Goal: Task Accomplishment & Management: Use online tool/utility

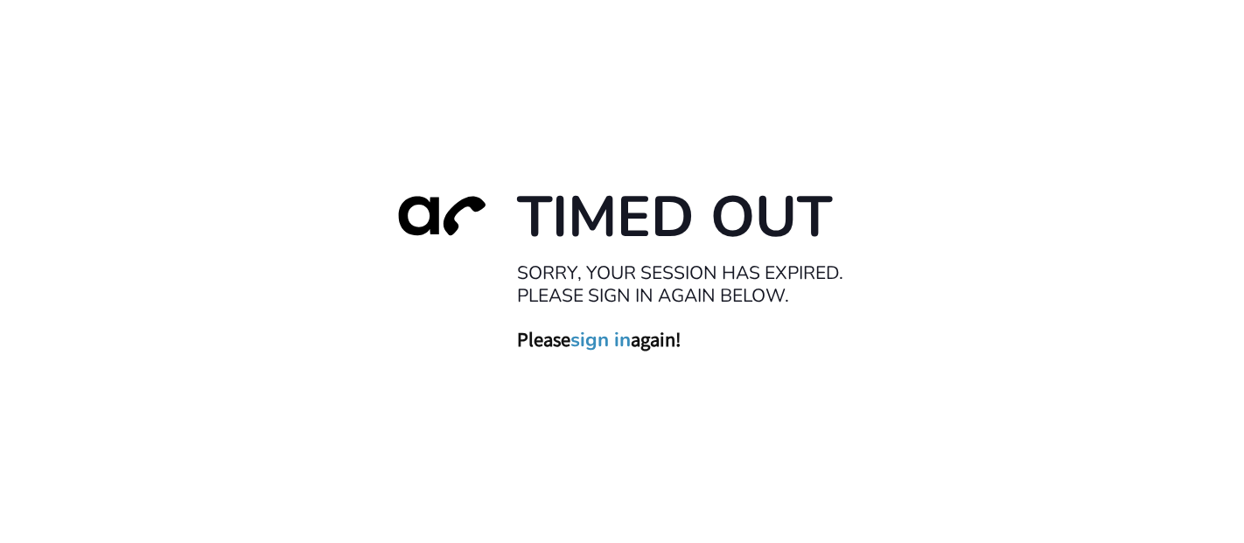
click at [591, 343] on link "sign in" at bounding box center [600, 339] width 60 height 24
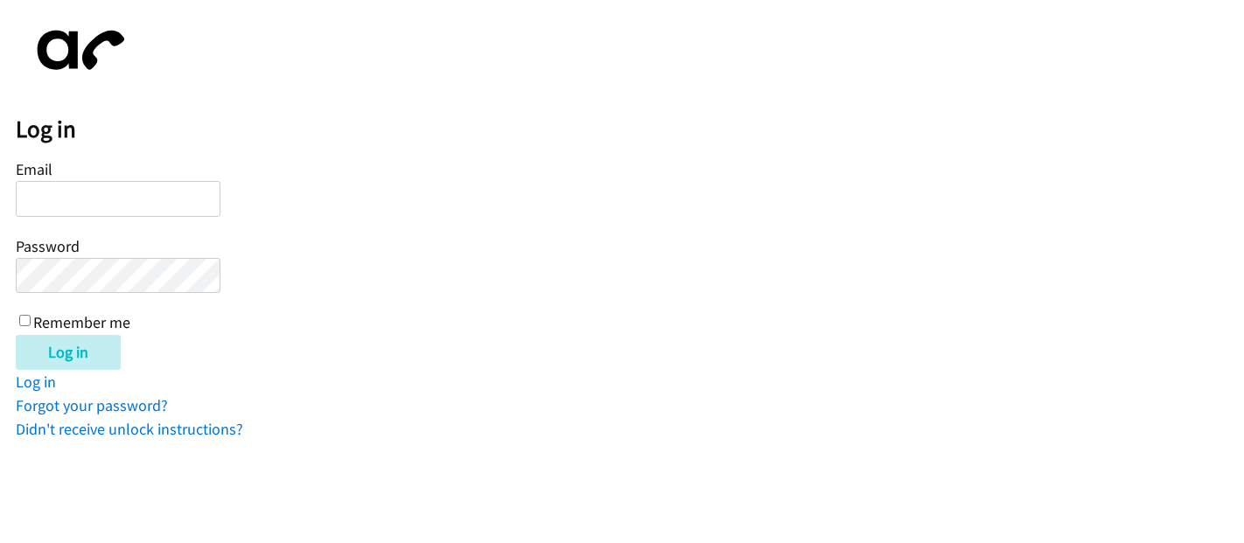
click at [88, 197] on input "Email" at bounding box center [118, 199] width 205 height 36
click at [141, 196] on input "Email" at bounding box center [118, 199] width 205 height 36
click at [129, 209] on input "Email" at bounding box center [118, 199] width 205 height 36
paste input "[EMAIL_ADDRESS][DOMAIN_NAME]"
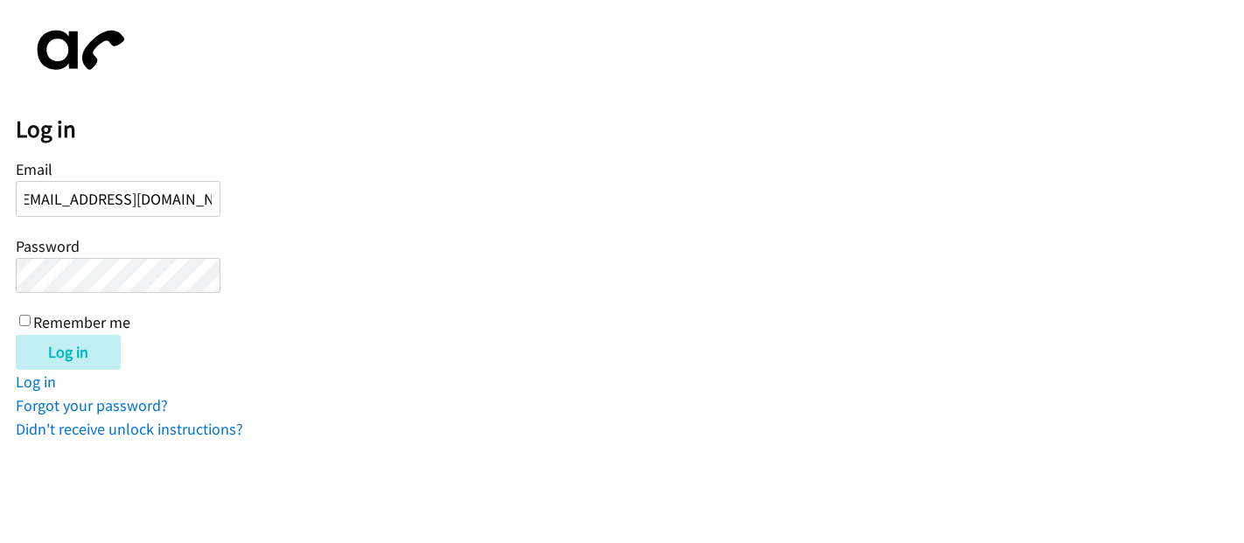
type input "[EMAIL_ADDRESS][DOMAIN_NAME]"
click at [33, 319] on label "Remember me" at bounding box center [81, 323] width 97 height 20
click at [31, 319] on input "Remember me" at bounding box center [24, 320] width 11 height 11
checkbox input "true"
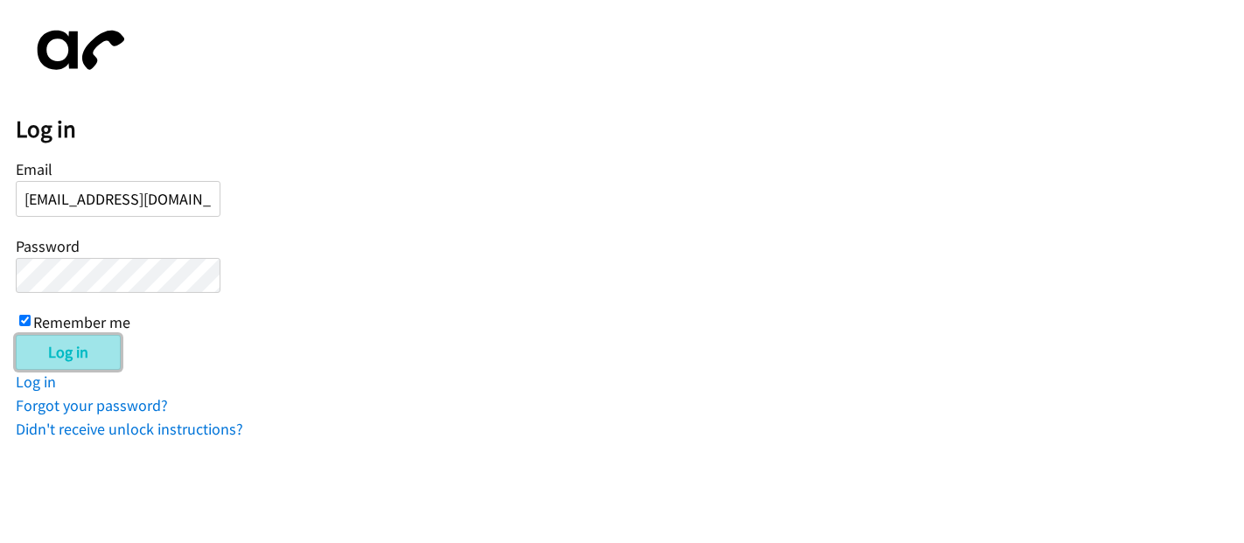
click at [50, 344] on input "Log in" at bounding box center [68, 352] width 105 height 35
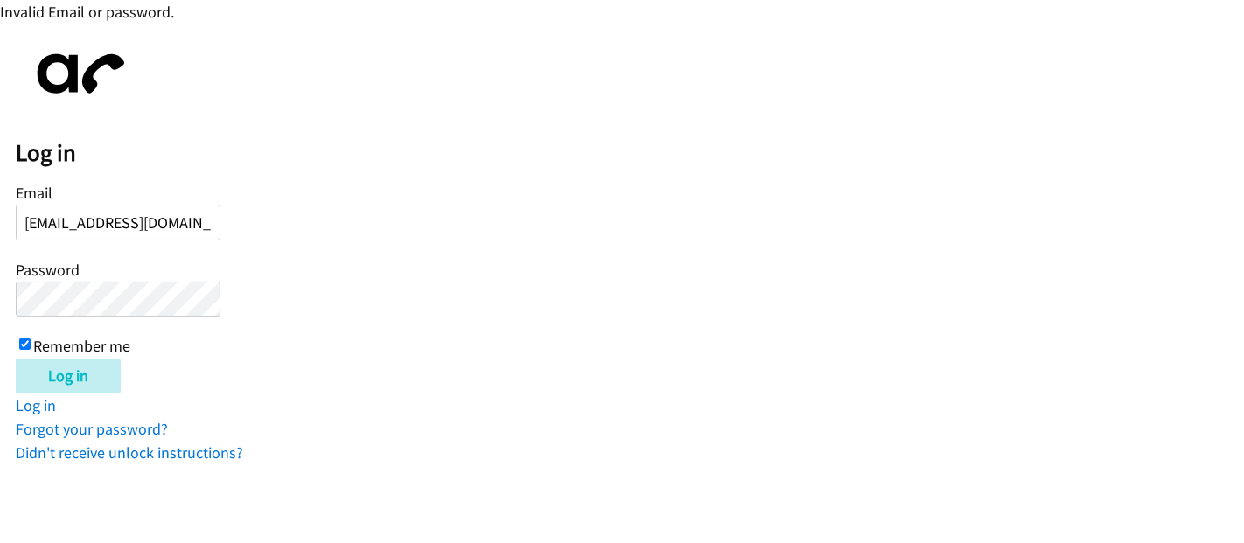
click at [16, 359] on input "Log in" at bounding box center [68, 376] width 105 height 35
click at [339, 410] on div "Log in Email shamiera.hardy@directit.com Password Remember me Log in Log in For…" at bounding box center [630, 251] width 1228 height 425
click at [0, 290] on body "Invalid Email or password. Log in Email shamiera.hardy@directit.com Password Re…" at bounding box center [622, 232] width 1244 height 465
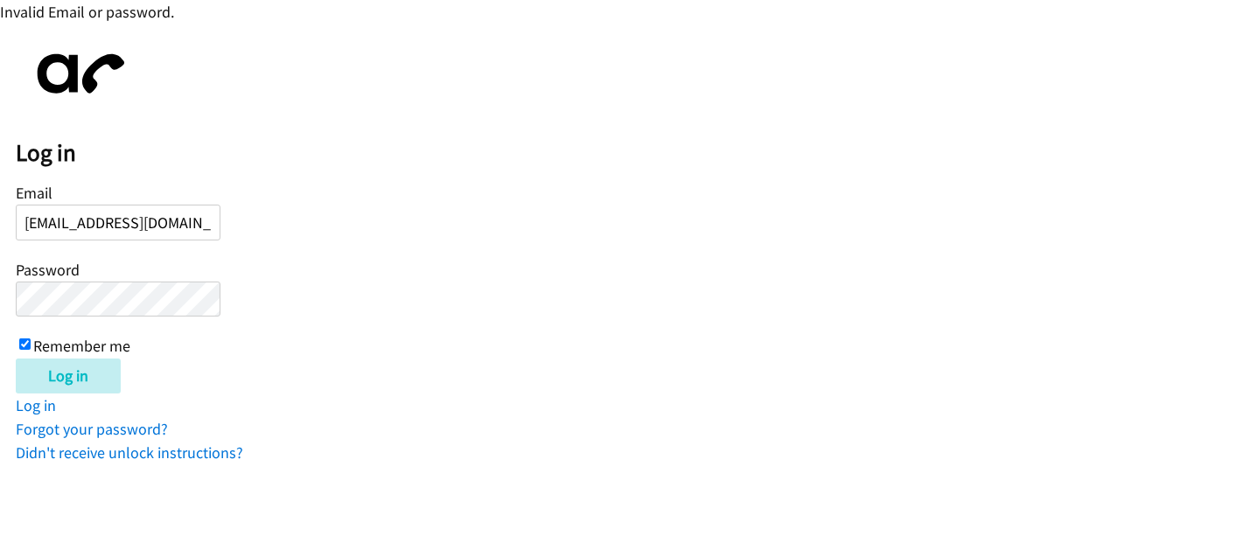
click at [0, 290] on body "Invalid Email or password. Log in Email shamiera.hardy@directit.com Password Re…" at bounding box center [622, 232] width 1244 height 465
click at [107, 371] on input "Log in" at bounding box center [68, 376] width 105 height 35
click at [416, 339] on form "Email shamiera.hardy@directit.com Password Remember me Log in" at bounding box center [630, 286] width 1228 height 214
click at [605, 316] on form "Email [EMAIL_ADDRESS][DOMAIN_NAME] Password Remember me Log in" at bounding box center [630, 286] width 1228 height 214
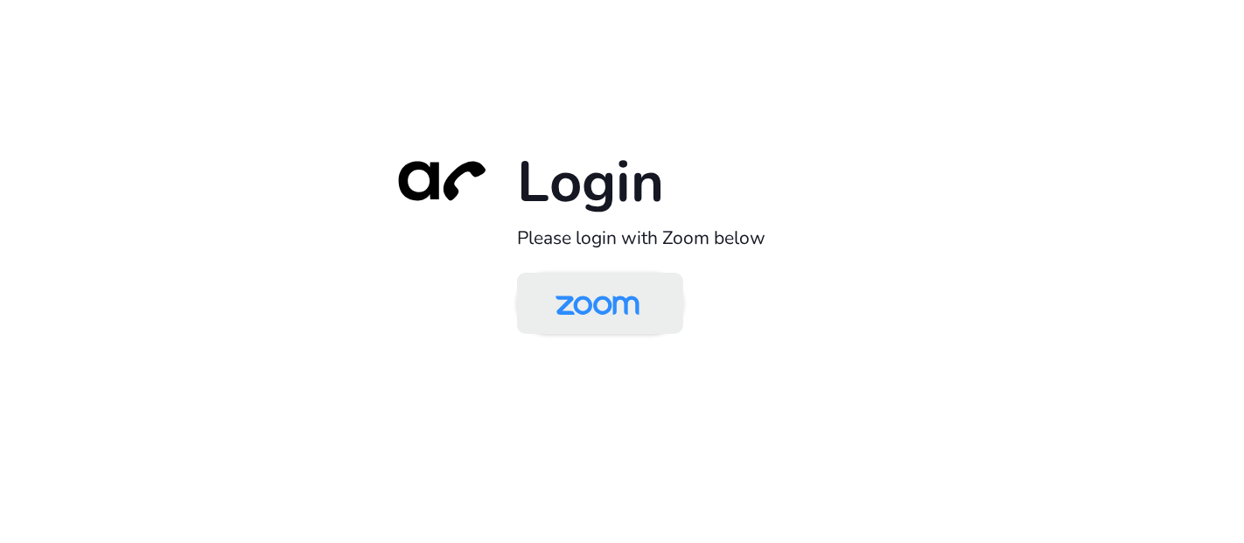
click at [585, 314] on img at bounding box center [597, 304] width 121 height 57
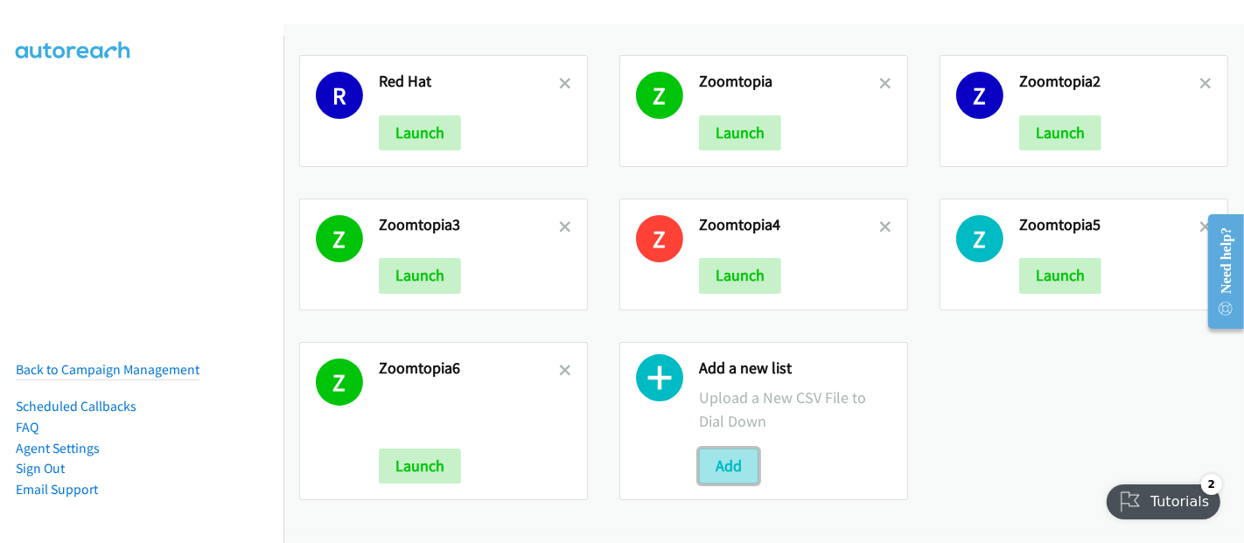
click at [737, 461] on button "Add" at bounding box center [728, 466] width 59 height 35
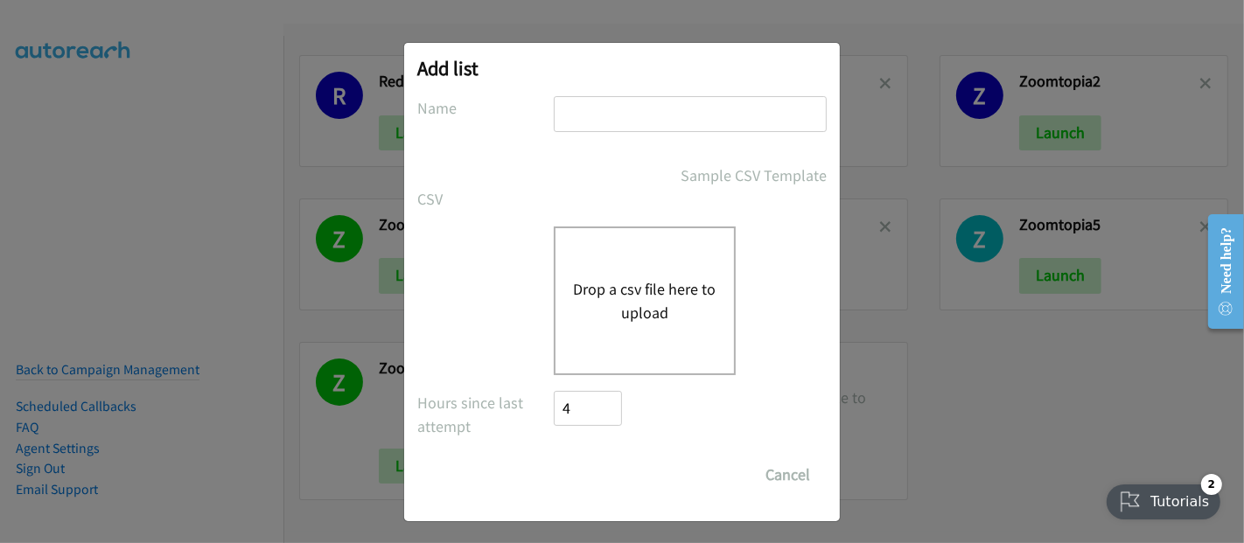
click at [599, 135] on div at bounding box center [690, 122] width 273 height 52
click at [608, 123] on input "text" at bounding box center [690, 114] width 273 height 36
type input "Zoomtopia.6"
click at [776, 488] on button "Cancel" at bounding box center [788, 475] width 78 height 35
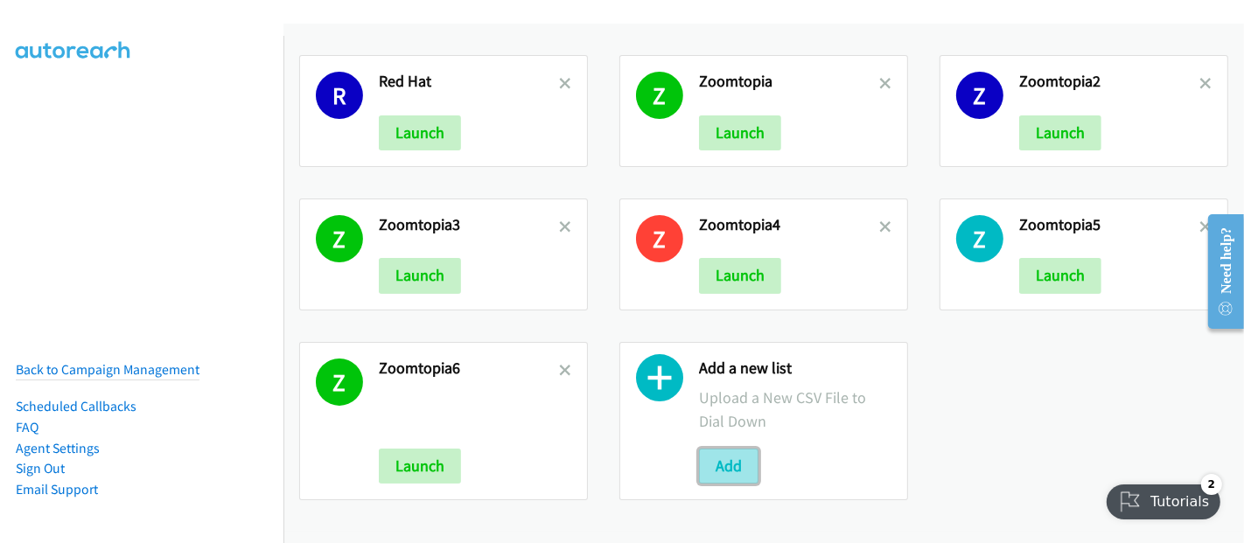
click at [739, 459] on button "Add" at bounding box center [728, 466] width 59 height 35
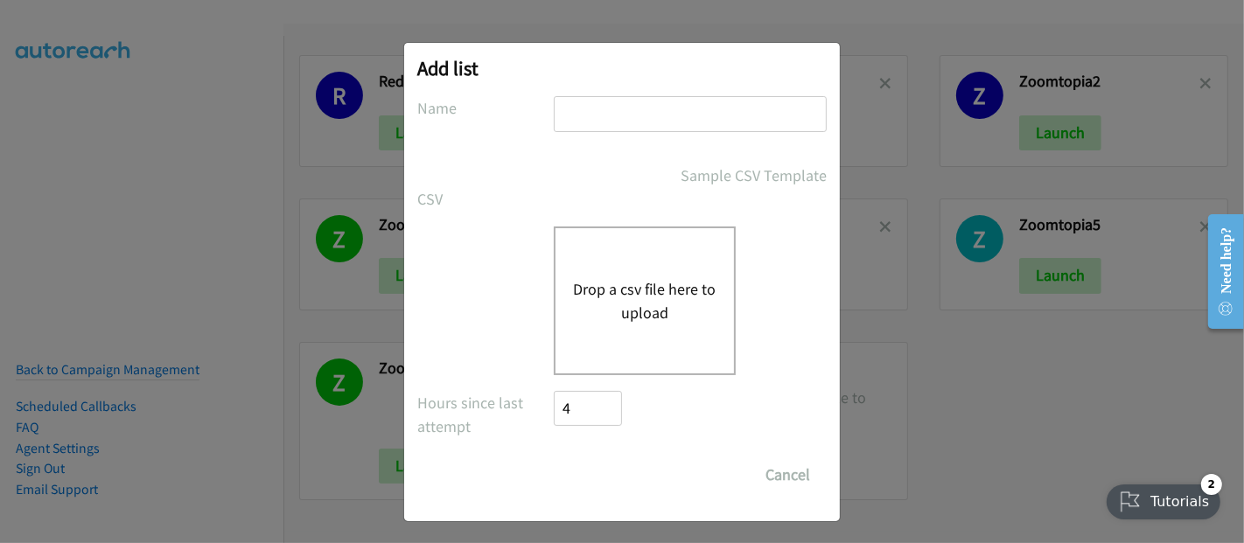
click at [619, 111] on input "text" at bounding box center [690, 114] width 273 height 36
type input "Zoomtopia7"
click at [654, 293] on button "Drop a csv file here to upload" at bounding box center [644, 300] width 143 height 47
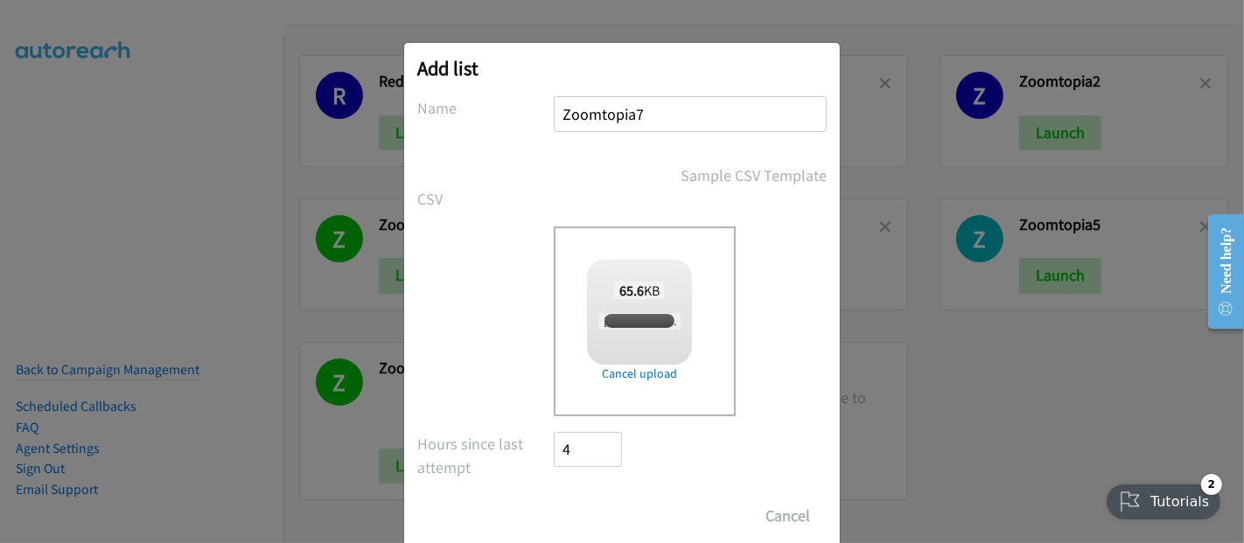
checkbox input "true"
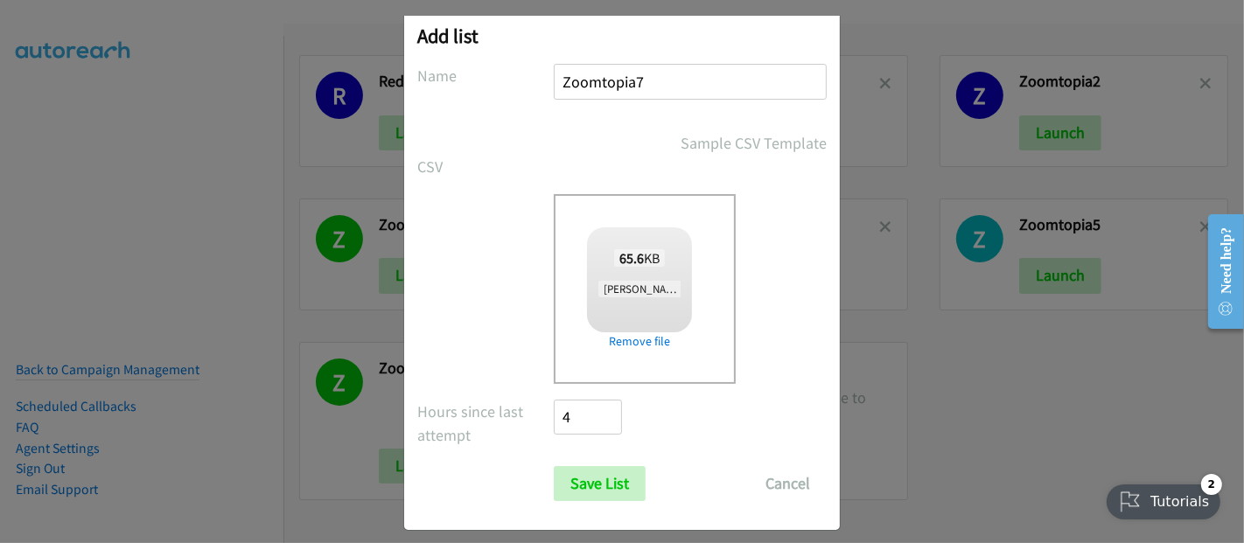
scroll to position [44, 0]
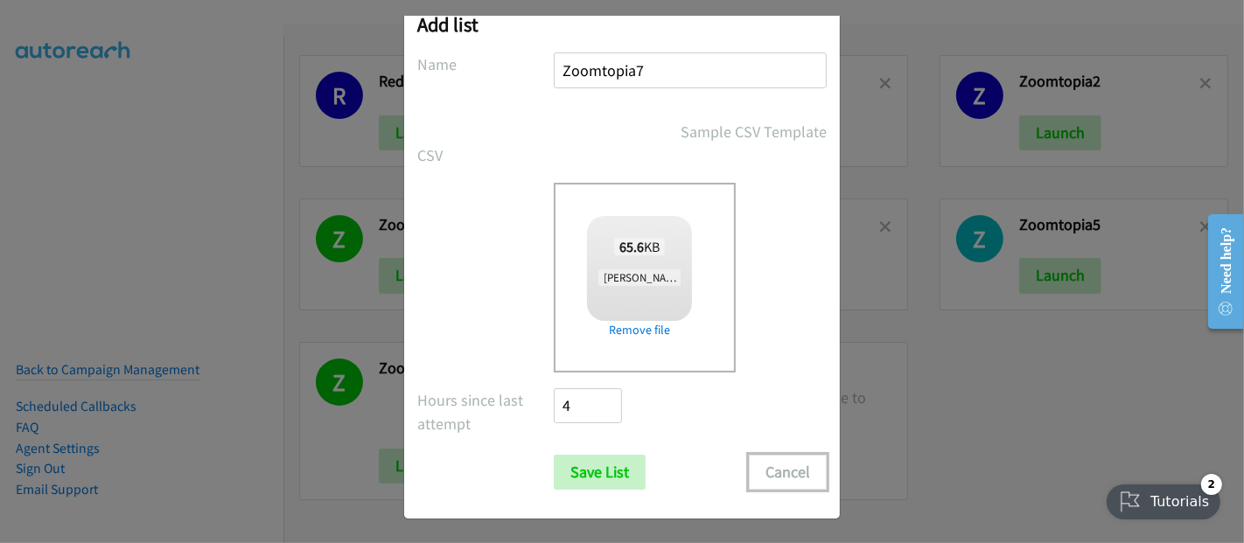
click at [797, 479] on button "Cancel" at bounding box center [788, 472] width 78 height 35
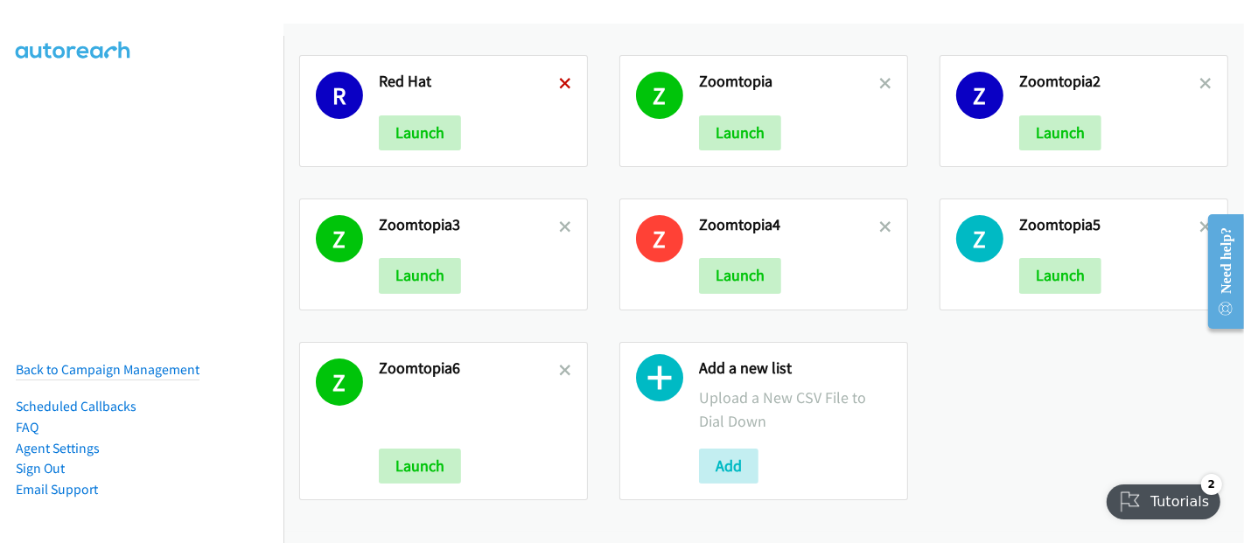
click at [559, 80] on icon at bounding box center [565, 85] width 12 height 12
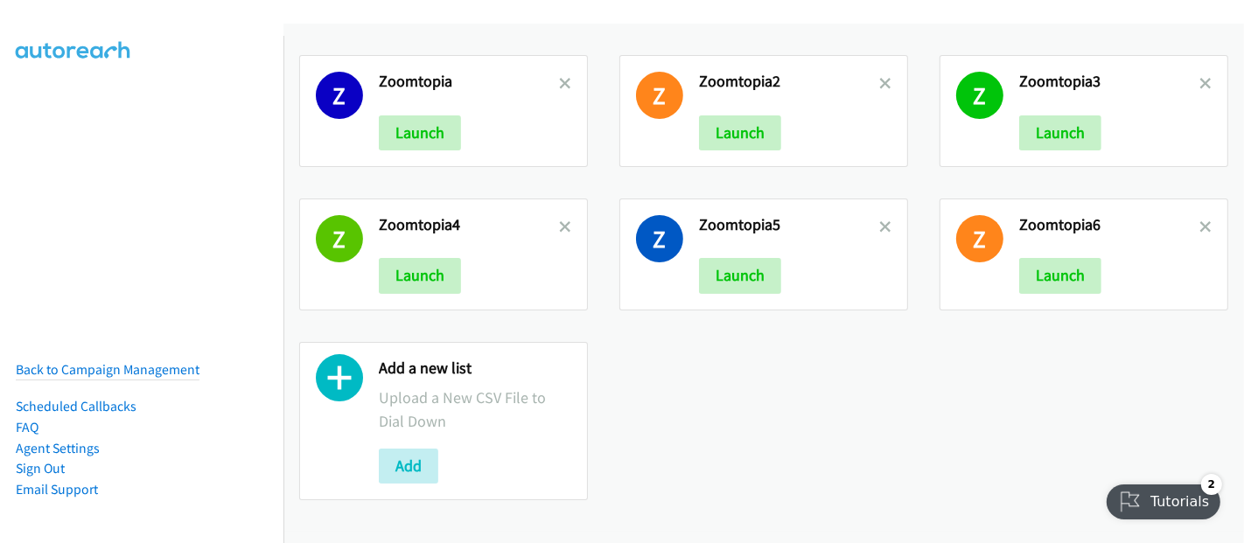
click at [559, 80] on icon at bounding box center [565, 85] width 12 height 12
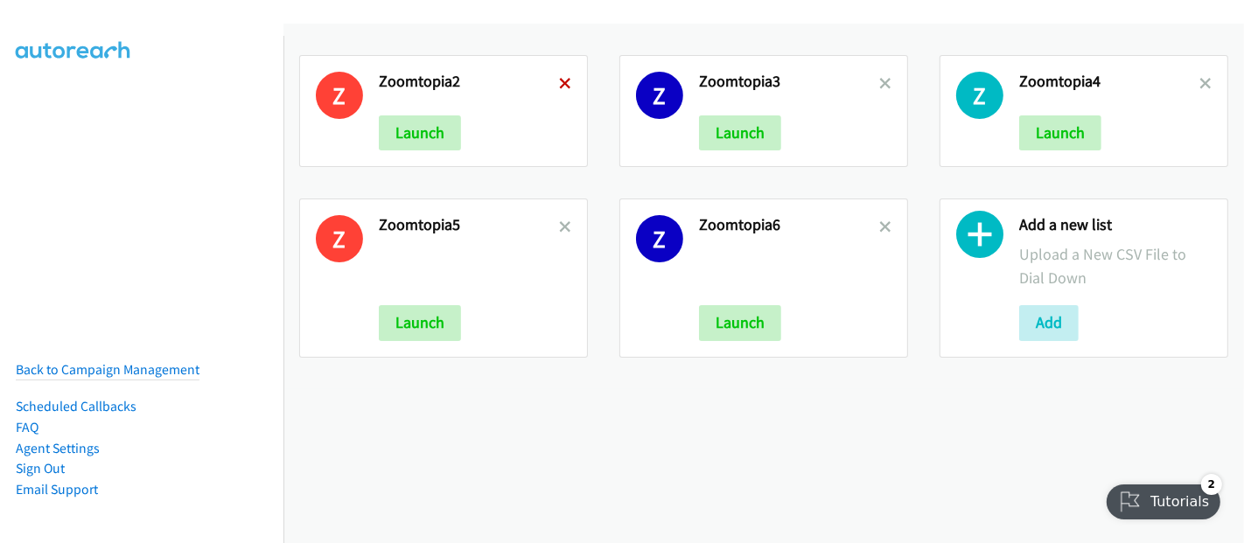
drag, startPoint x: 0, startPoint y: 0, endPoint x: 558, endPoint y: 80, distance: 564.0
click at [559, 80] on icon at bounding box center [565, 85] width 12 height 12
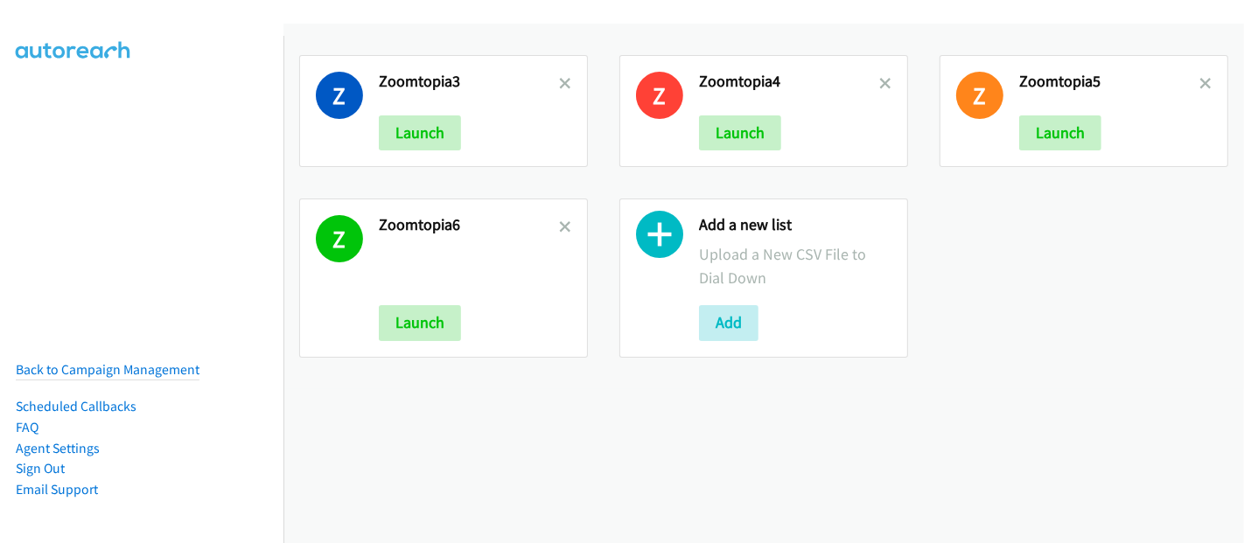
click at [559, 80] on icon at bounding box center [565, 85] width 12 height 12
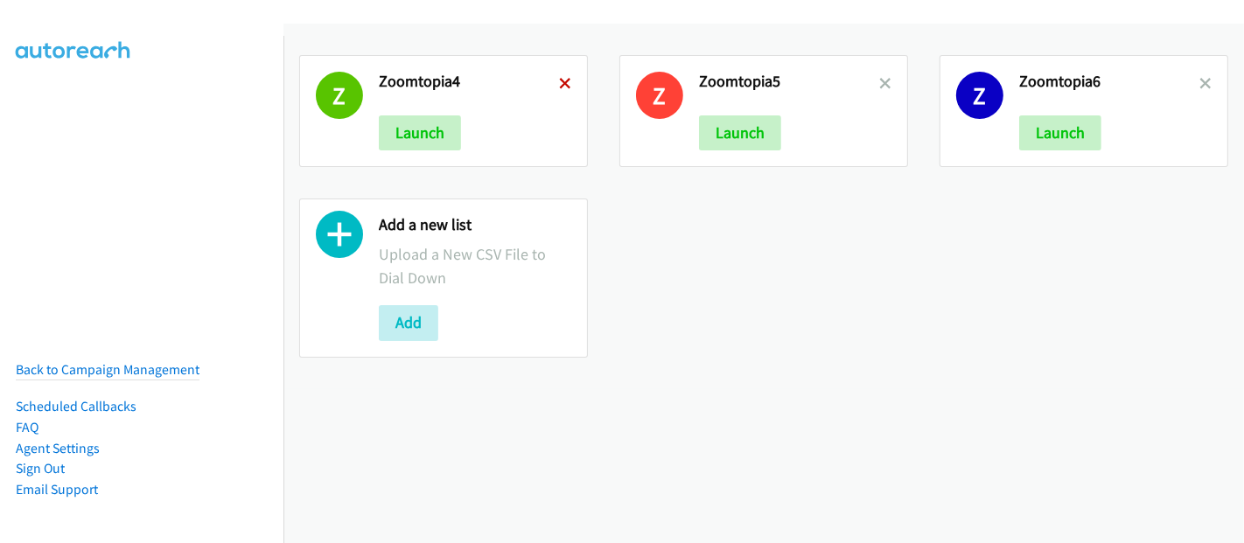
click at [560, 79] on icon at bounding box center [565, 85] width 12 height 12
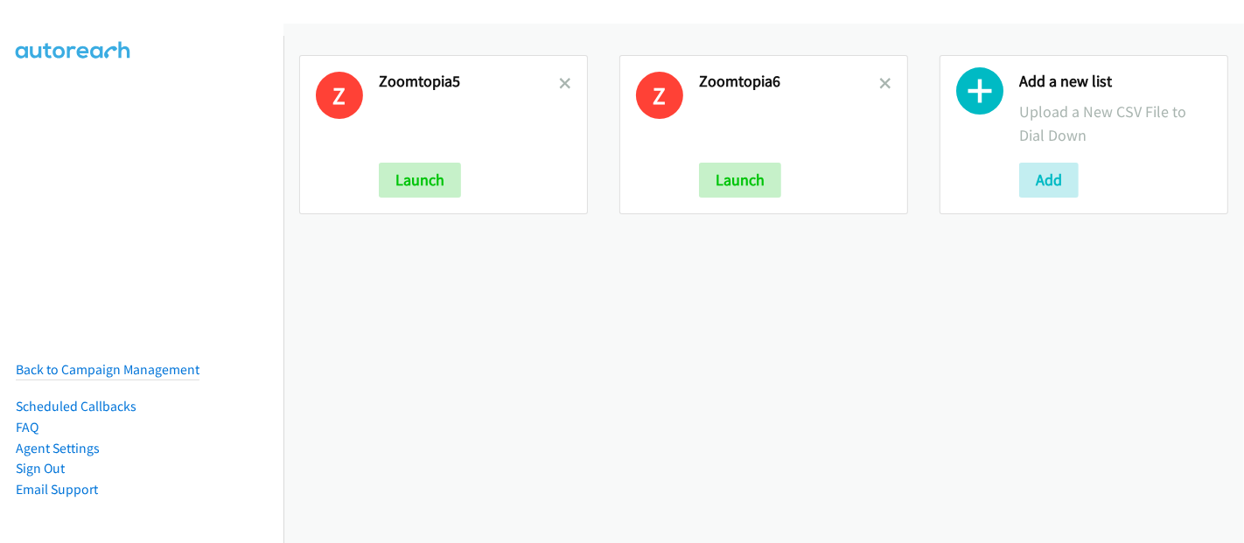
click at [560, 79] on icon at bounding box center [565, 85] width 12 height 12
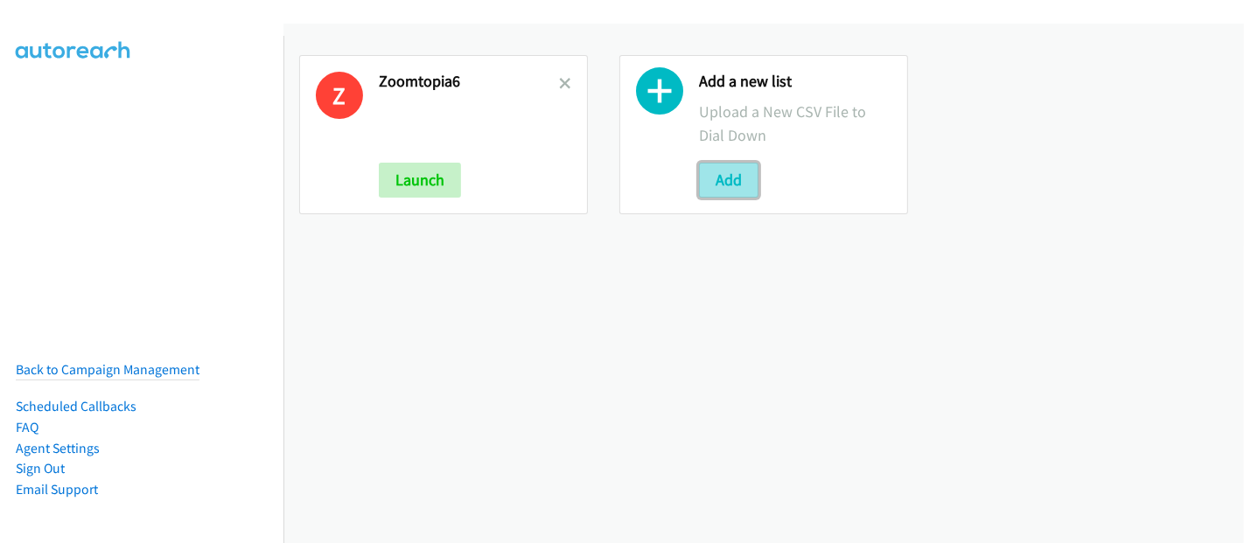
click at [720, 187] on button "Add" at bounding box center [728, 180] width 59 height 35
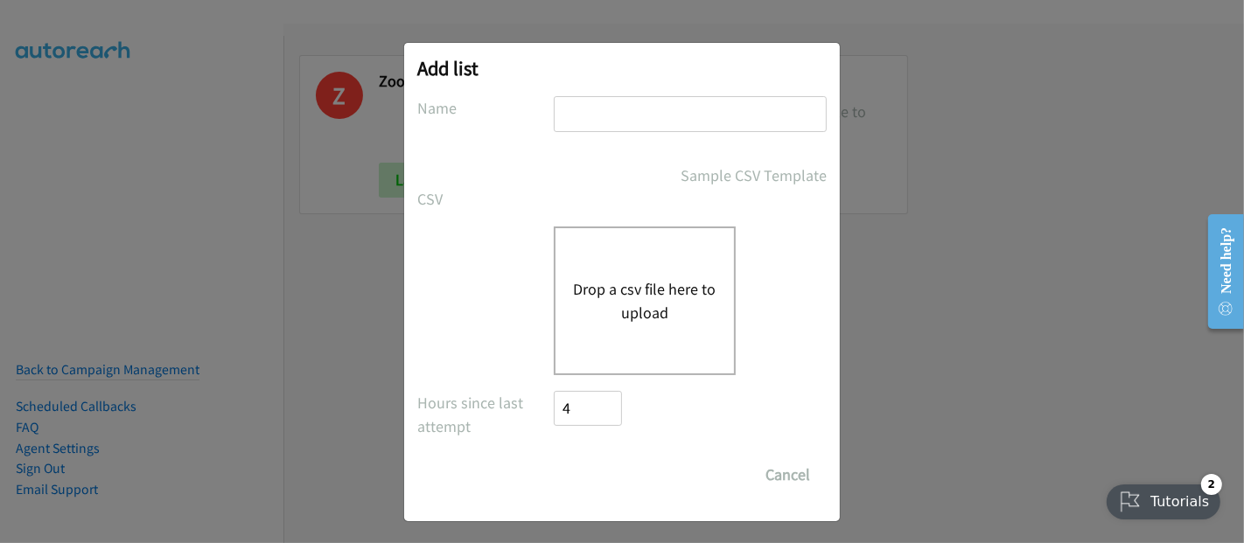
click at [595, 106] on input "text" at bounding box center [690, 114] width 273 height 36
type input "Zoomtopia.7"
click at [714, 287] on div "Drop a csv file here to upload" at bounding box center [645, 301] width 182 height 149
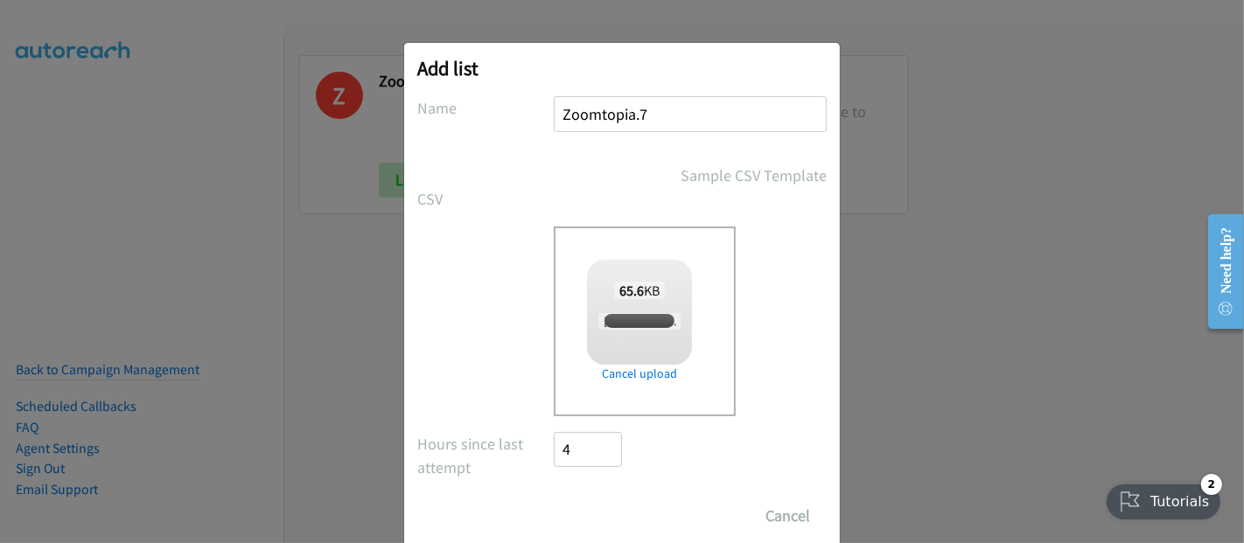
checkbox input "true"
click at [582, 510] on input "Save List" at bounding box center [600, 516] width 92 height 35
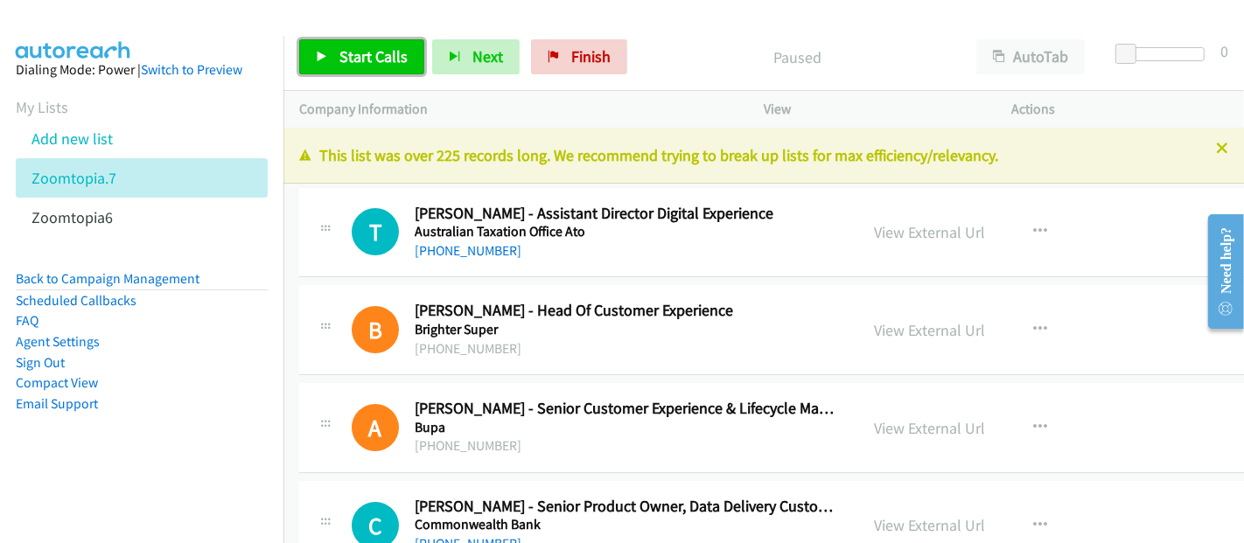
click at [367, 57] on span "Start Calls" at bounding box center [373, 56] width 68 height 20
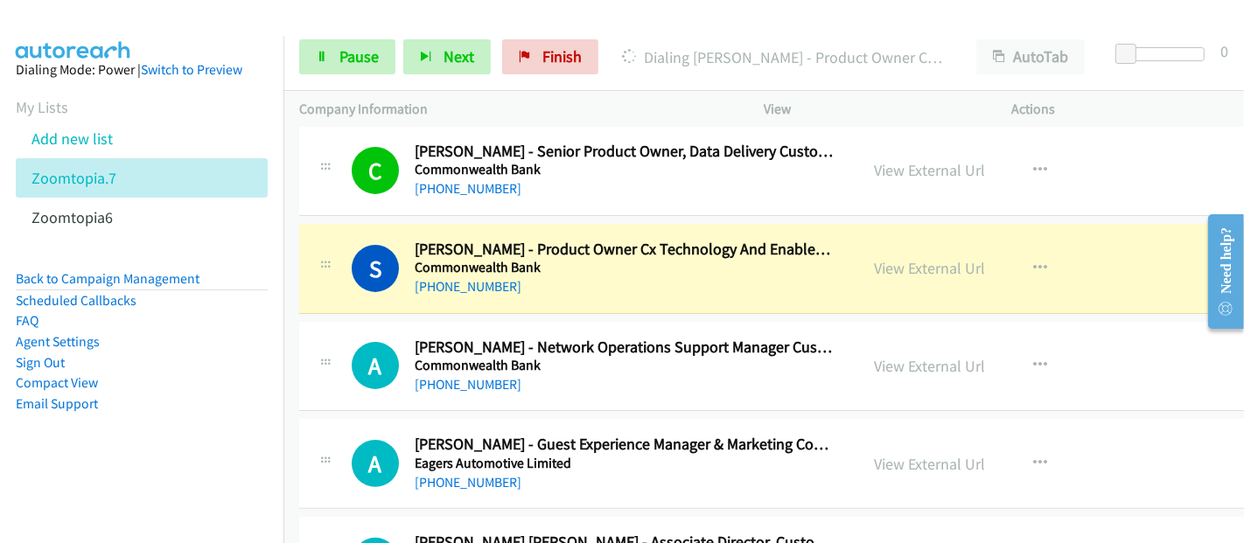
scroll to position [388, 0]
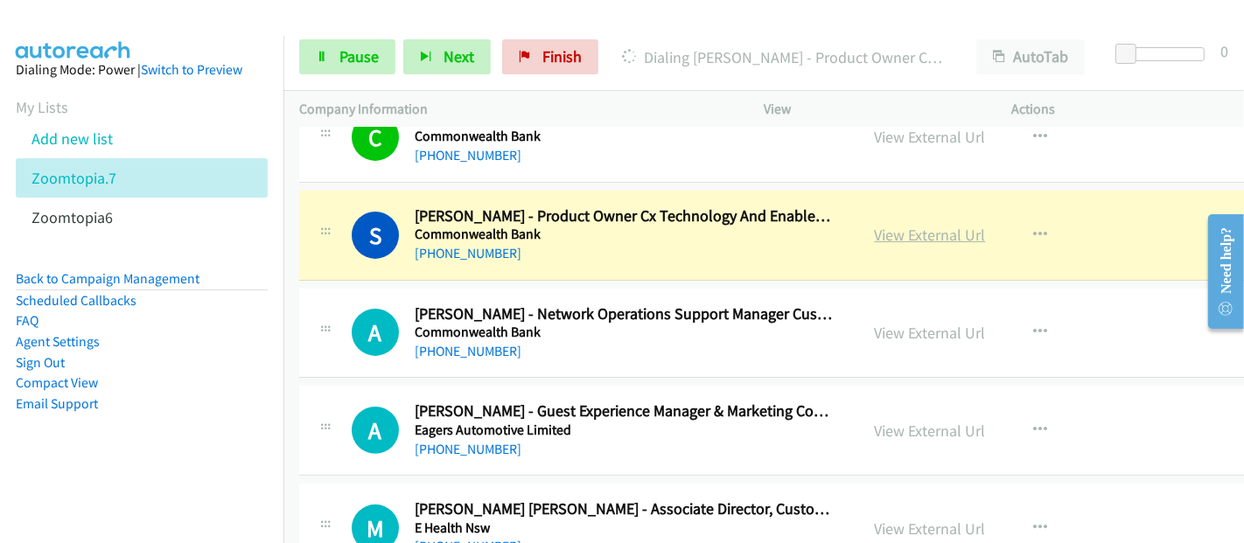
click at [921, 233] on link "View External Url" at bounding box center [930, 235] width 111 height 20
click at [337, 56] on link "Pause" at bounding box center [347, 56] width 96 height 35
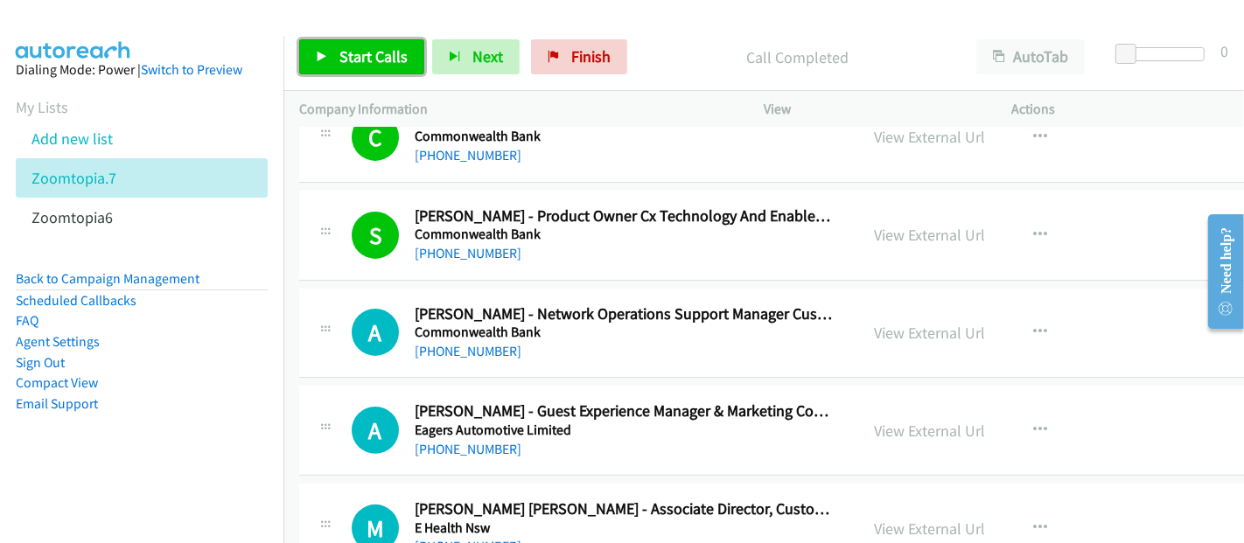
click at [357, 68] on link "Start Calls" at bounding box center [361, 56] width 125 height 35
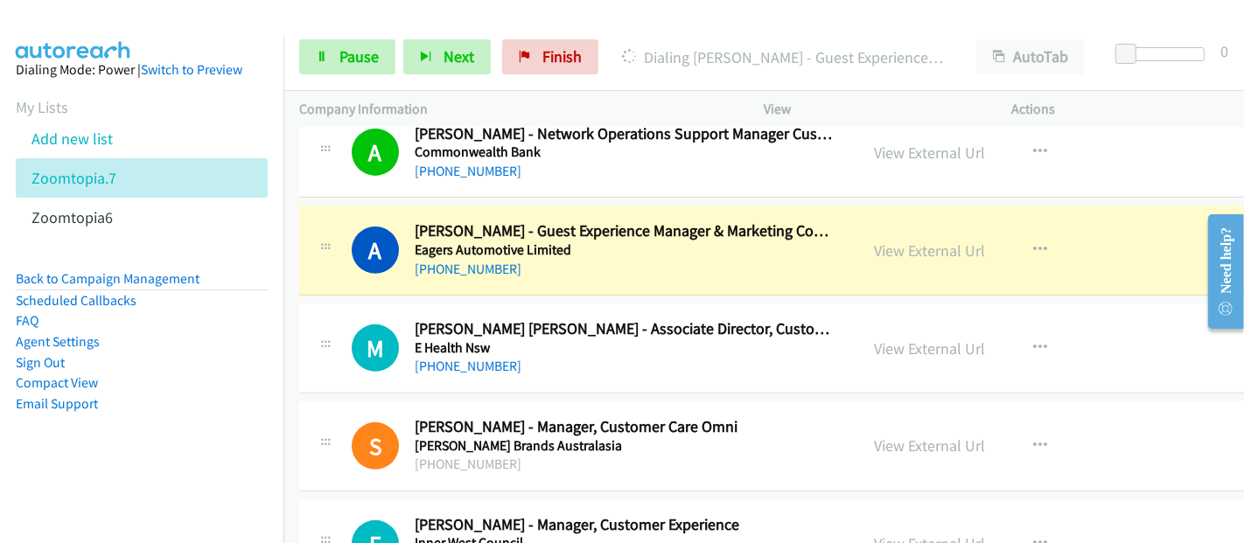
scroll to position [583, 0]
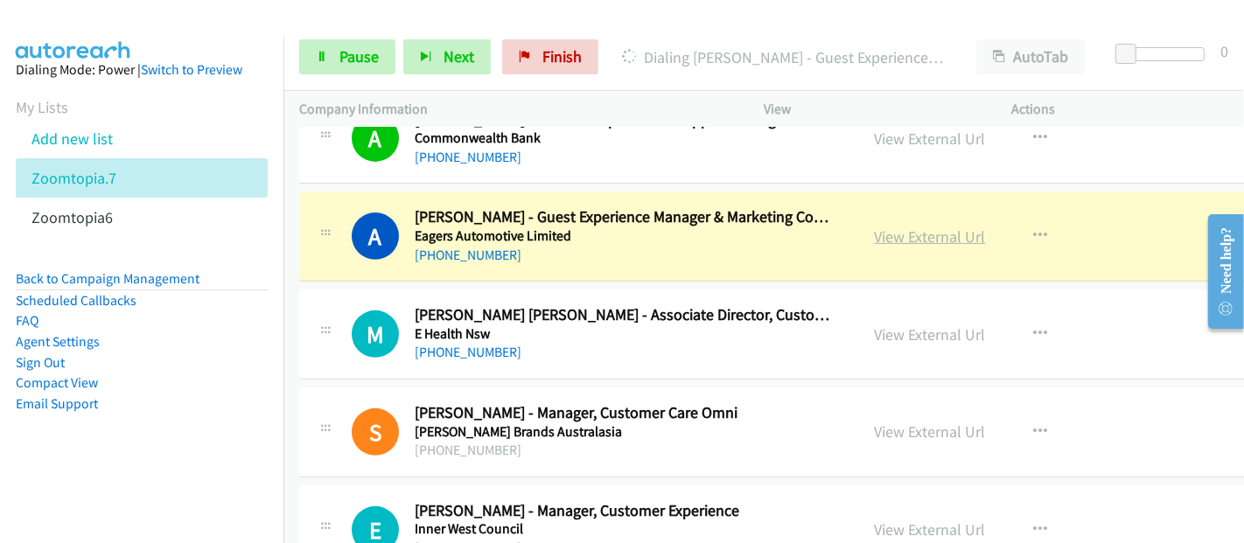
click at [875, 234] on link "View External Url" at bounding box center [930, 237] width 111 height 20
click at [355, 59] on span "Pause" at bounding box center [358, 56] width 39 height 20
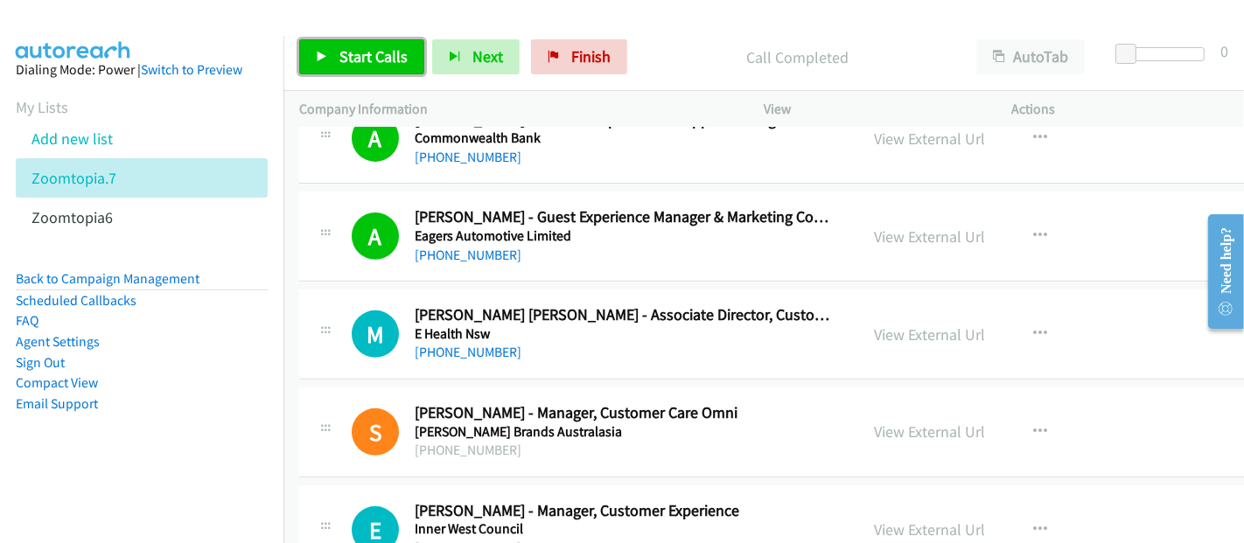
click at [332, 49] on link "Start Calls" at bounding box center [361, 56] width 125 height 35
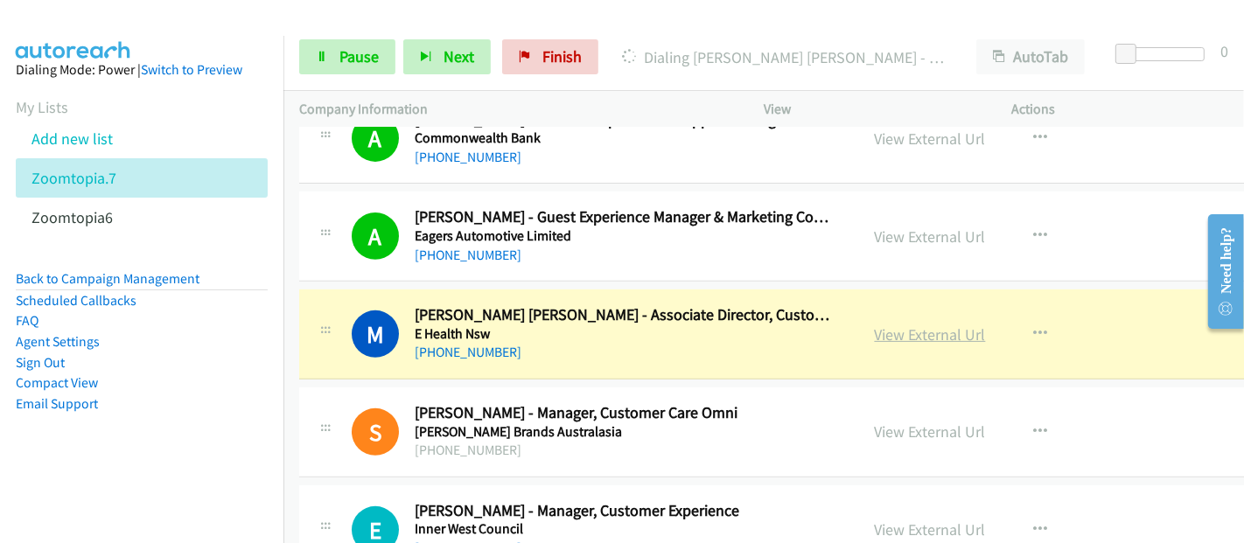
click at [923, 331] on link "View External Url" at bounding box center [930, 335] width 111 height 20
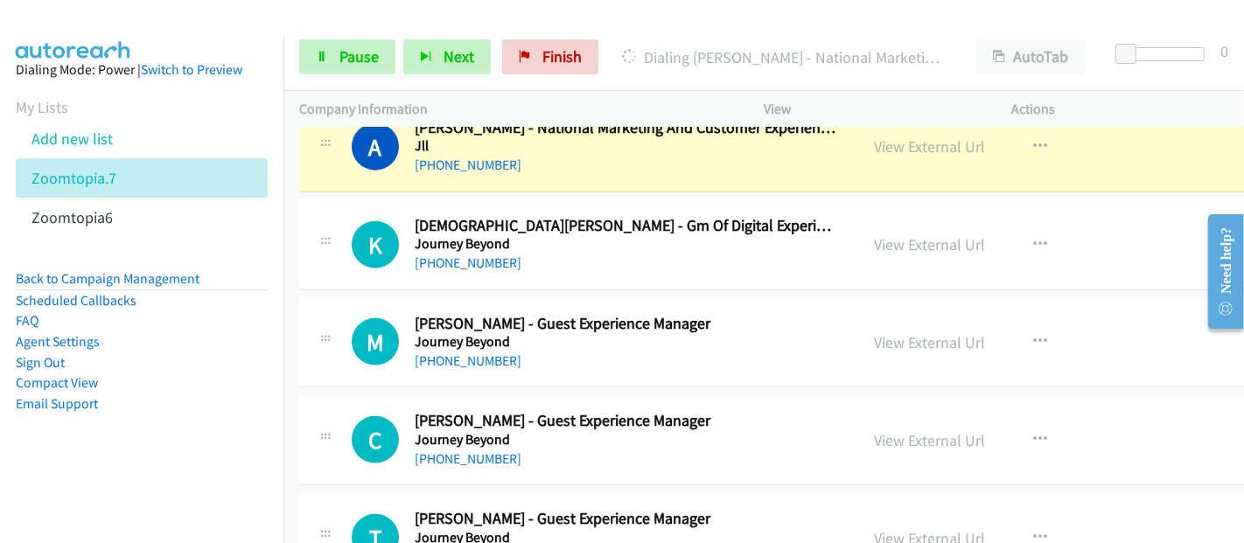
scroll to position [1847, 0]
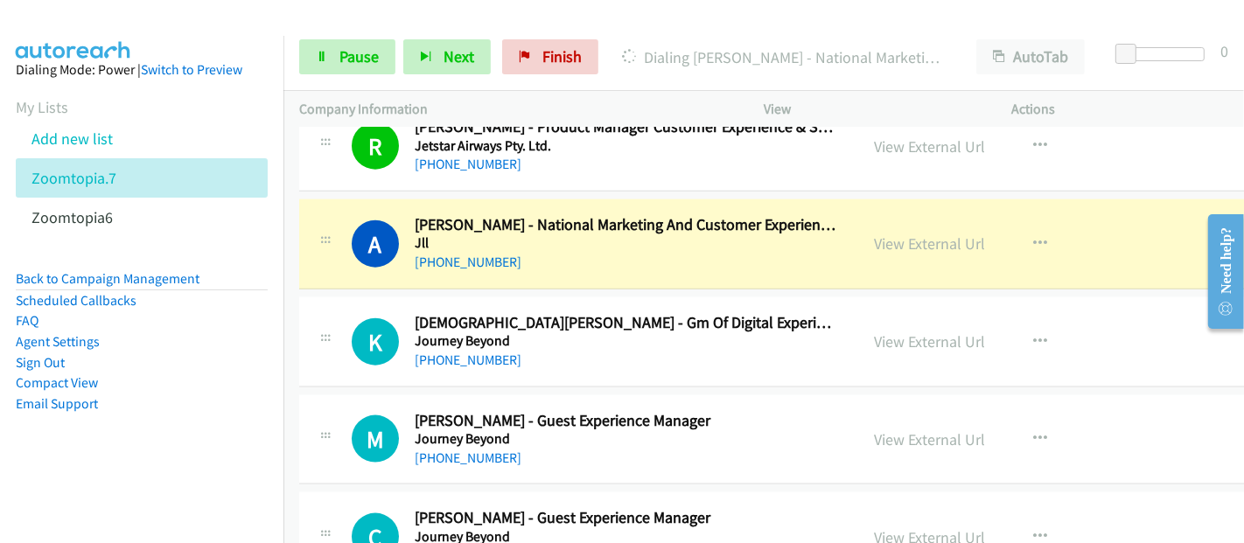
click at [693, 236] on h5 "Jll" at bounding box center [626, 242] width 422 height 17
click at [903, 238] on link "View External Url" at bounding box center [930, 244] width 111 height 20
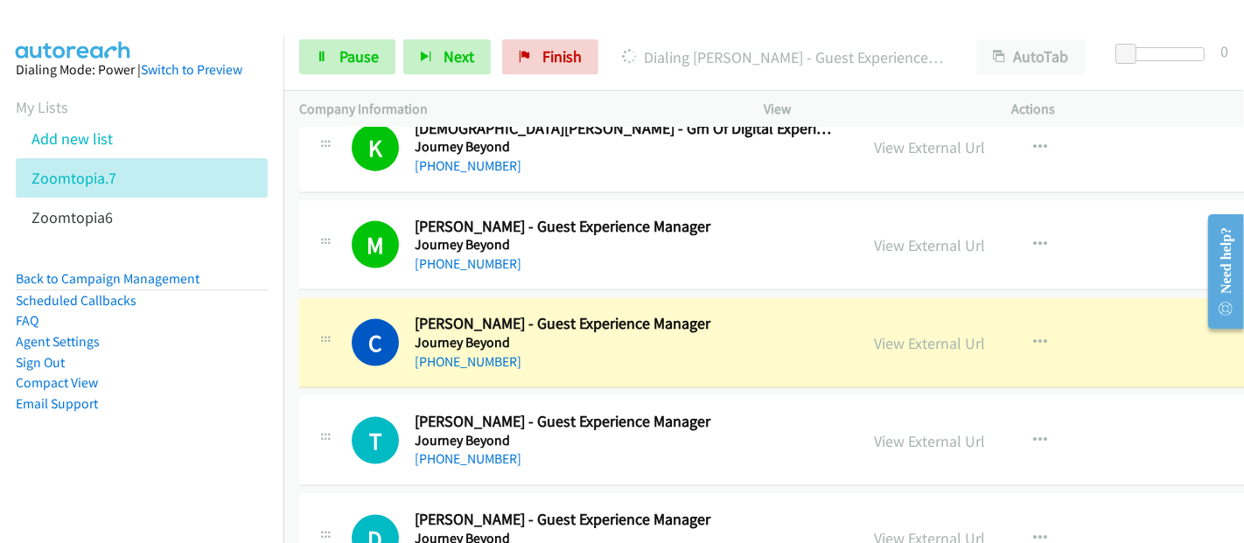
scroll to position [2138, 0]
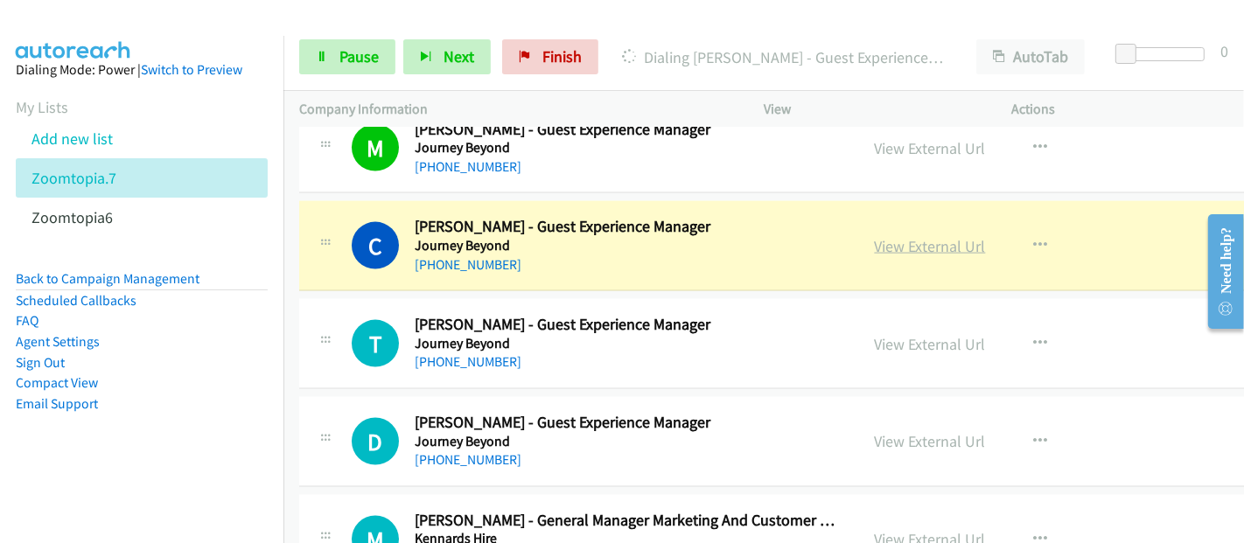
click at [907, 246] on link "View External Url" at bounding box center [930, 246] width 111 height 20
click at [353, 56] on span "Pause" at bounding box center [358, 56] width 39 height 20
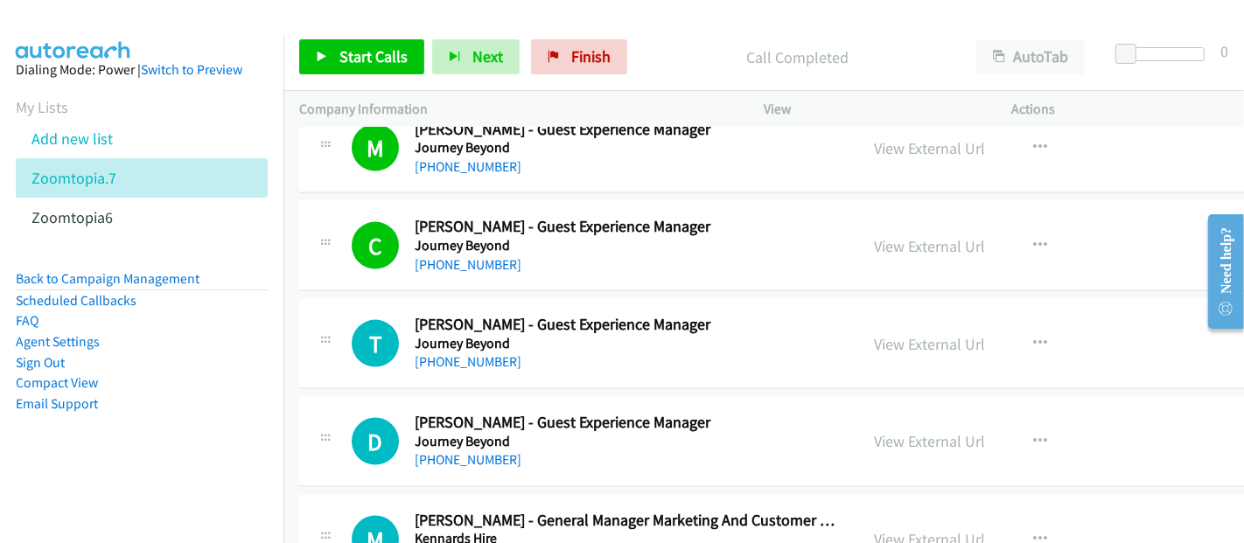
scroll to position [2236, 0]
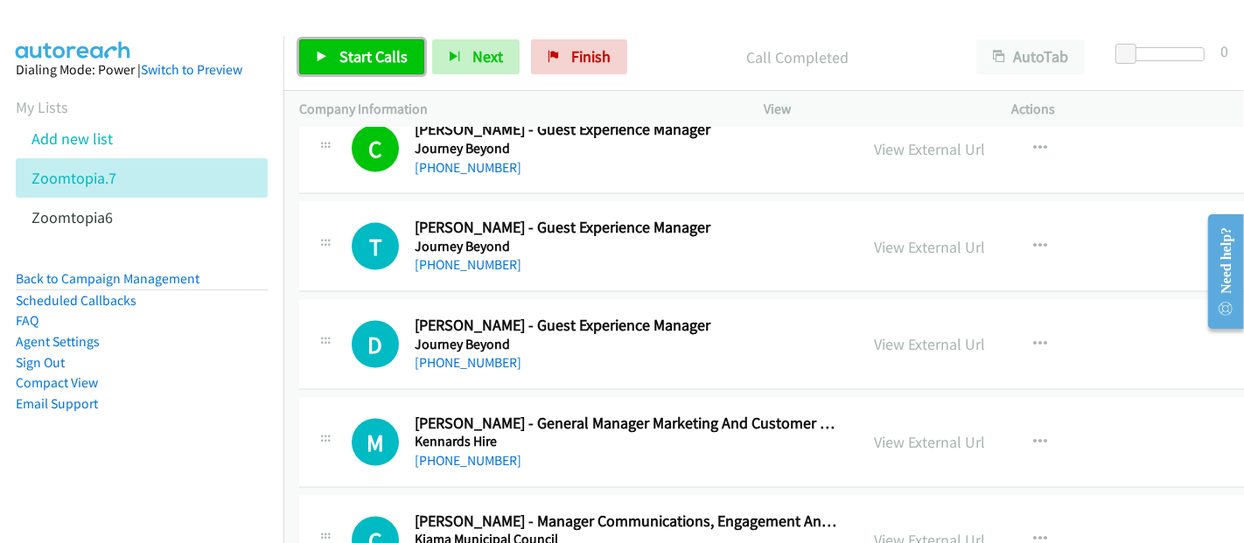
click at [373, 59] on span "Start Calls" at bounding box center [373, 56] width 68 height 20
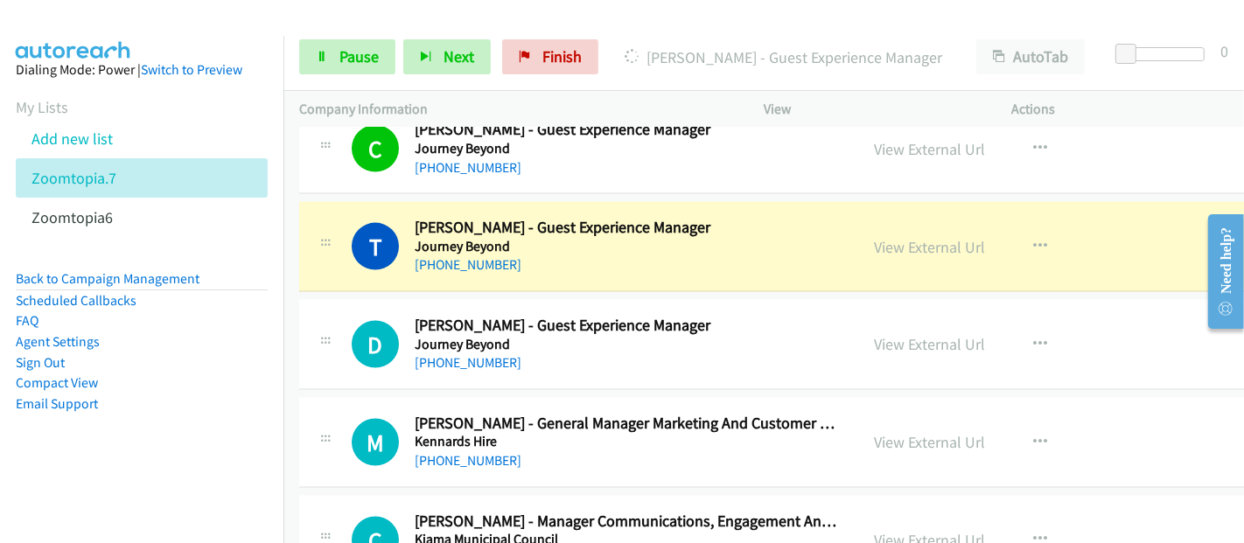
drag, startPoint x: 653, startPoint y: 229, endPoint x: 804, endPoint y: 234, distance: 151.4
click at [654, 229] on h2 "Thomas Borthwick - Guest Experience Manager" at bounding box center [626, 228] width 422 height 20
click at [891, 246] on link "View External Url" at bounding box center [930, 247] width 111 height 20
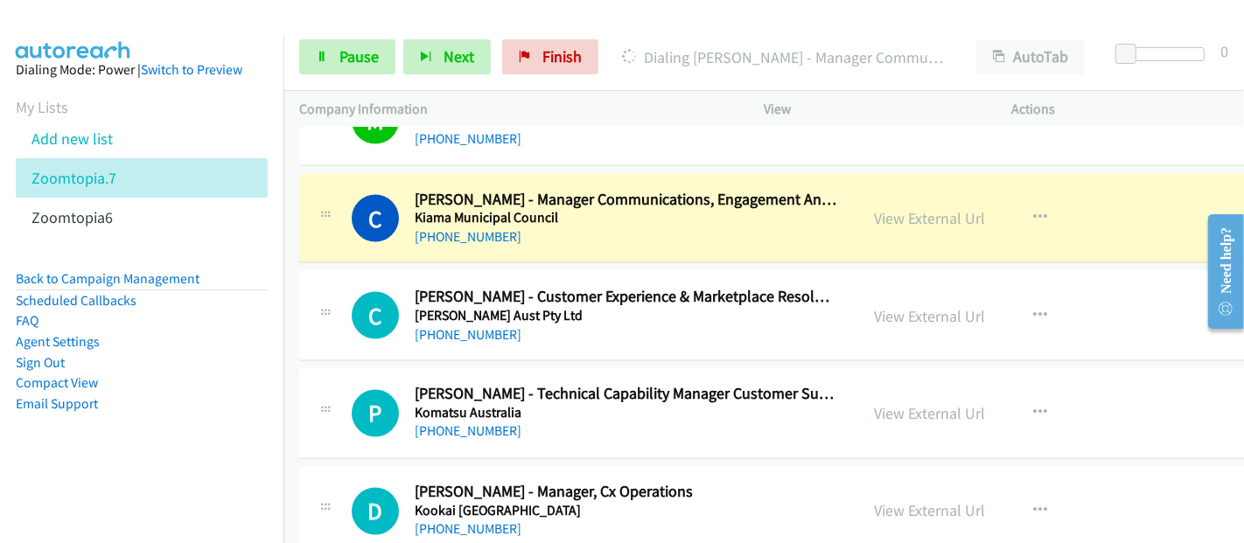
scroll to position [2527, 0]
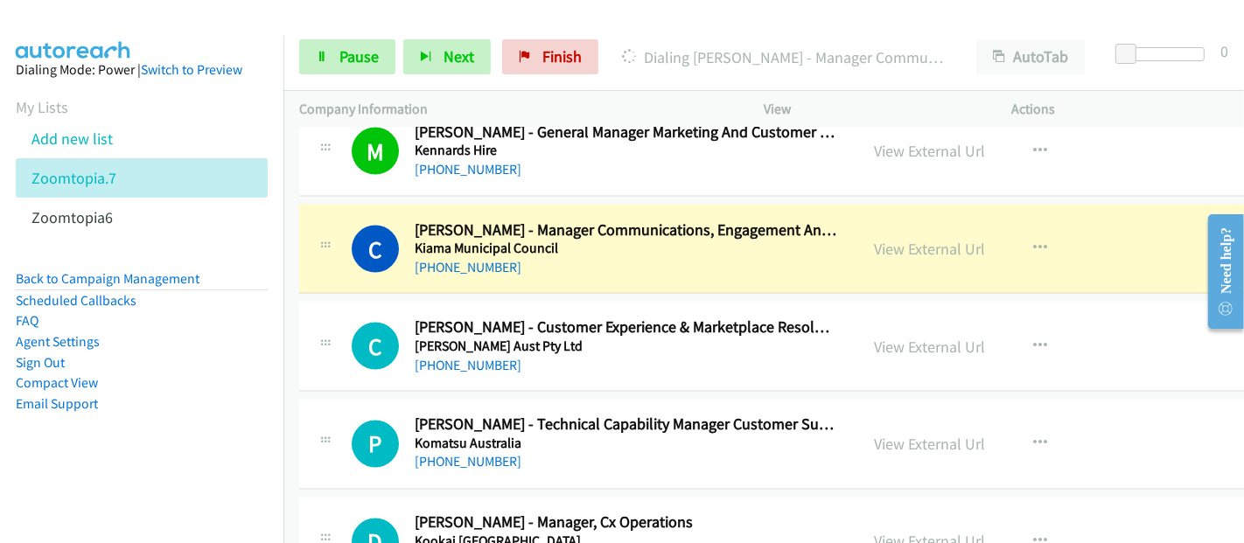
click at [767, 268] on div "+61 477 274 858" at bounding box center [626, 267] width 422 height 21
click at [904, 243] on link "View External Url" at bounding box center [930, 249] width 111 height 20
click at [339, 56] on span "Pause" at bounding box center [358, 56] width 39 height 20
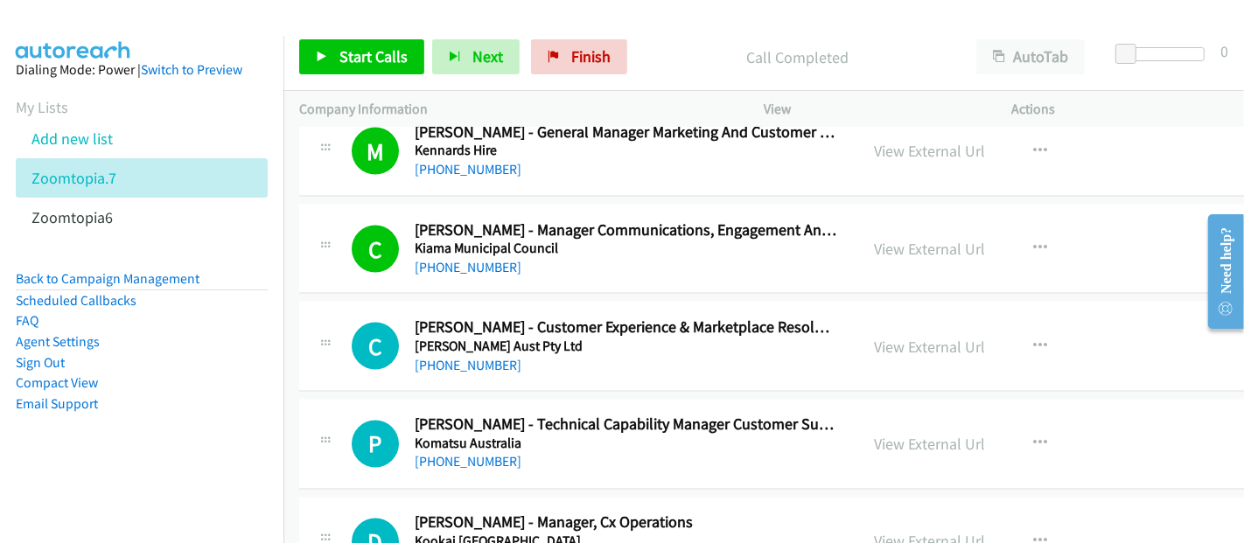
scroll to position [2625, 0]
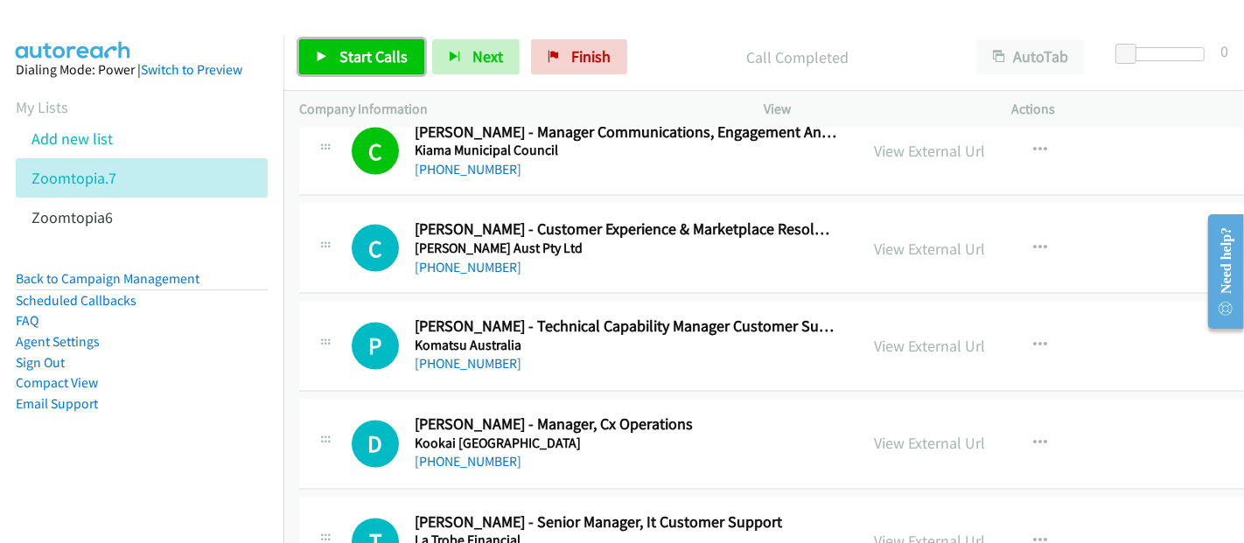
click at [372, 58] on span "Start Calls" at bounding box center [373, 56] width 68 height 20
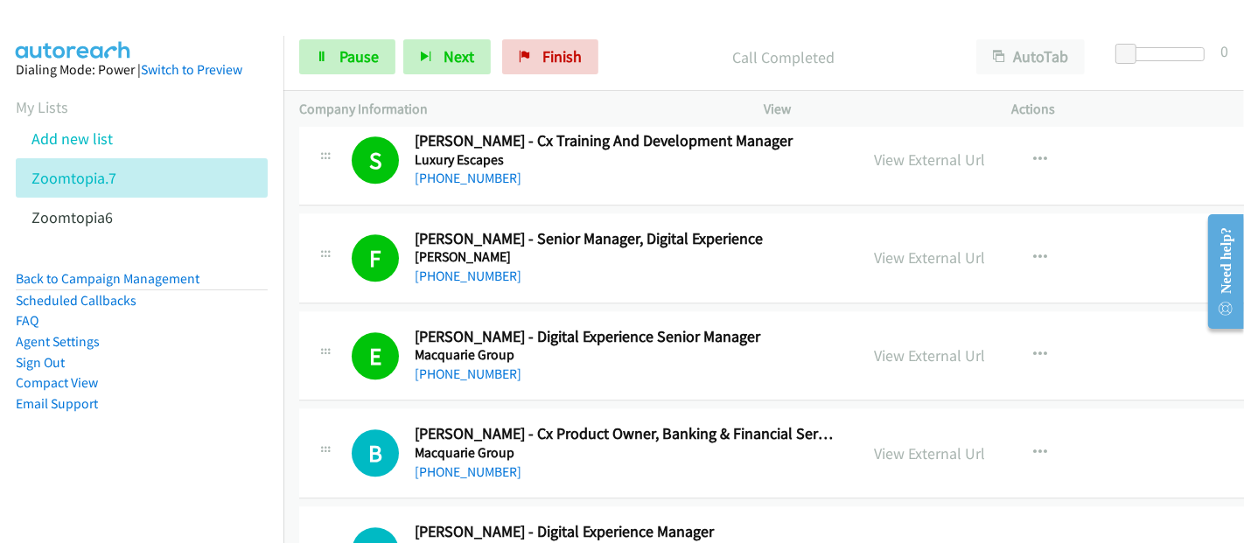
scroll to position [4180, 0]
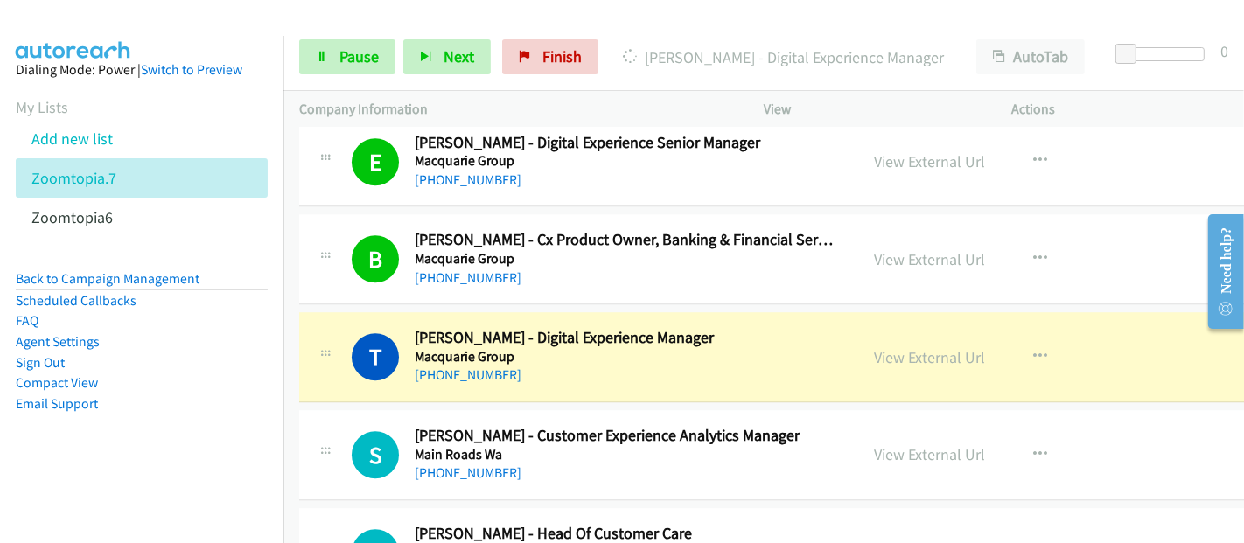
drag, startPoint x: 774, startPoint y: 334, endPoint x: 789, endPoint y: 334, distance: 14.9
click at [774, 334] on h2 "Taimi Williams - Digital Experience Manager" at bounding box center [626, 338] width 422 height 20
click at [909, 347] on link "View External Url" at bounding box center [930, 357] width 111 height 20
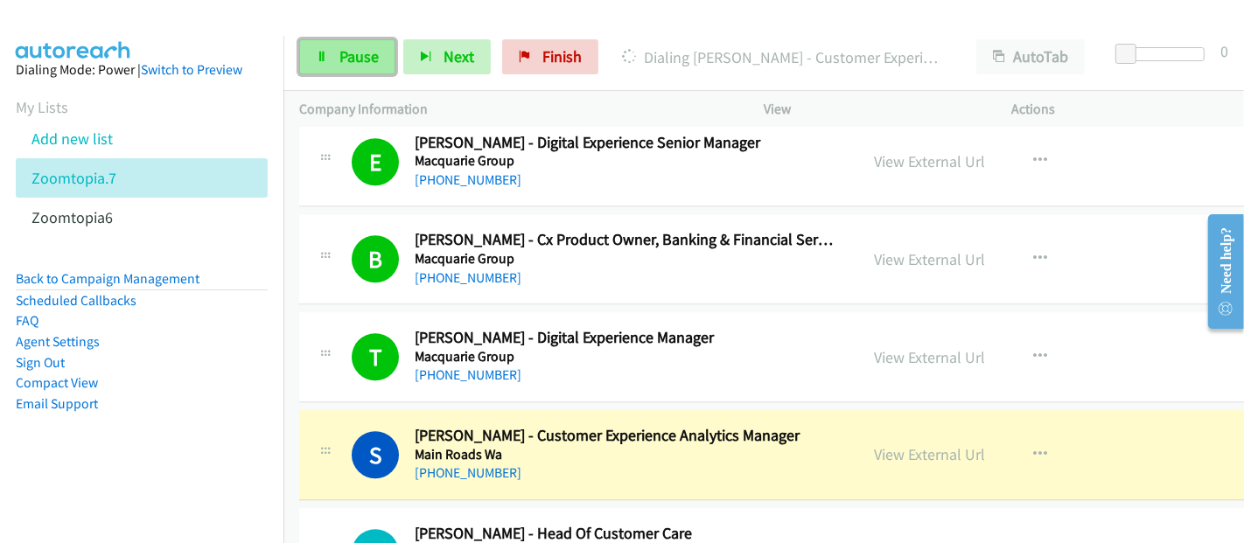
click at [350, 61] on span "Pause" at bounding box center [358, 56] width 39 height 20
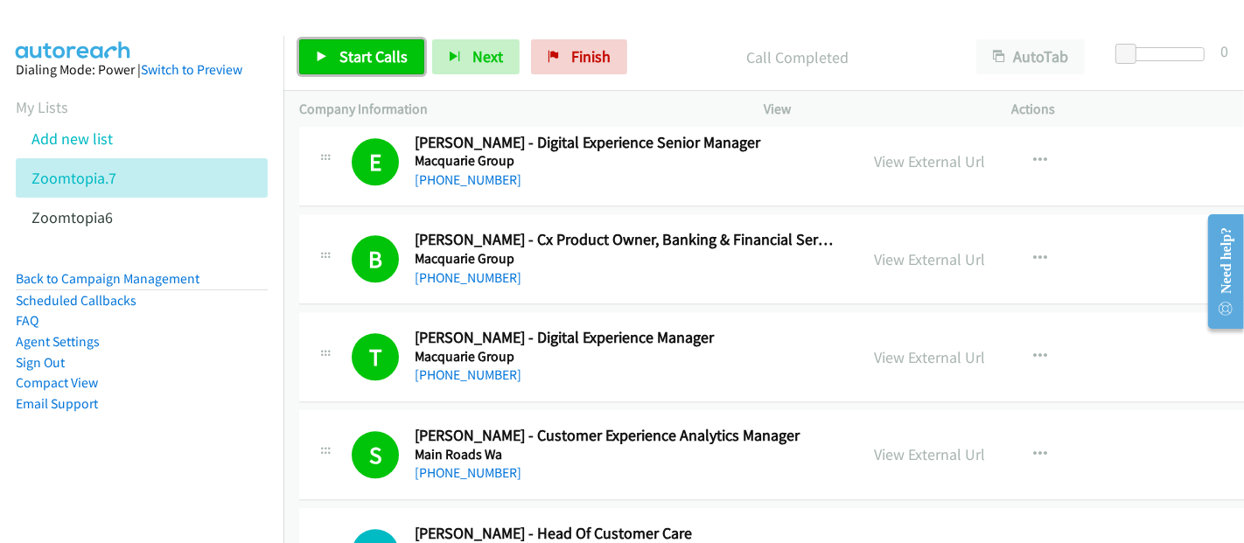
click at [374, 61] on span "Start Calls" at bounding box center [373, 56] width 68 height 20
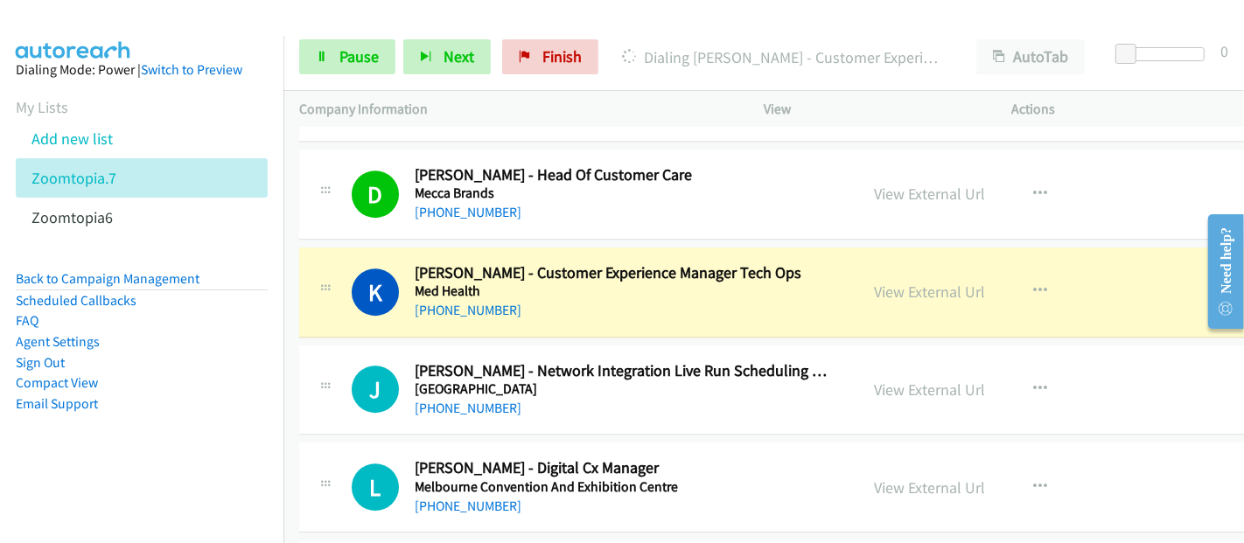
scroll to position [4569, 0]
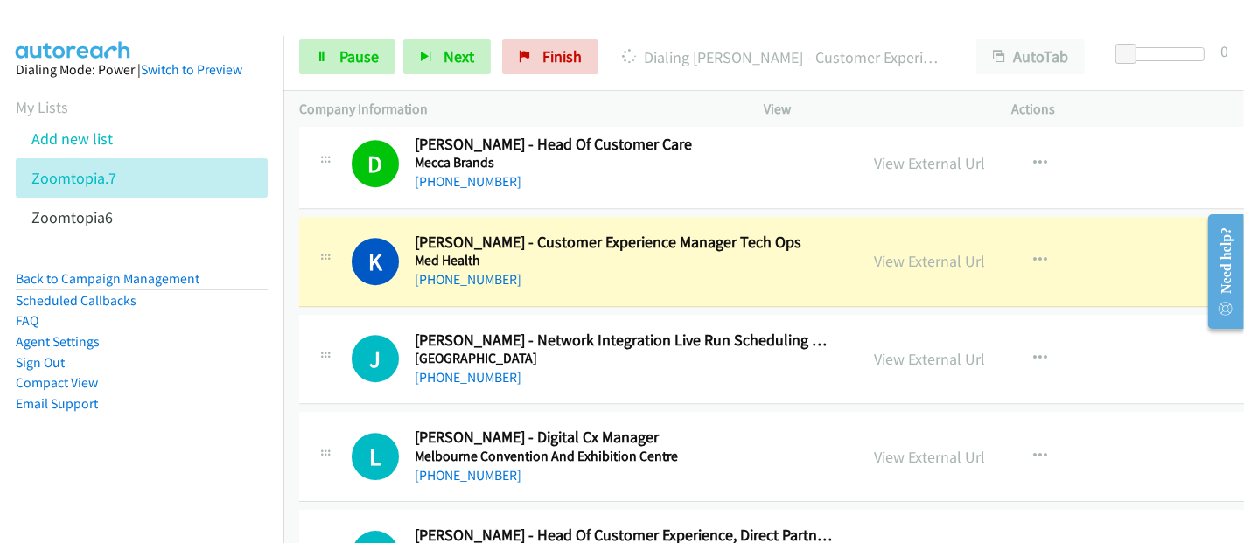
click at [789, 269] on div "+61 419 000 557" at bounding box center [626, 279] width 422 height 21
click at [888, 252] on link "View External Url" at bounding box center [930, 261] width 111 height 20
click at [352, 63] on span "Pause" at bounding box center [358, 56] width 39 height 20
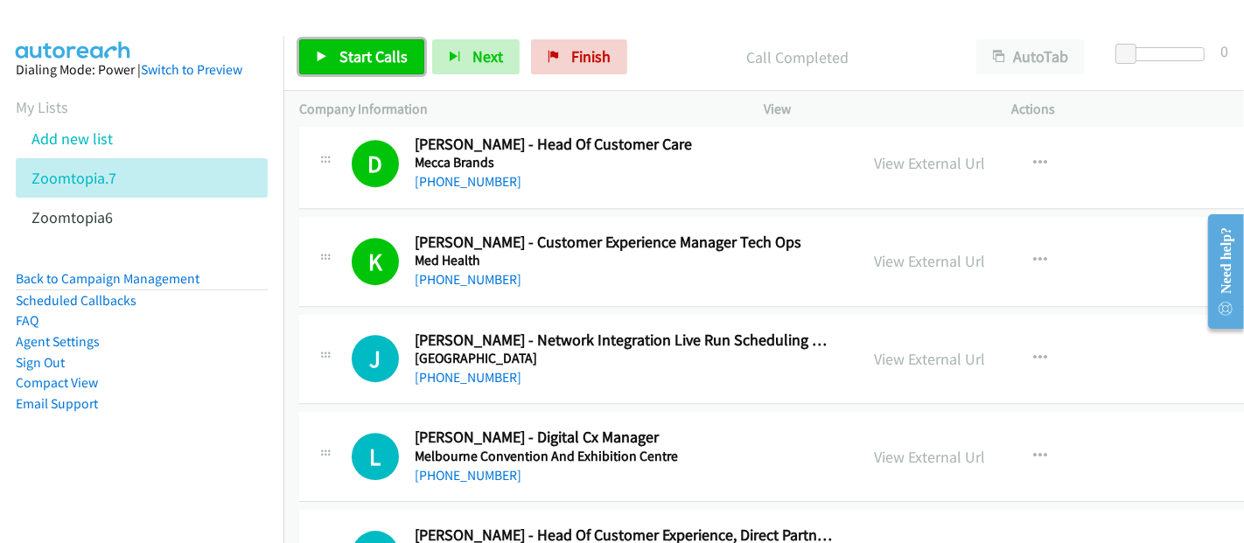
click at [362, 51] on span "Start Calls" at bounding box center [373, 56] width 68 height 20
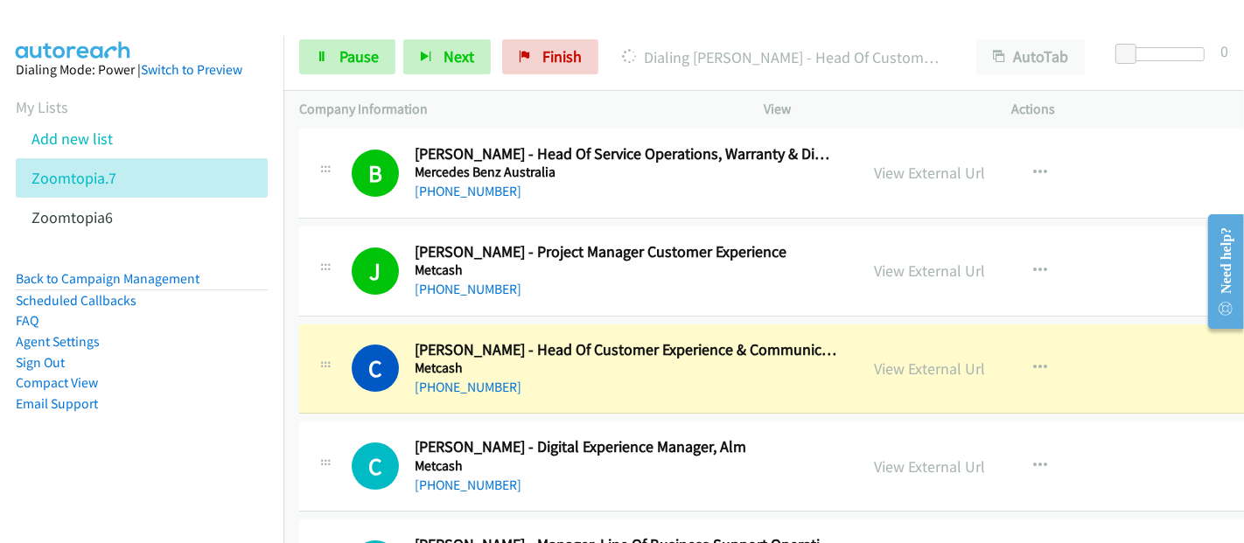
scroll to position [5152, 0]
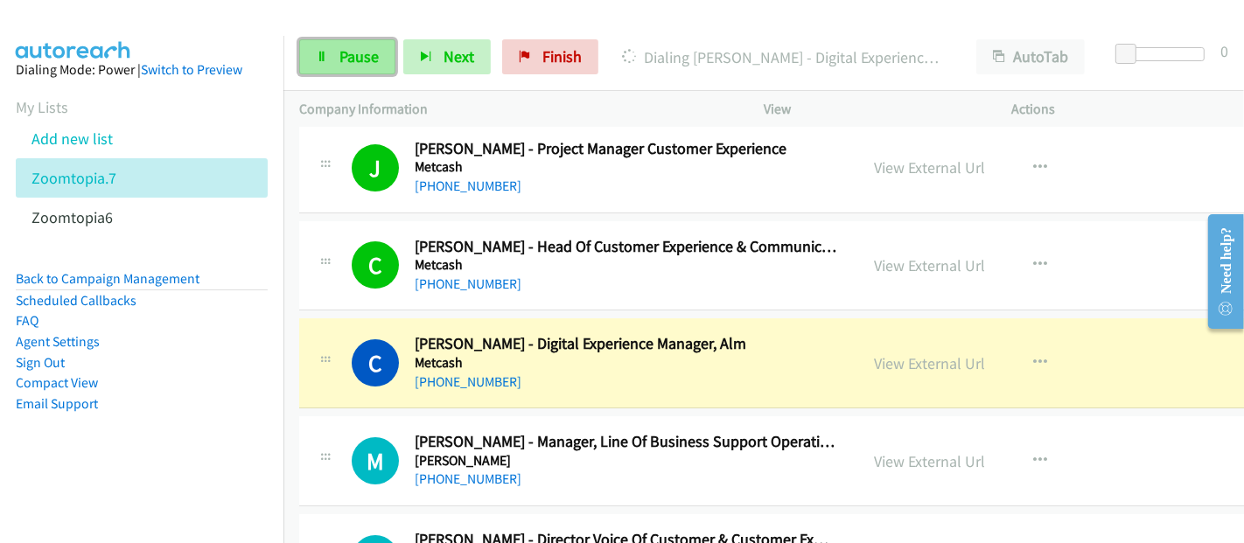
click at [359, 60] on span "Pause" at bounding box center [358, 56] width 39 height 20
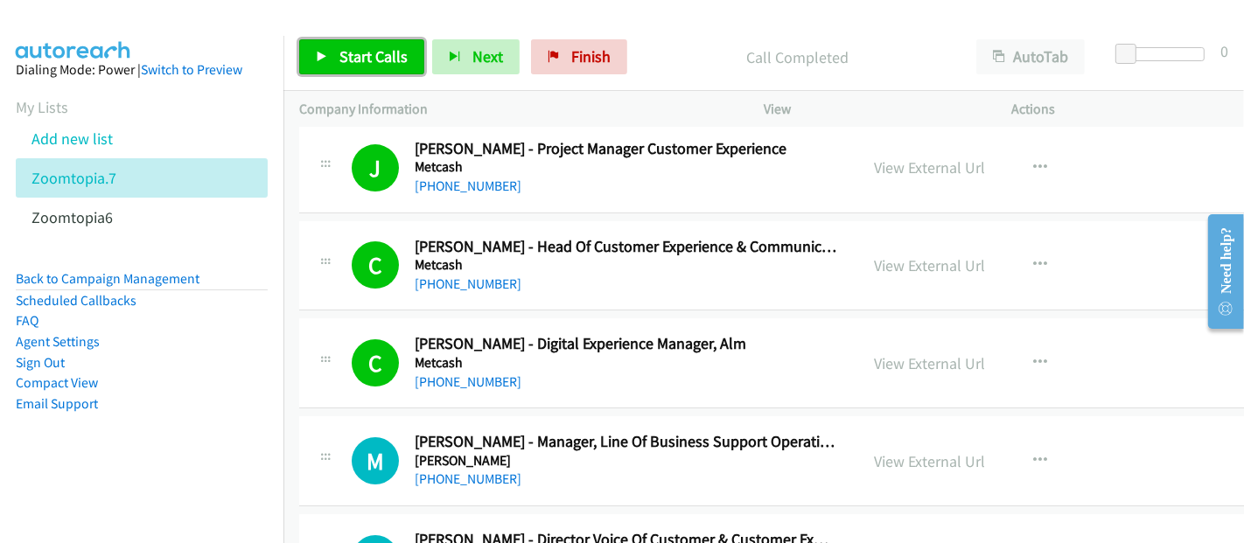
click at [362, 61] on span "Start Calls" at bounding box center [373, 56] width 68 height 20
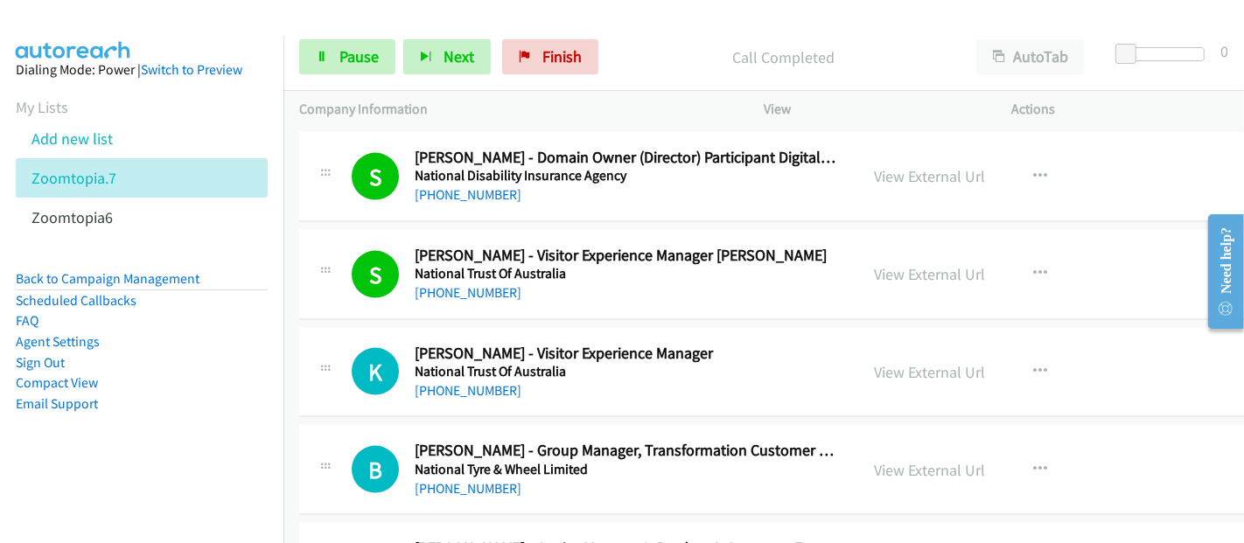
scroll to position [7777, 0]
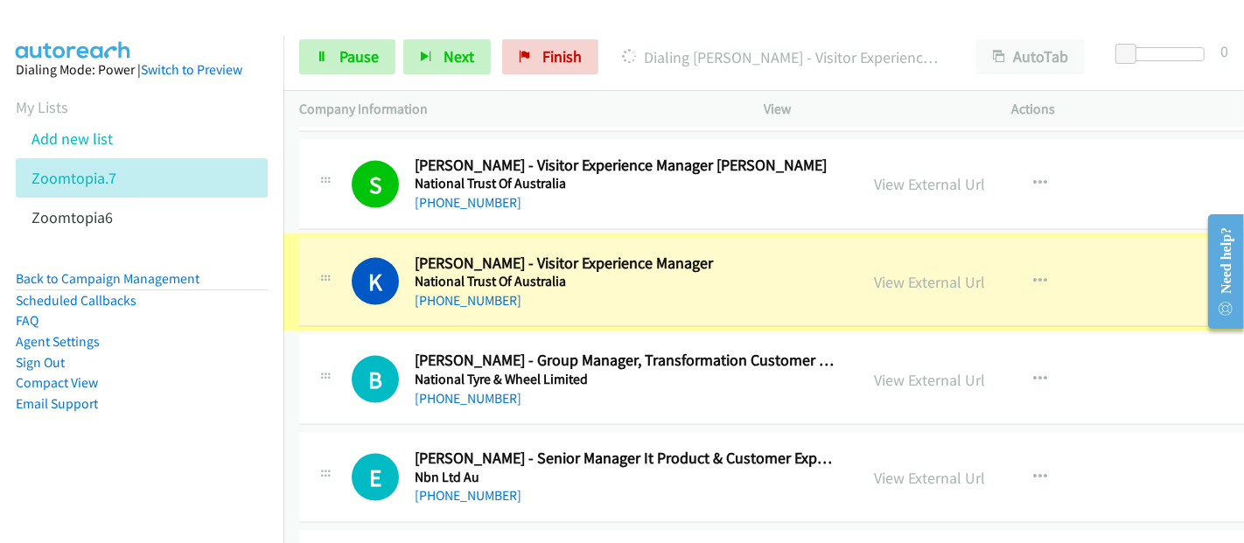
click at [908, 272] on link "View External Url" at bounding box center [930, 282] width 111 height 20
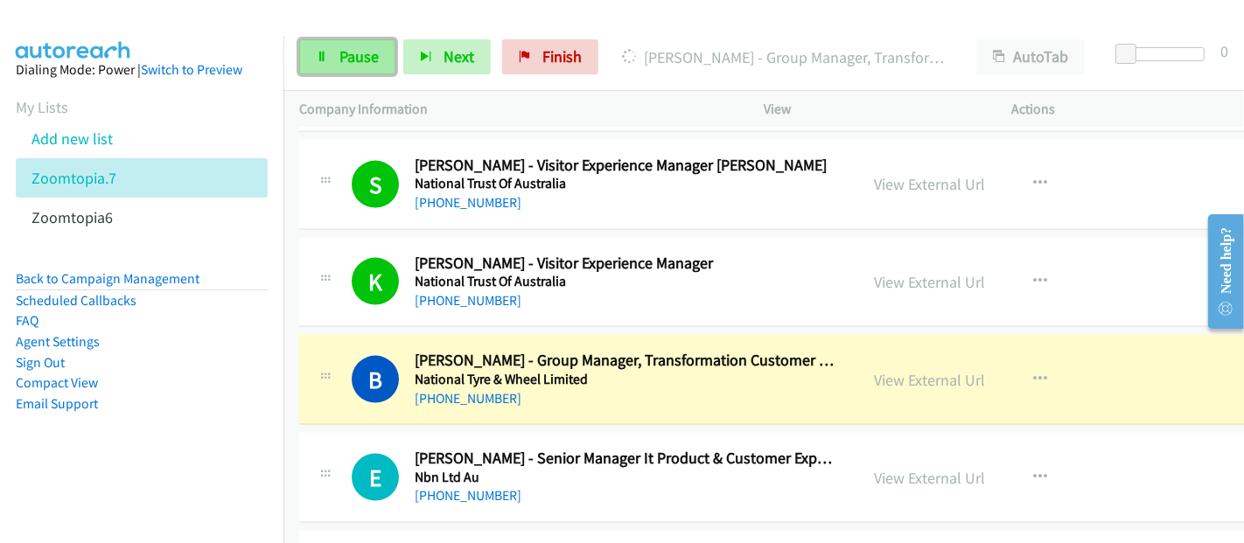
click at [330, 48] on link "Pause" at bounding box center [347, 56] width 96 height 35
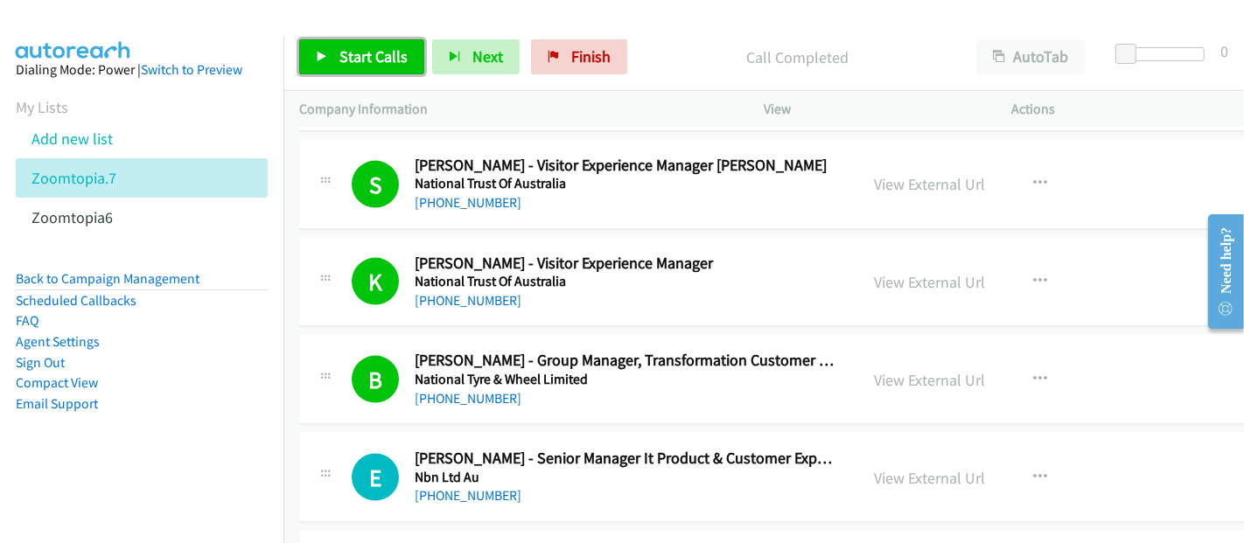
click at [346, 51] on span "Start Calls" at bounding box center [373, 56] width 68 height 20
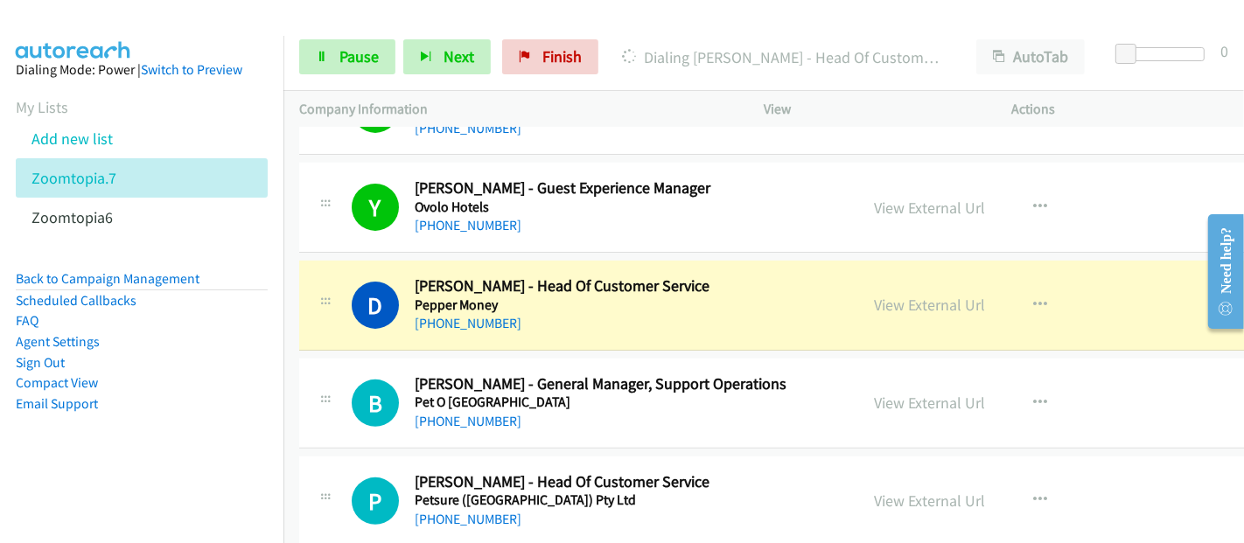
scroll to position [11763, 0]
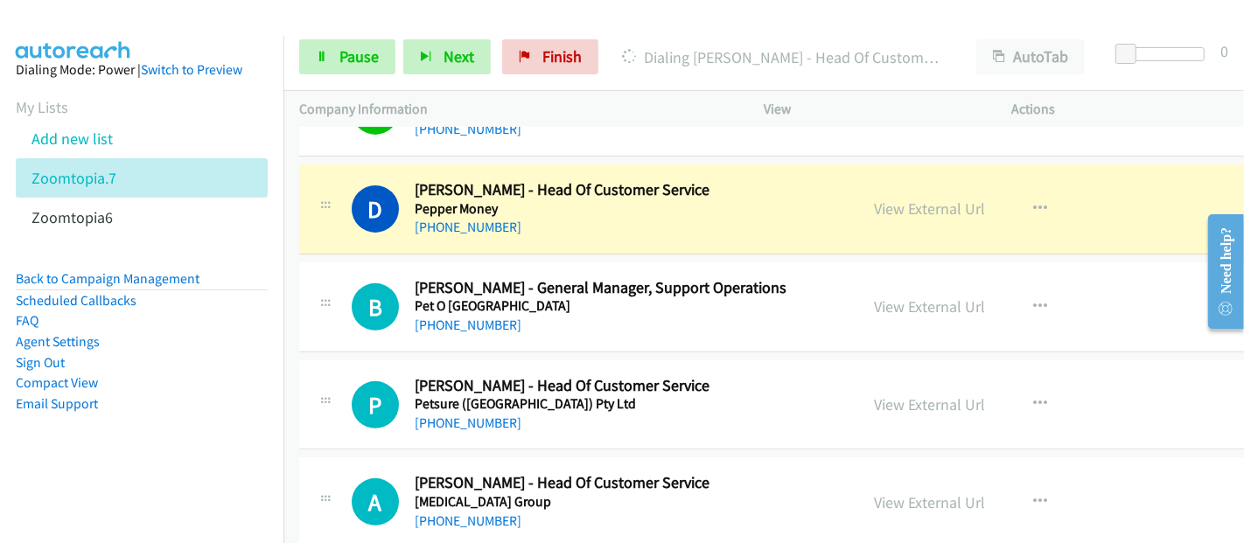
click at [785, 217] on div "+61 447 255 188" at bounding box center [626, 227] width 422 height 21
click at [882, 199] on link "View External Url" at bounding box center [930, 209] width 111 height 20
click at [329, 50] on link "Pause" at bounding box center [347, 56] width 96 height 35
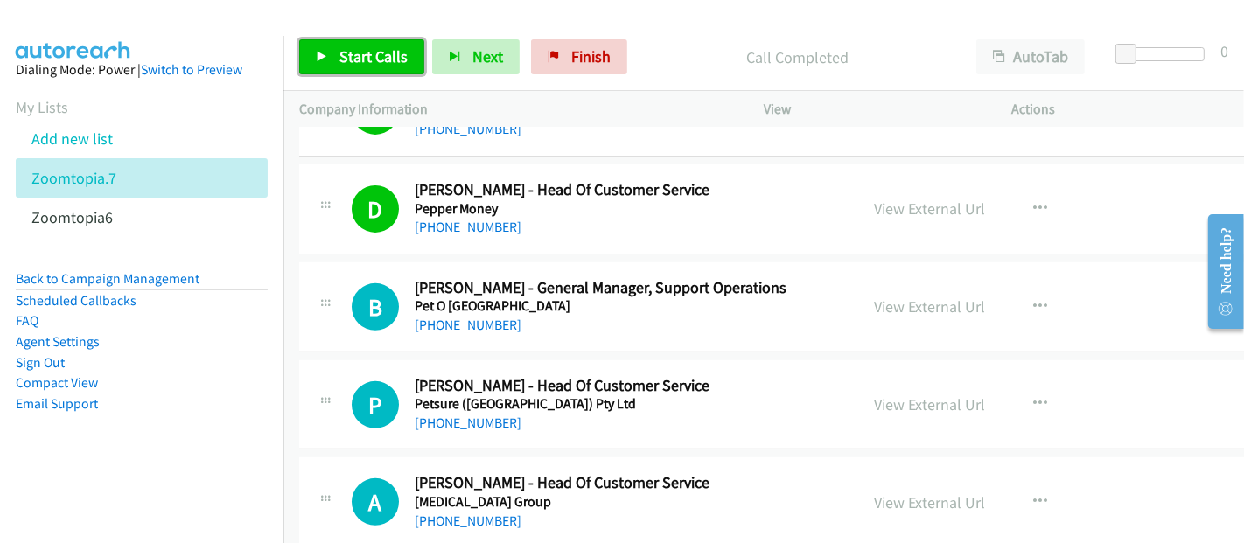
click at [363, 53] on span "Start Calls" at bounding box center [373, 56] width 68 height 20
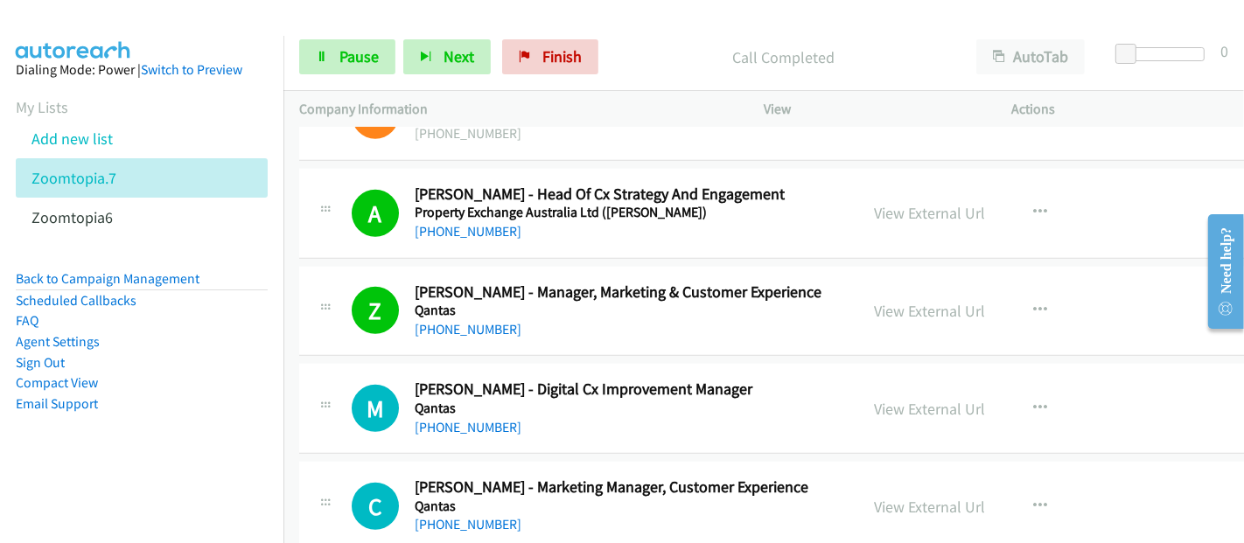
scroll to position [12541, 0]
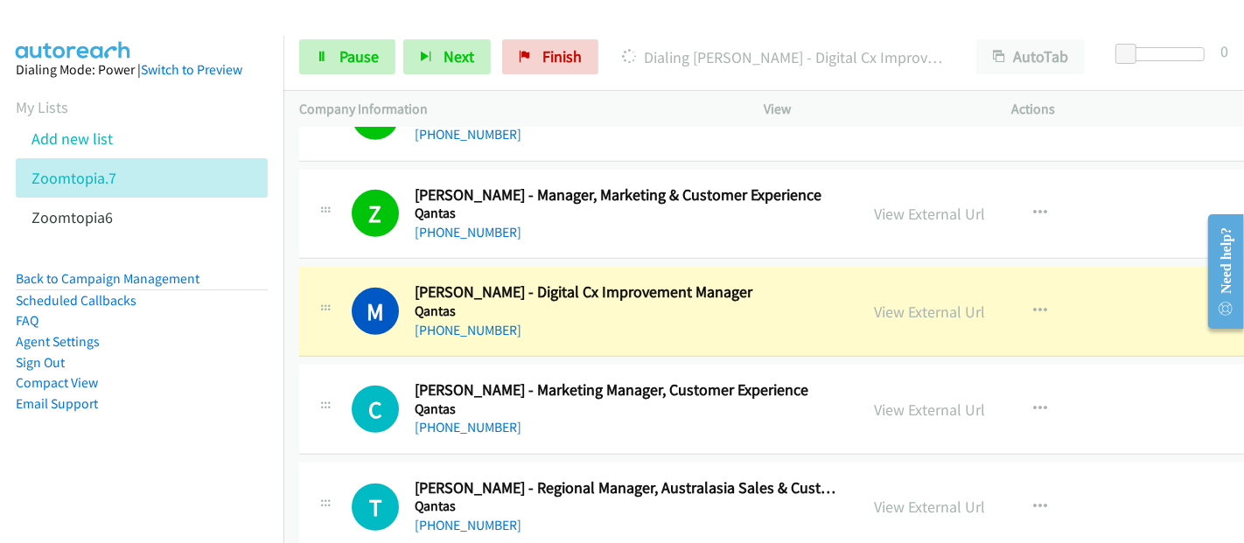
drag, startPoint x: 327, startPoint y: 304, endPoint x: 500, endPoint y: 335, distance: 175.1
click at [326, 304] on div "M Callback Scheduled Michelle Luk - Digital Cx Improvement Manager Qantas Austr…" at bounding box center [579, 312] width 528 height 58
drag, startPoint x: 757, startPoint y: 297, endPoint x: 890, endPoint y: 272, distance: 135.4
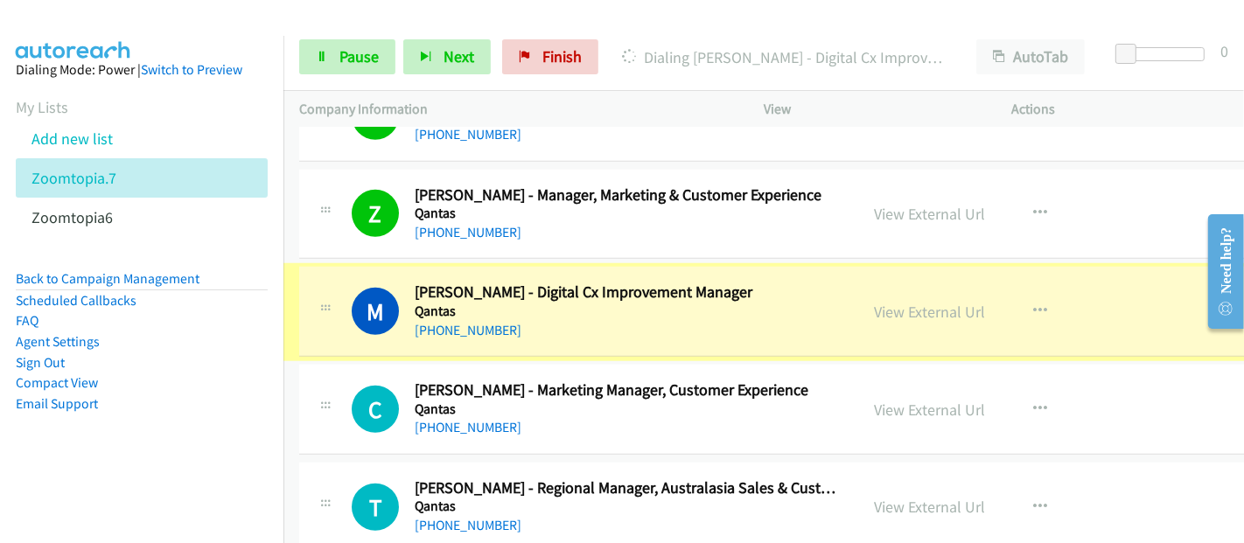
click at [890, 302] on link "View External Url" at bounding box center [930, 312] width 111 height 20
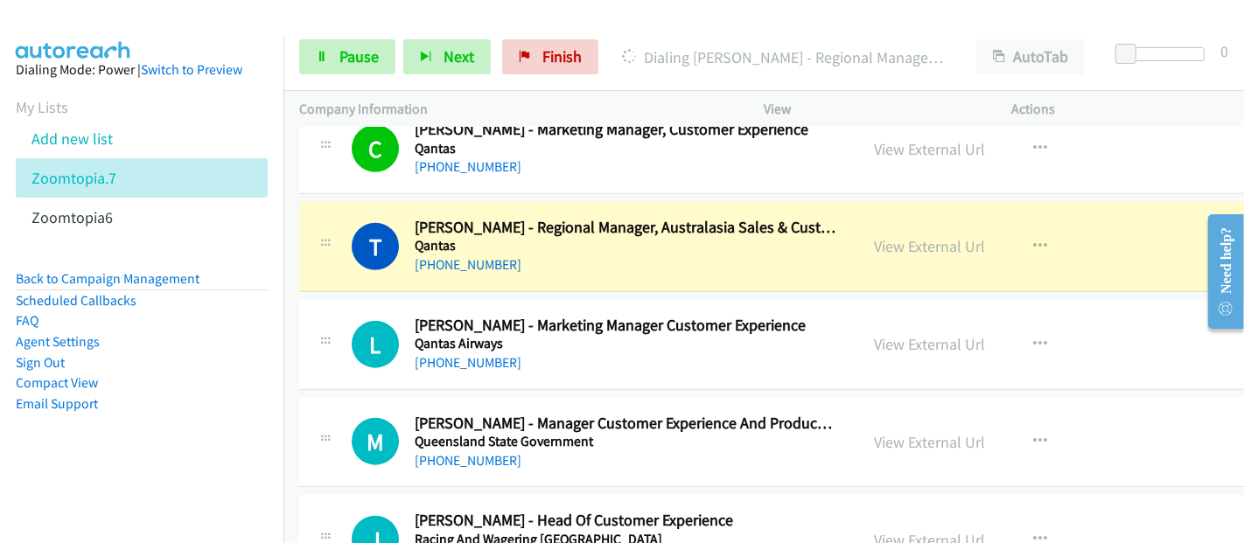
scroll to position [12833, 0]
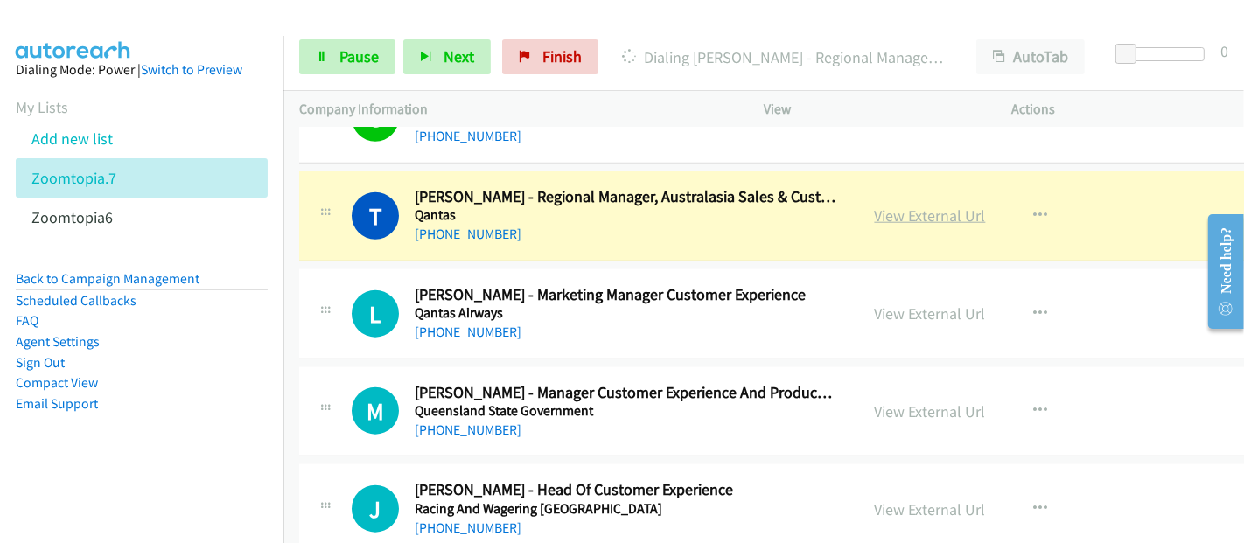
click at [877, 206] on link "View External Url" at bounding box center [930, 216] width 111 height 20
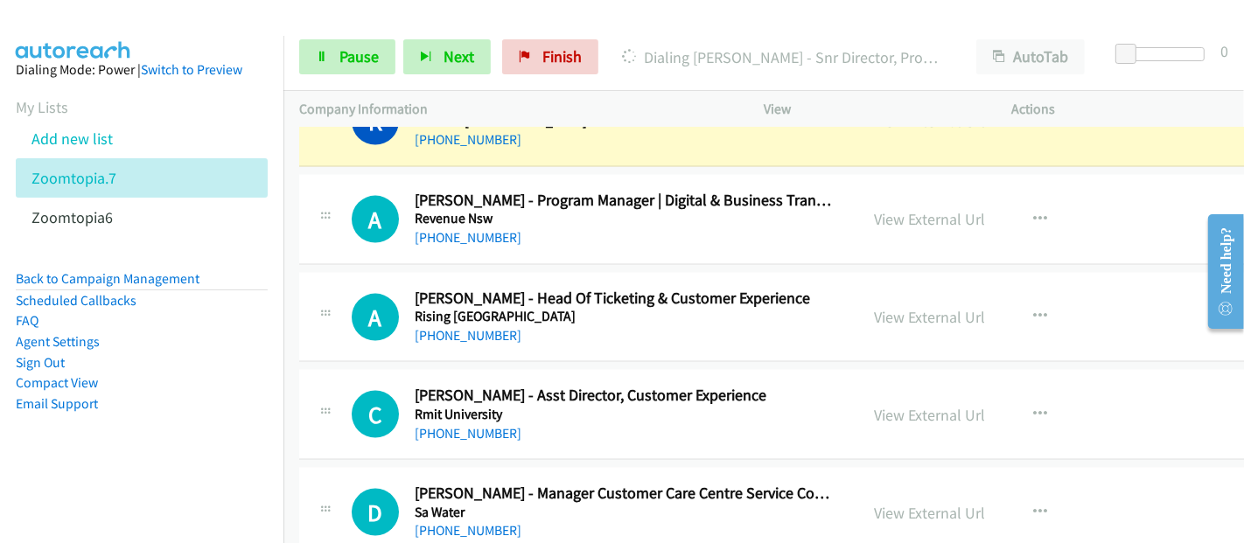
scroll to position [13319, 0]
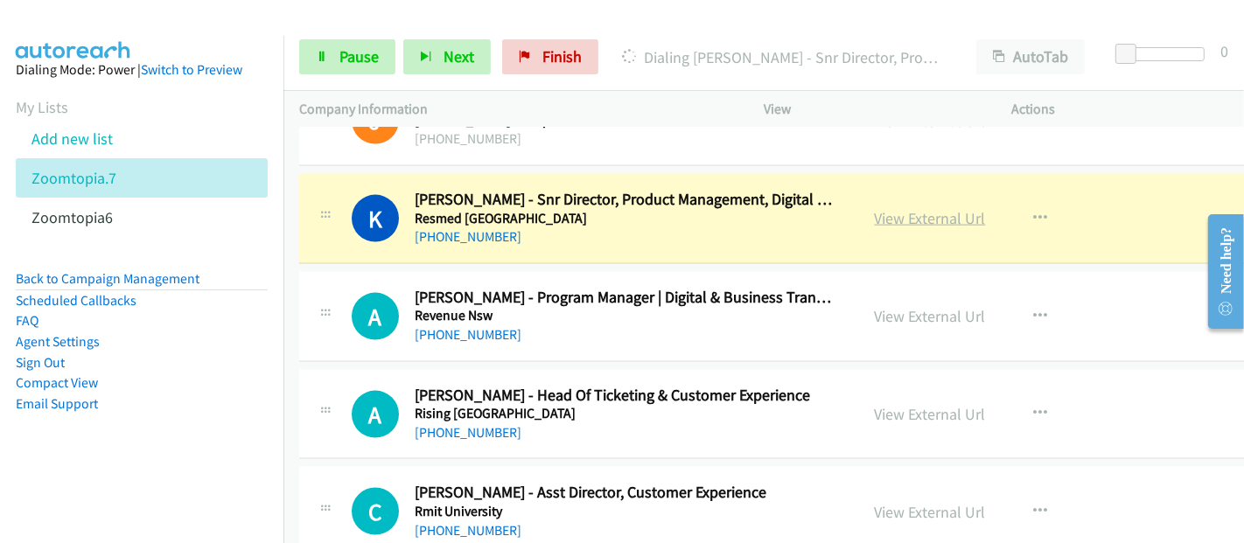
click at [925, 208] on link "View External Url" at bounding box center [930, 218] width 111 height 20
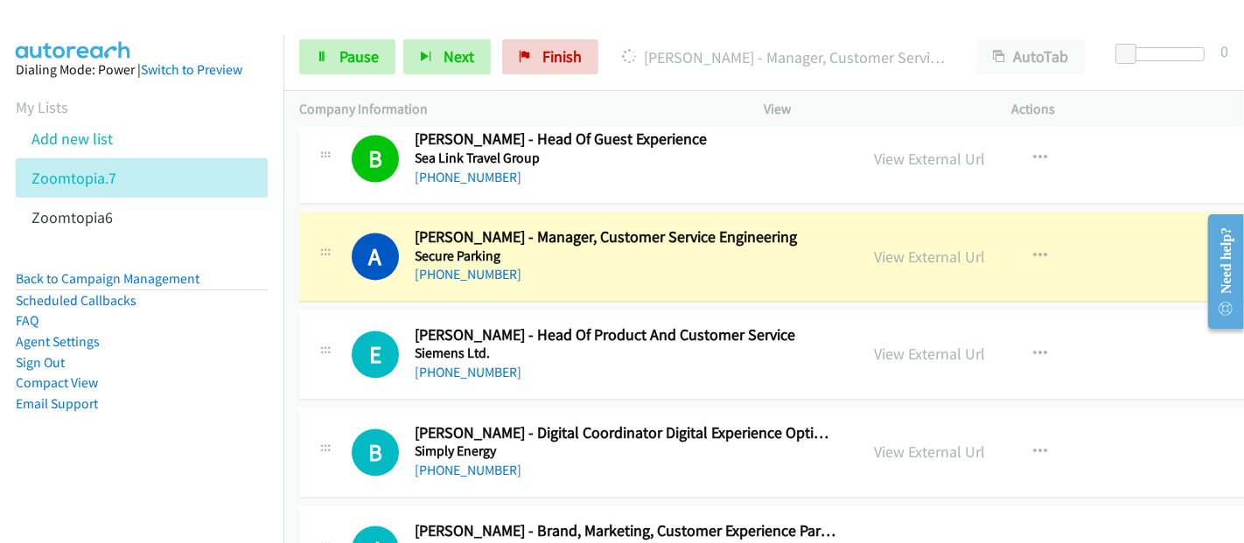
scroll to position [14291, 0]
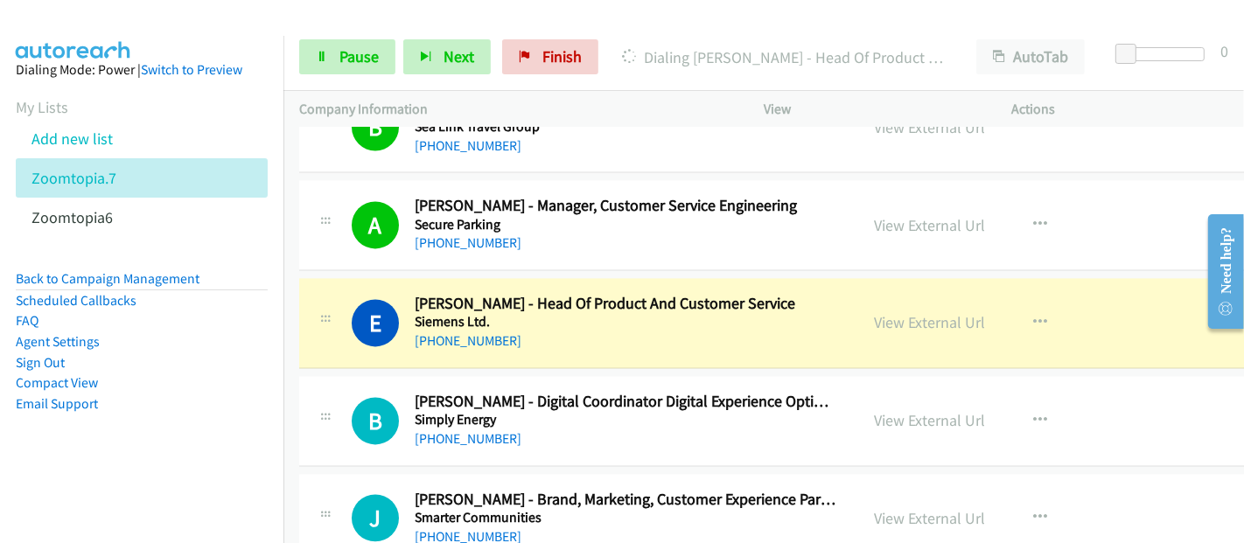
click at [754, 313] on h5 "Siemens Ltd." at bounding box center [626, 321] width 422 height 17
click at [905, 312] on link "View External Url" at bounding box center [930, 322] width 111 height 20
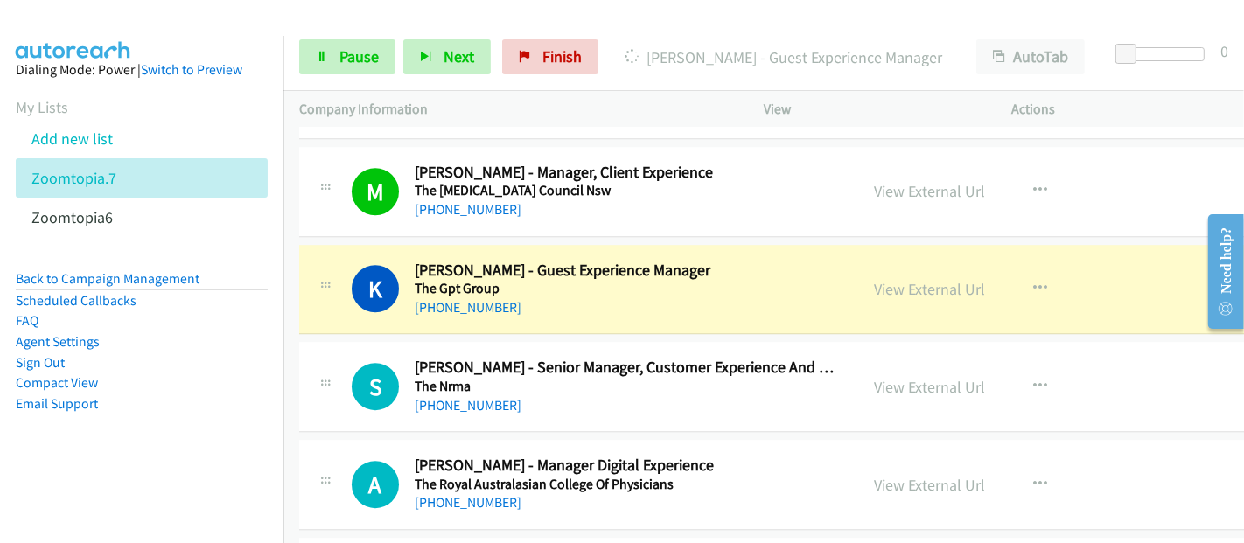
scroll to position [15652, 0]
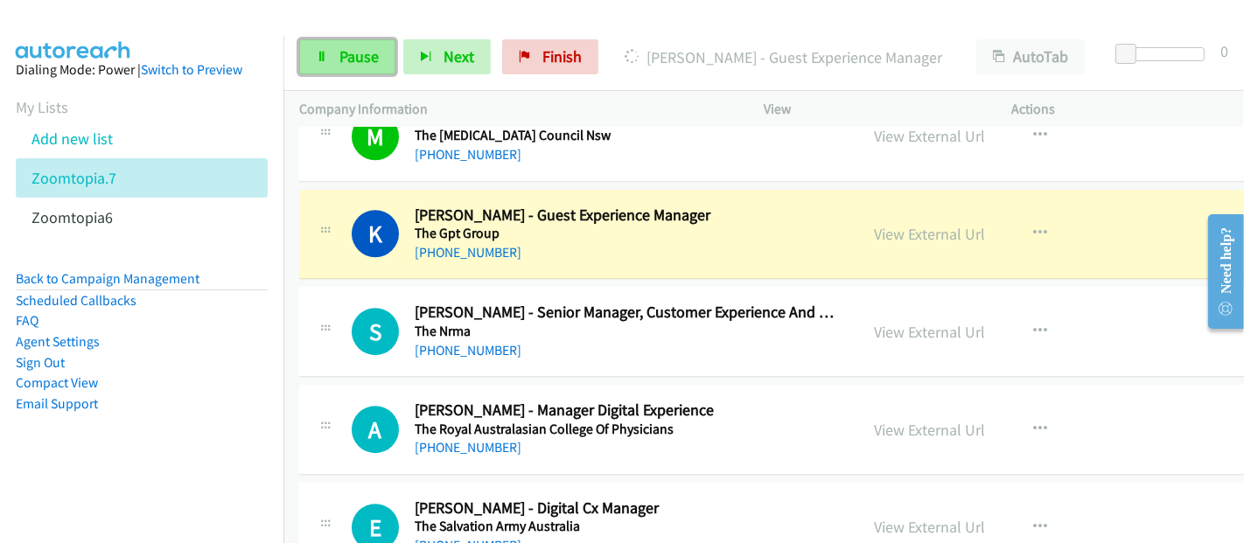
click at [336, 65] on link "Pause" at bounding box center [347, 56] width 96 height 35
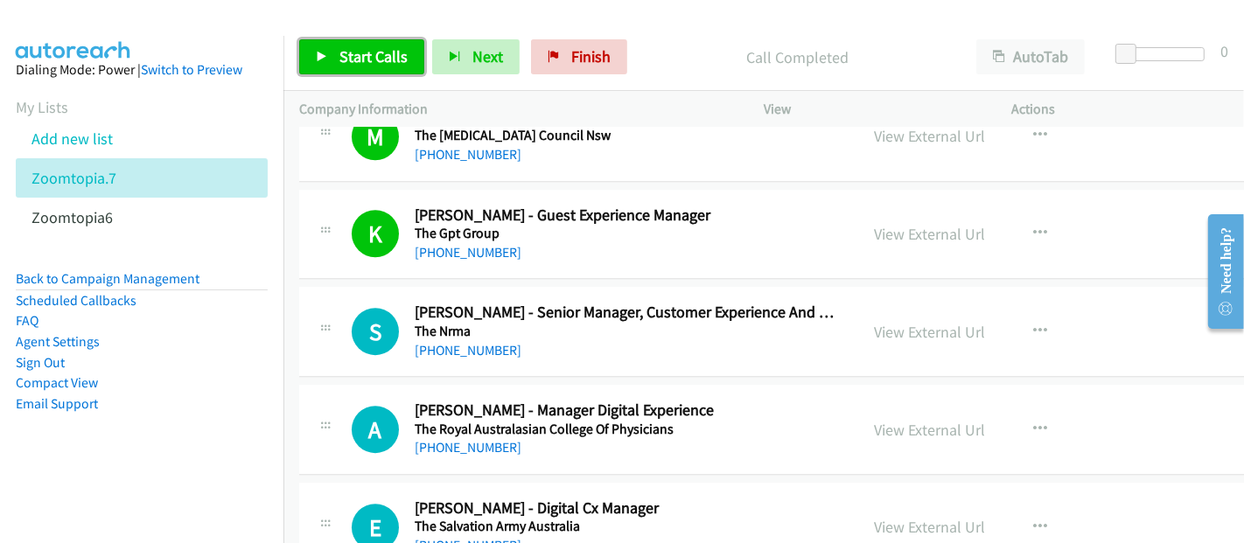
click at [354, 56] on span "Start Calls" at bounding box center [373, 56] width 68 height 20
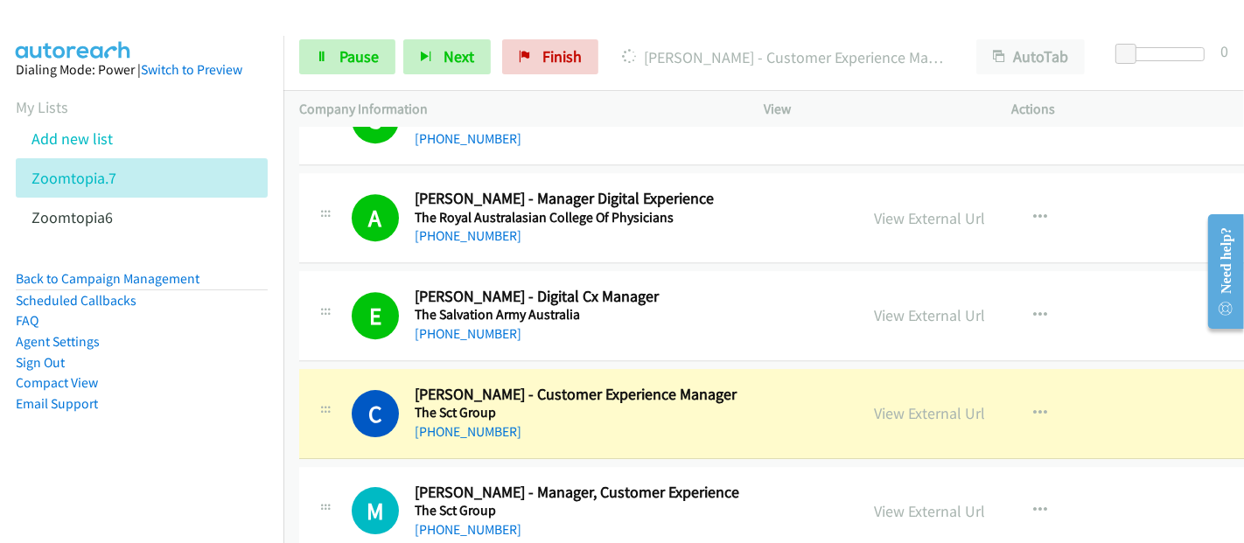
scroll to position [15944, 0]
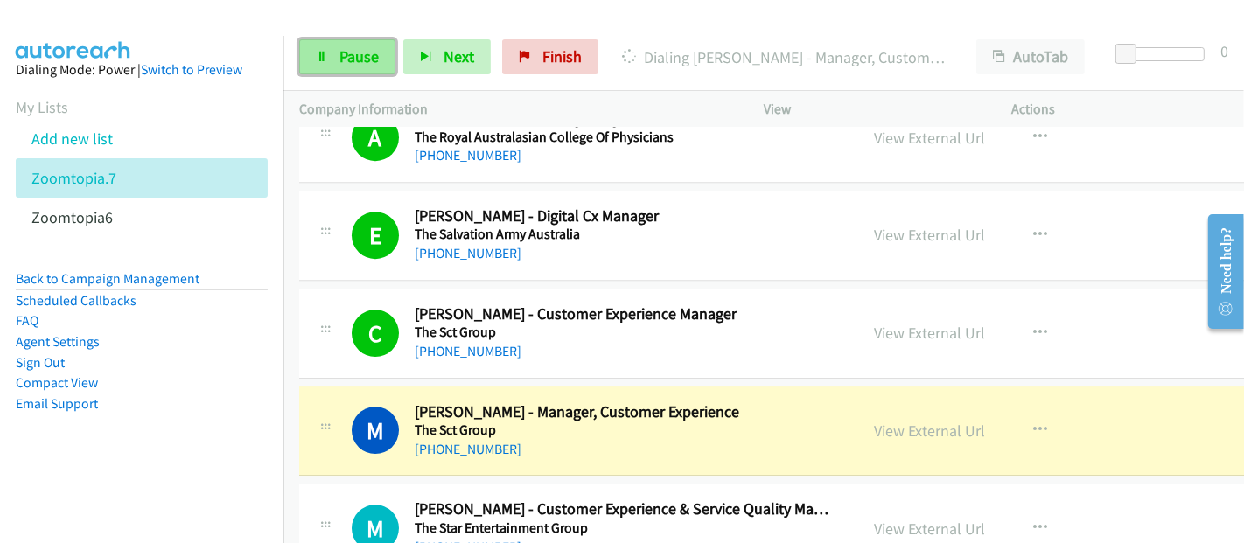
click at [341, 59] on span "Pause" at bounding box center [358, 56] width 39 height 20
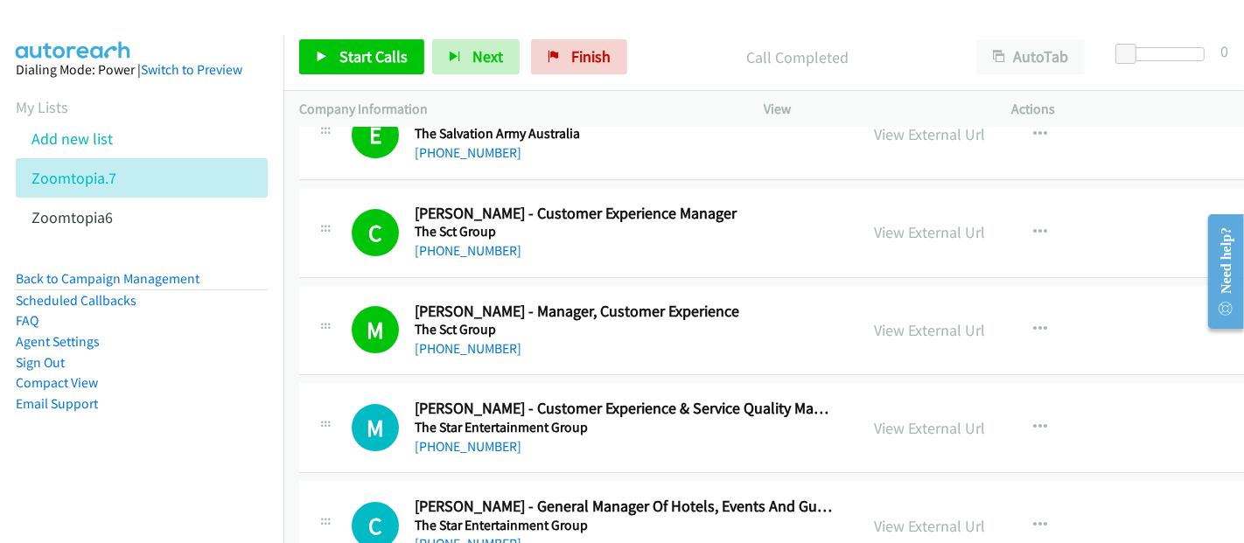
scroll to position [16138, 0]
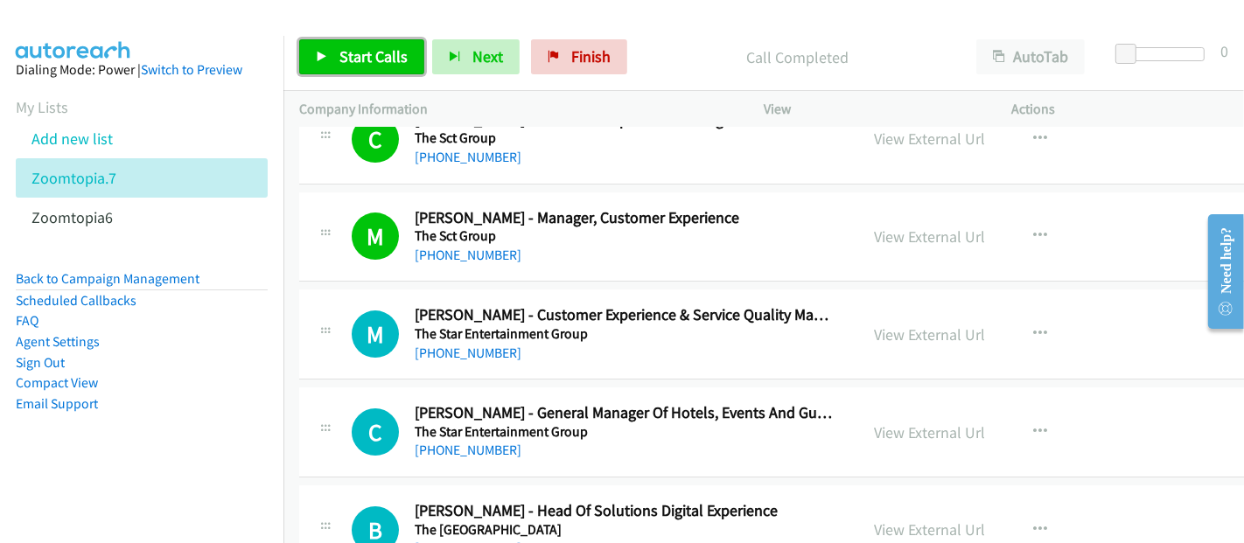
click at [380, 59] on span "Start Calls" at bounding box center [373, 56] width 68 height 20
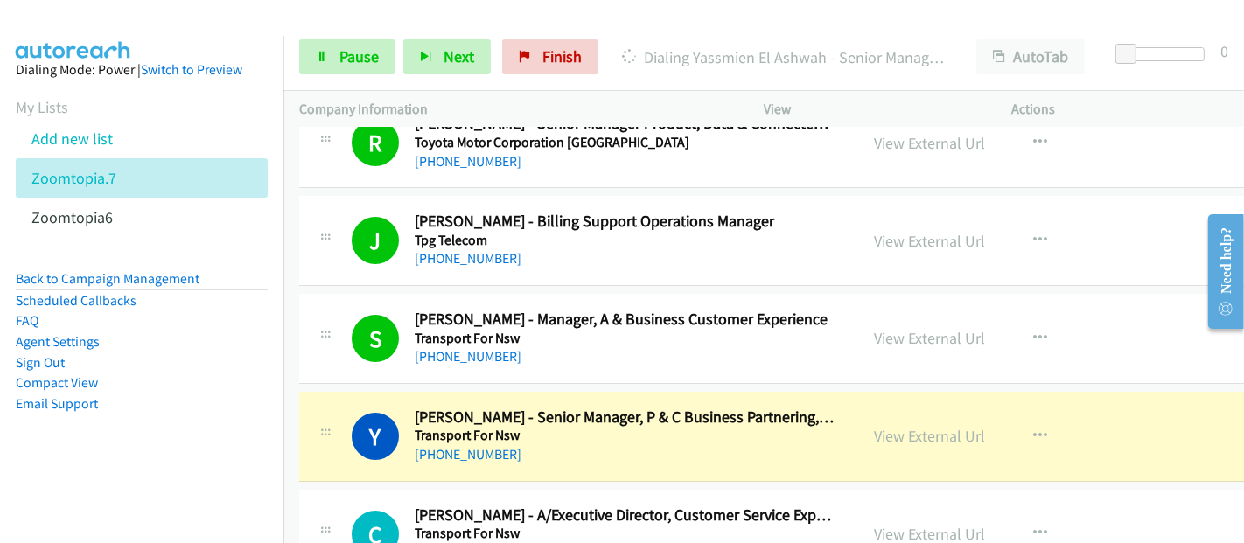
scroll to position [17013, 0]
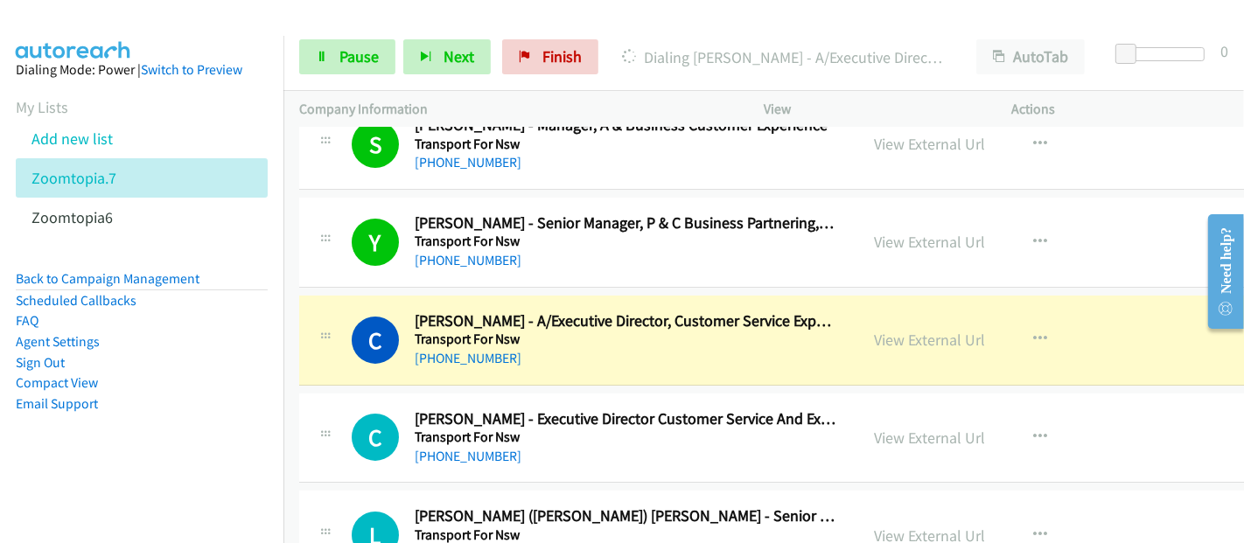
click at [766, 331] on h5 "Transport For Nsw" at bounding box center [626, 339] width 422 height 17
click at [891, 330] on link "View External Url" at bounding box center [930, 340] width 111 height 20
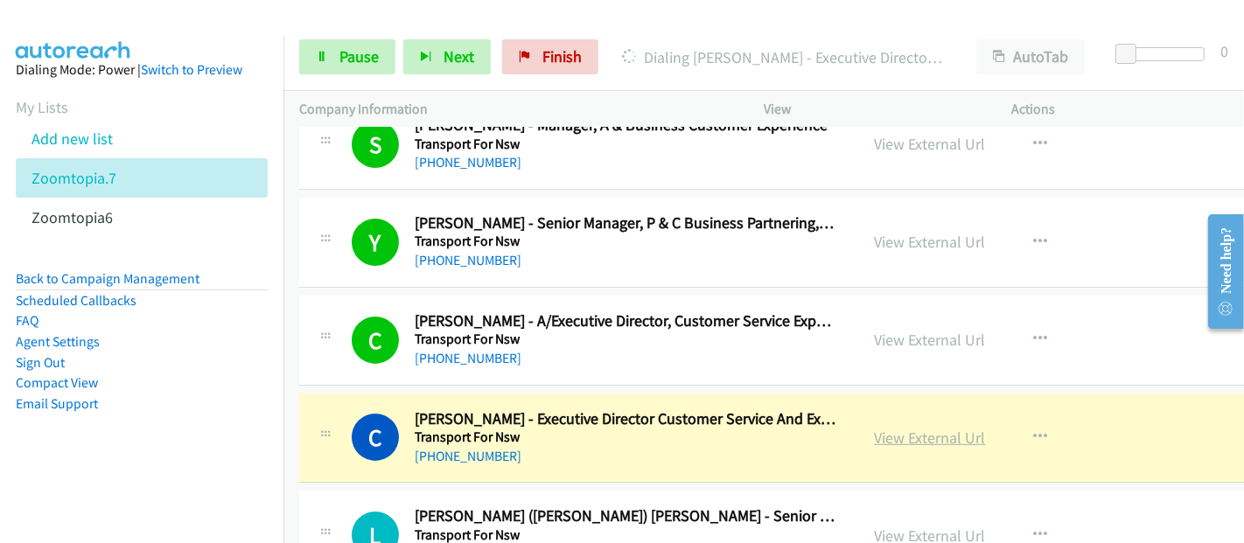
click at [905, 428] on link "View External Url" at bounding box center [930, 438] width 111 height 20
click at [336, 61] on link "Pause" at bounding box center [347, 56] width 96 height 35
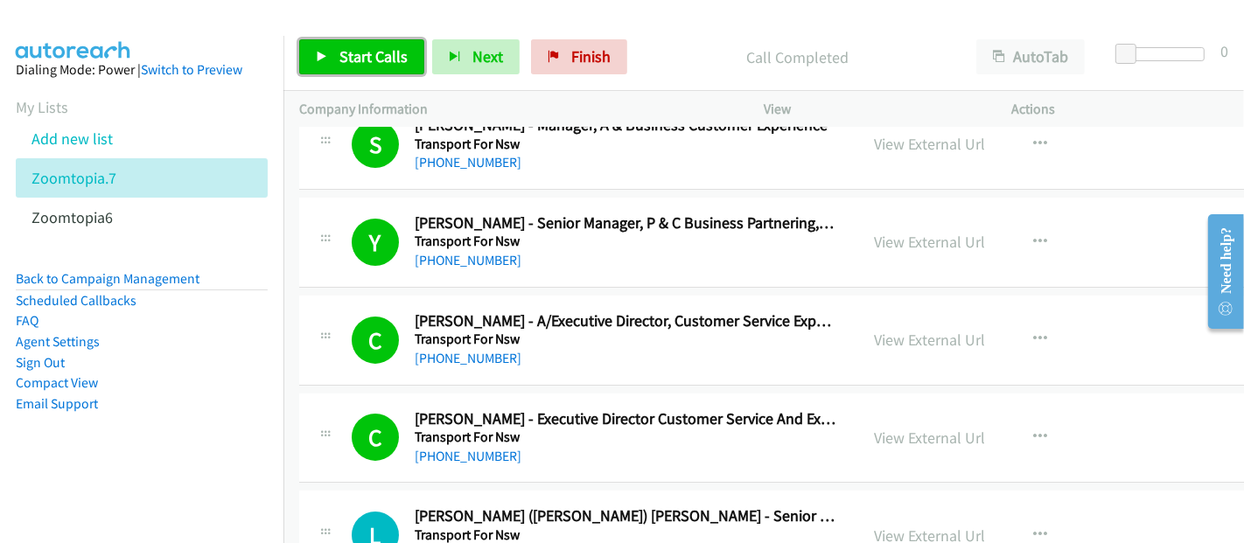
click at [371, 48] on span "Start Calls" at bounding box center [373, 56] width 68 height 20
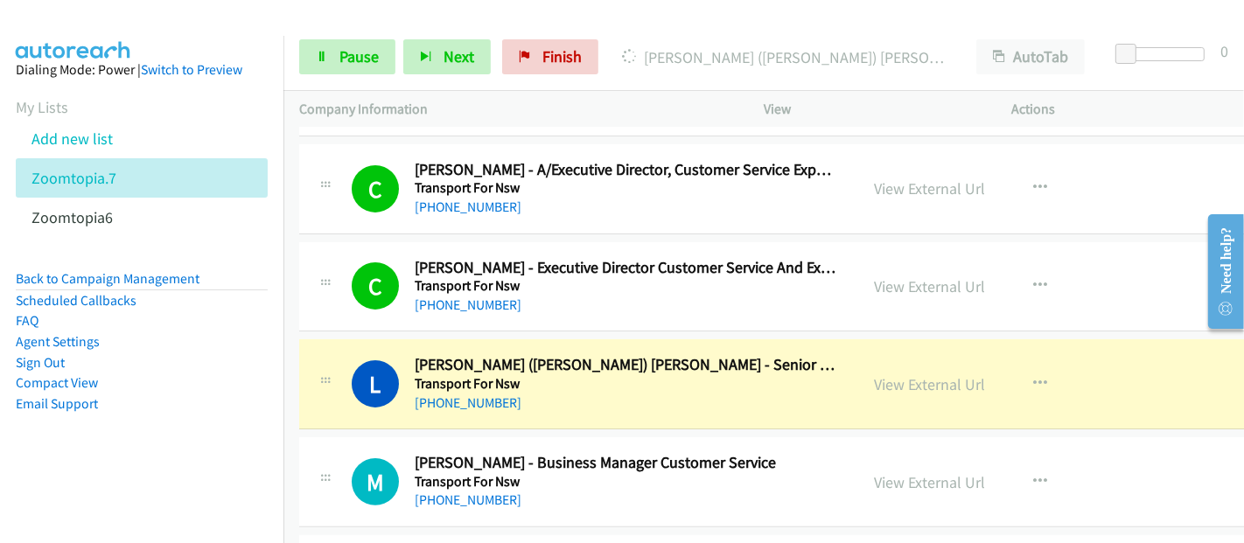
scroll to position [17207, 0]
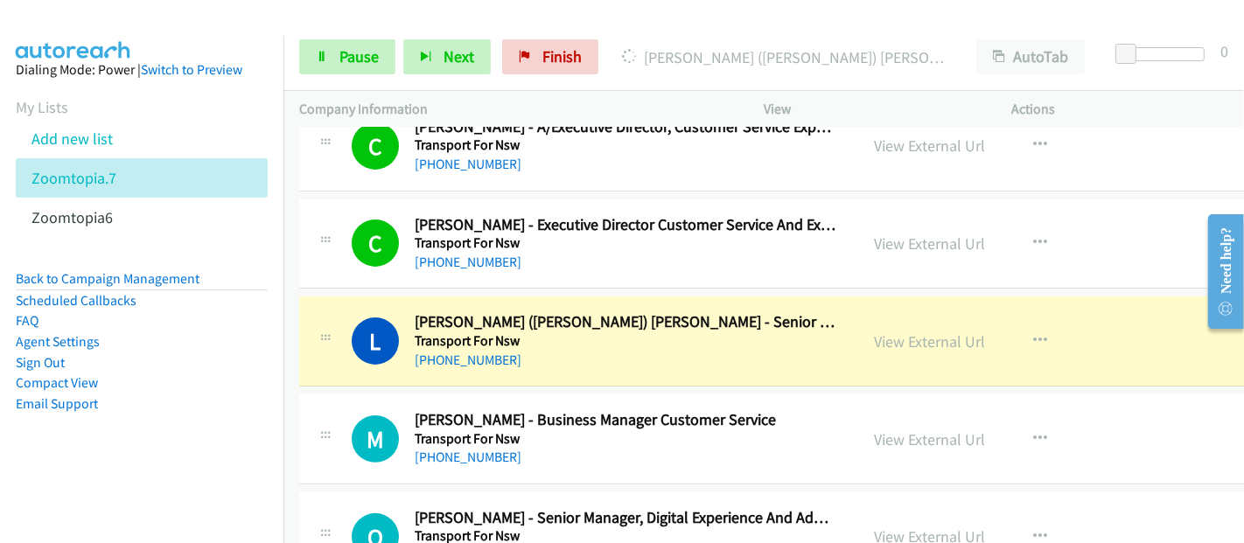
click at [189, 469] on aside "Dialing Mode: Power | Switch to Preview My Lists Add new list Zoomtopia.7 Zoomt…" at bounding box center [141, 265] width 283 height 458
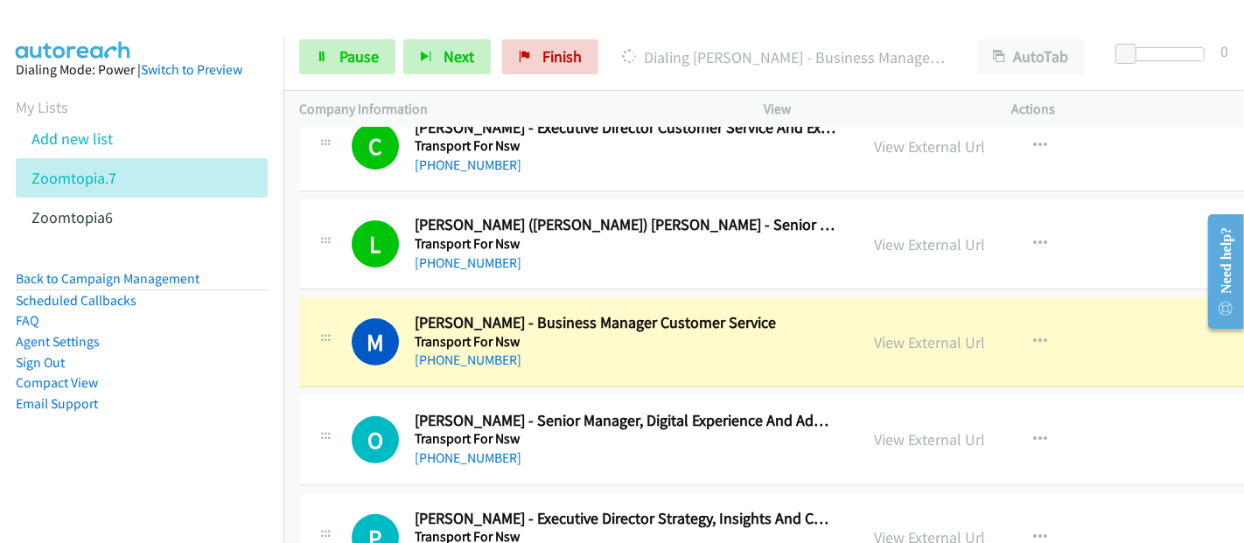
click at [241, 346] on li "Agent Settings" at bounding box center [142, 342] width 252 height 21
click at [906, 332] on link "View External Url" at bounding box center [930, 342] width 111 height 20
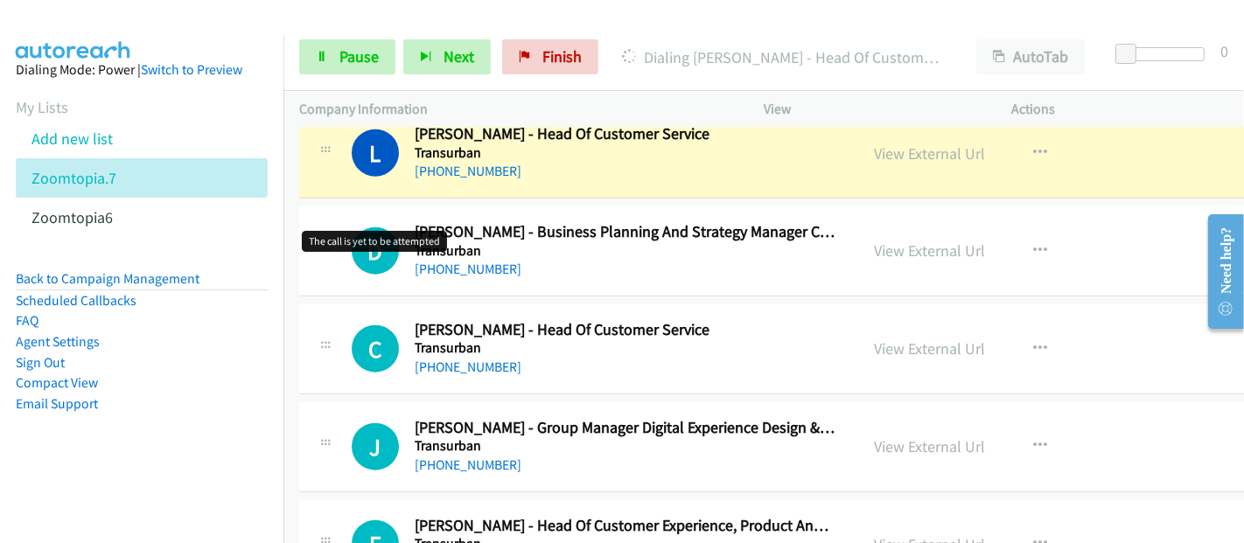
scroll to position [18375, 0]
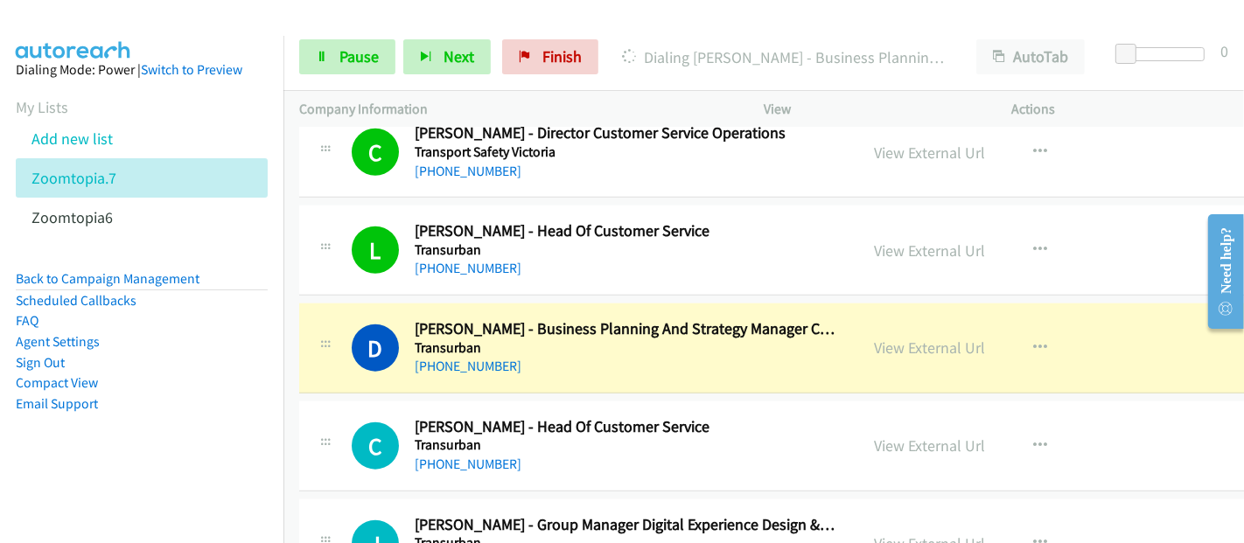
click at [557, 258] on div "+61 409 181 142" at bounding box center [626, 268] width 422 height 21
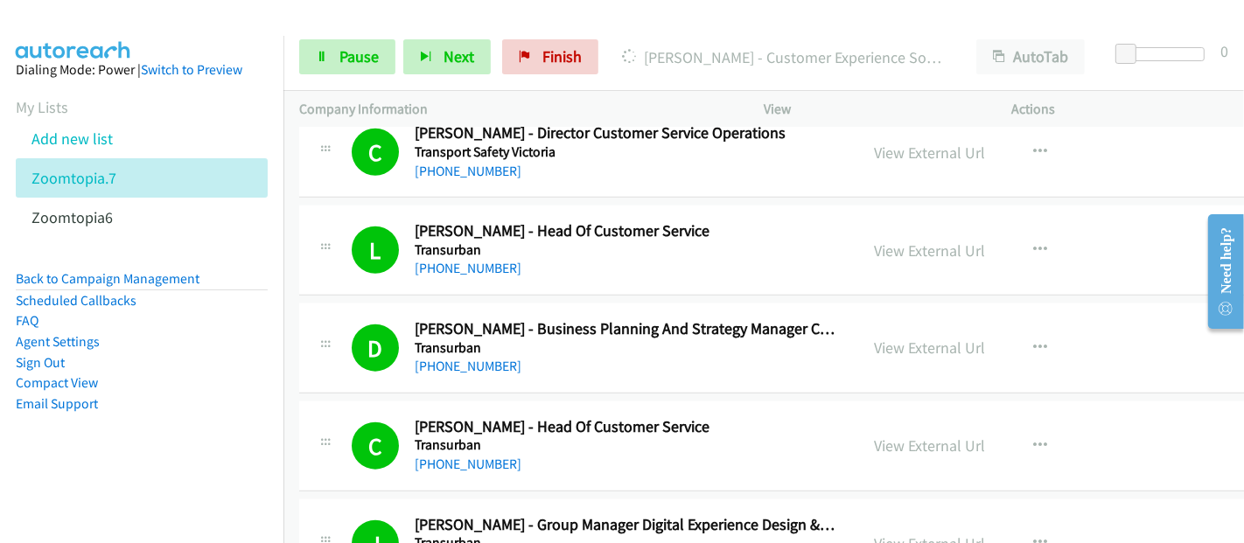
scroll to position [18860, 0]
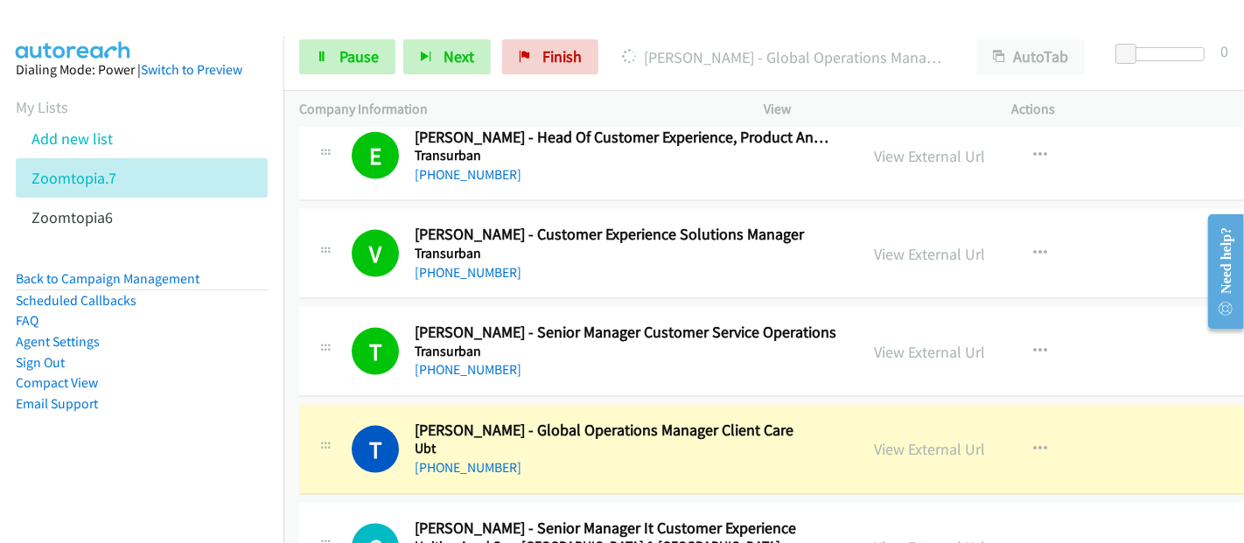
click at [571, 458] on div "+61 423 426 693" at bounding box center [626, 468] width 422 height 21
click at [909, 439] on link "View External Url" at bounding box center [930, 449] width 111 height 20
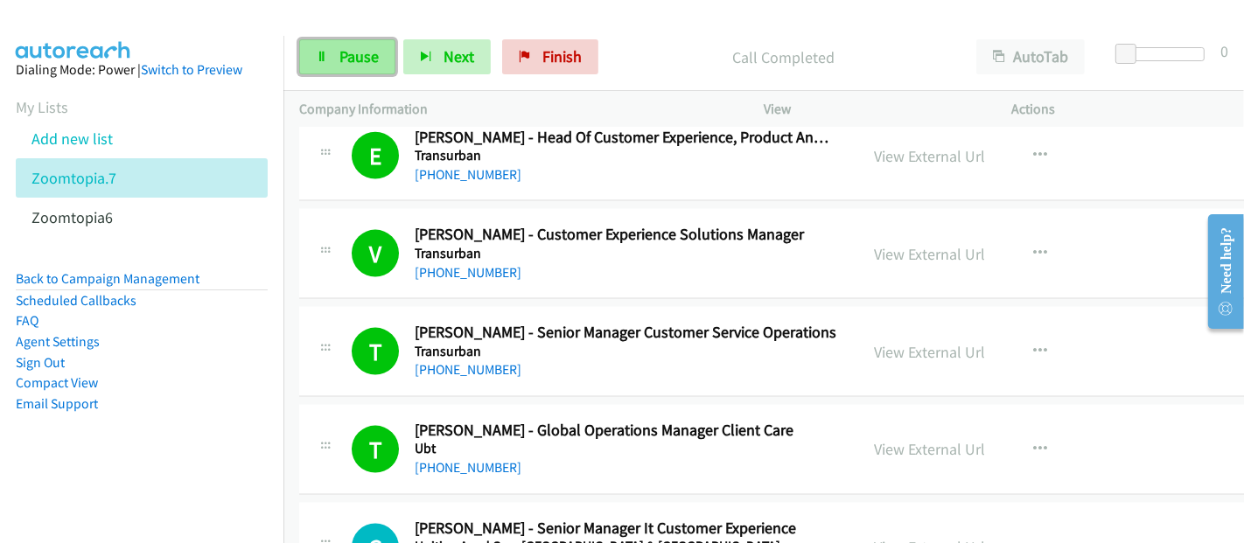
click at [339, 59] on span "Pause" at bounding box center [358, 56] width 39 height 20
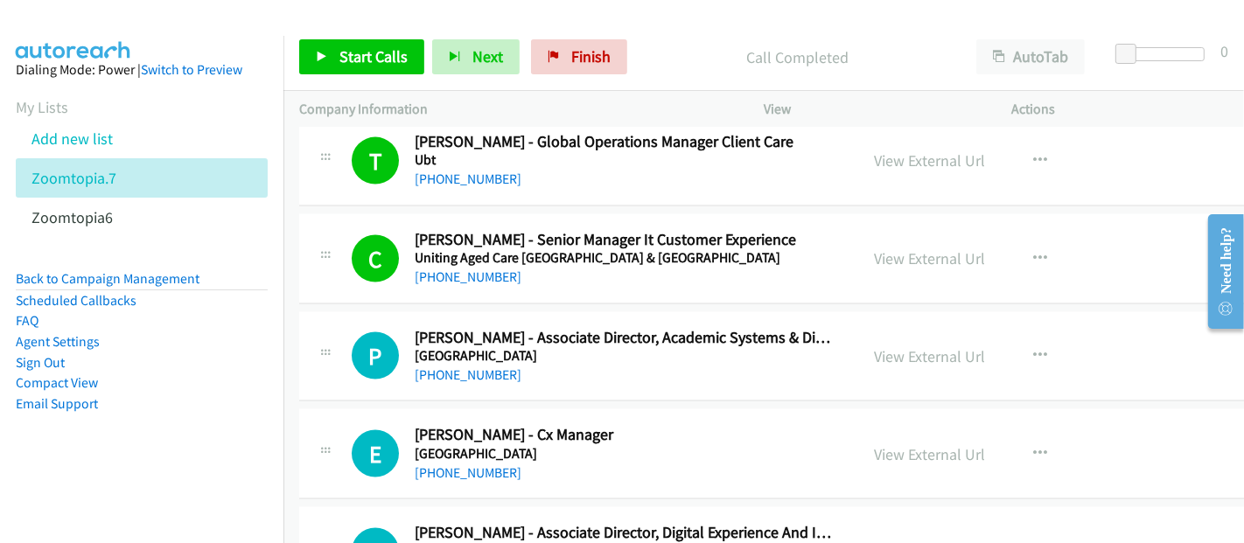
scroll to position [19152, 0]
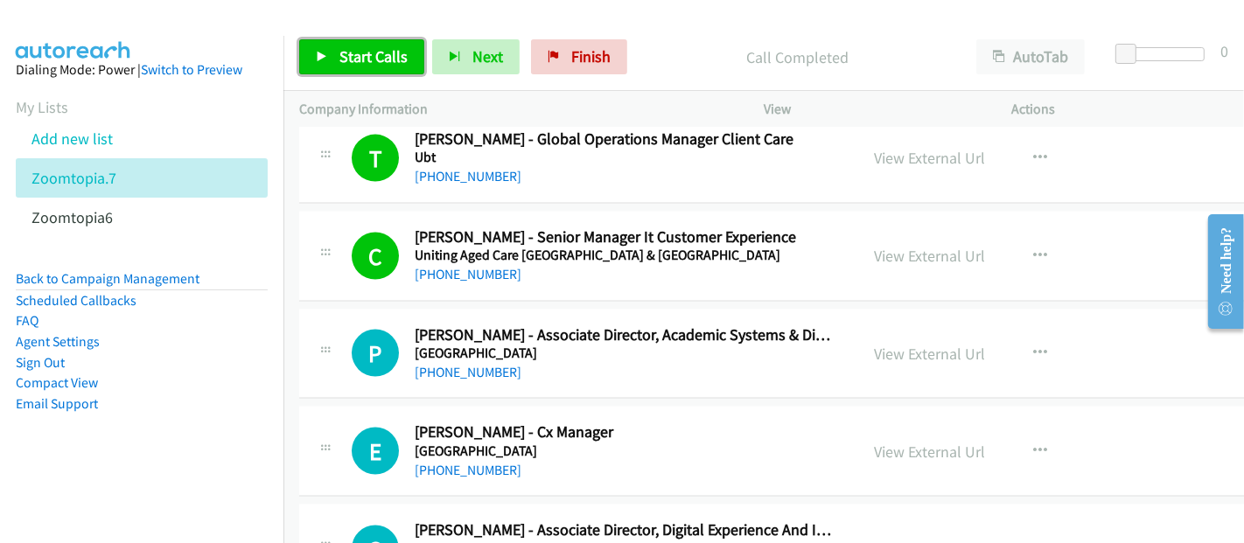
click at [352, 53] on span "Start Calls" at bounding box center [373, 56] width 68 height 20
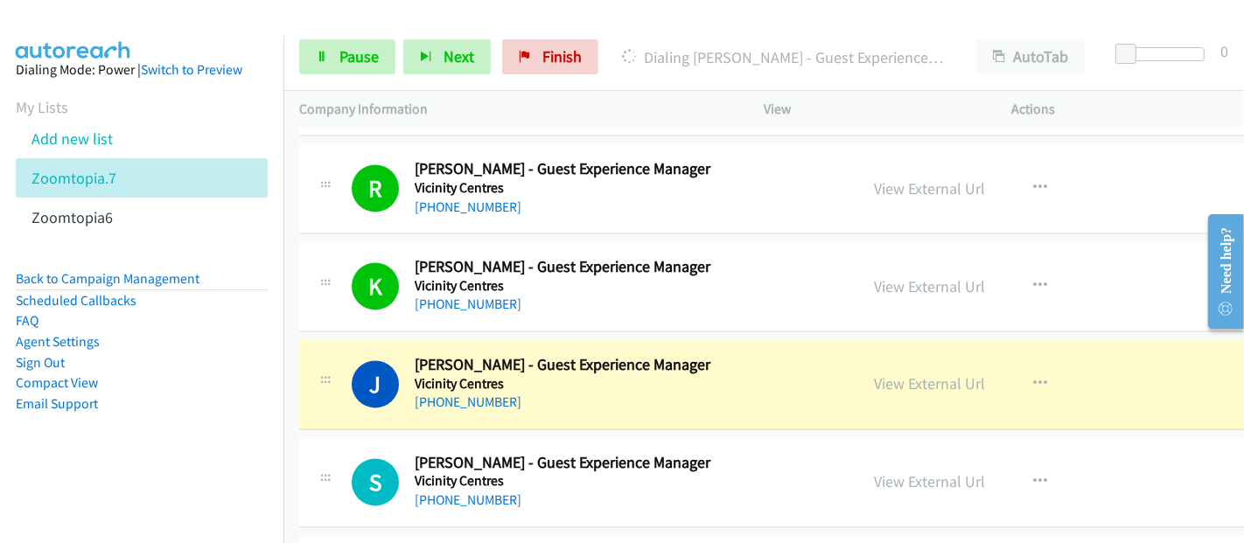
scroll to position [19930, 0]
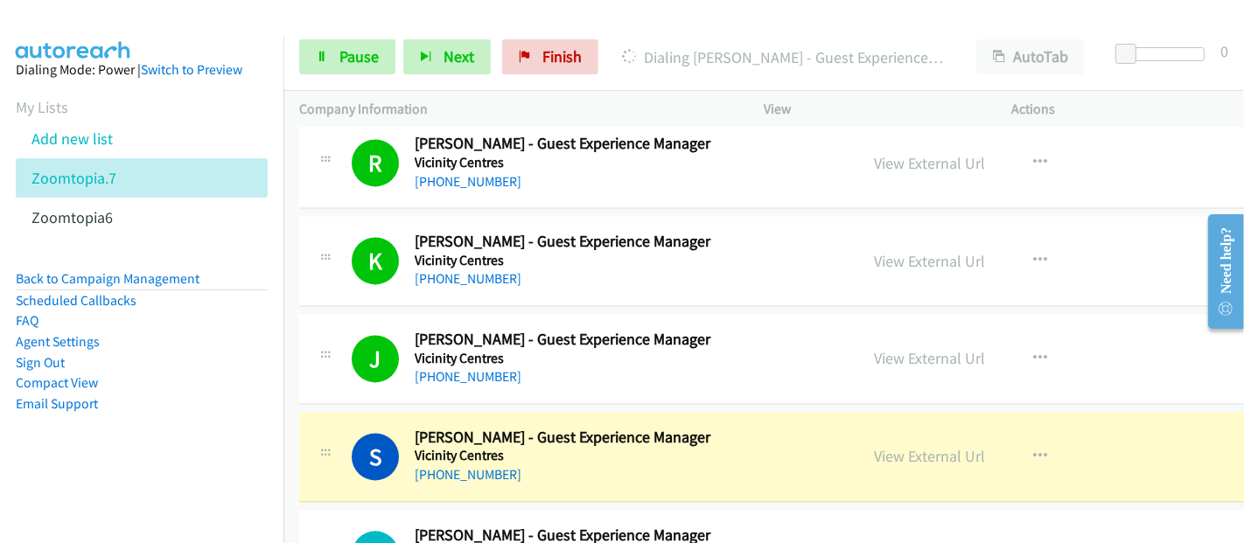
drag, startPoint x: 561, startPoint y: 418, endPoint x: 608, endPoint y: 413, distance: 47.5
click at [561, 465] on div "+61 412 531 881" at bounding box center [626, 475] width 422 height 21
click at [890, 446] on link "View External Url" at bounding box center [930, 456] width 111 height 20
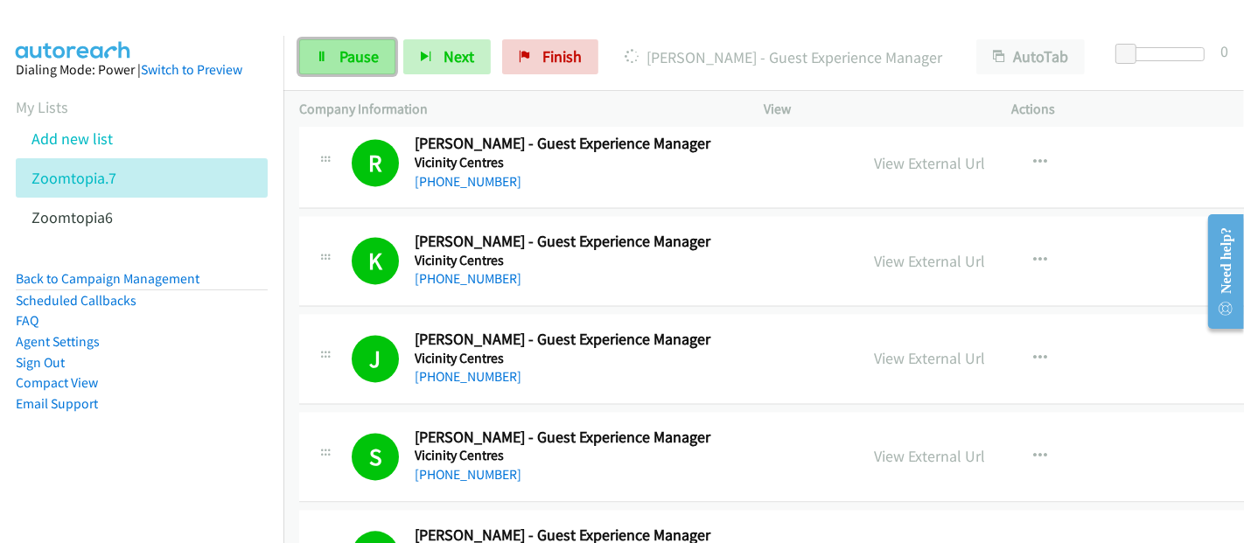
click at [353, 68] on link "Pause" at bounding box center [347, 56] width 96 height 35
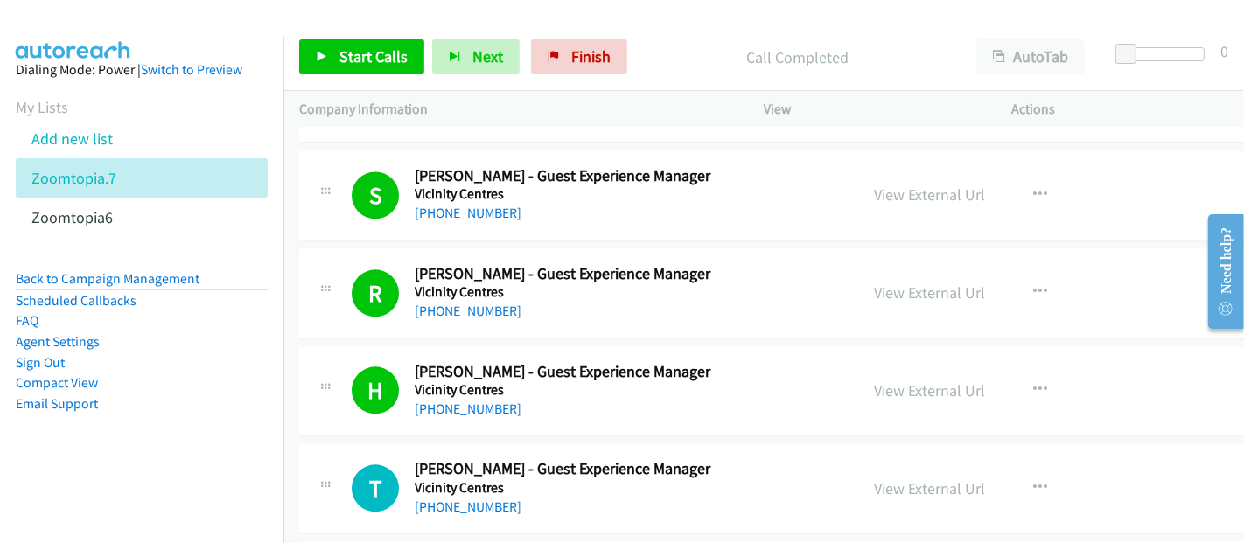
scroll to position [20222, 0]
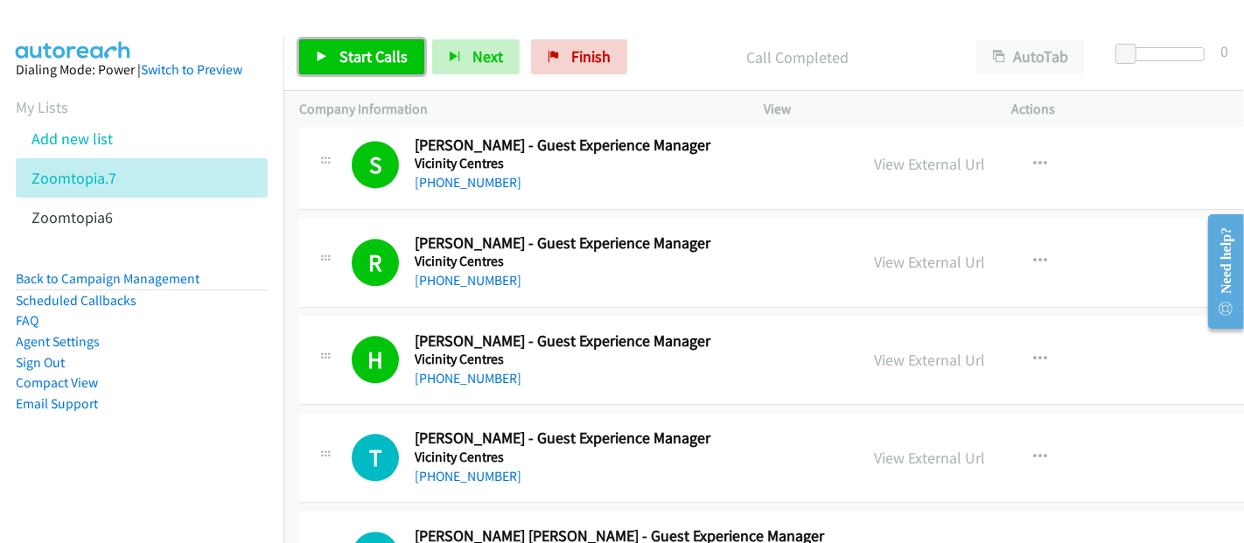
click at [363, 46] on span "Start Calls" at bounding box center [373, 56] width 68 height 20
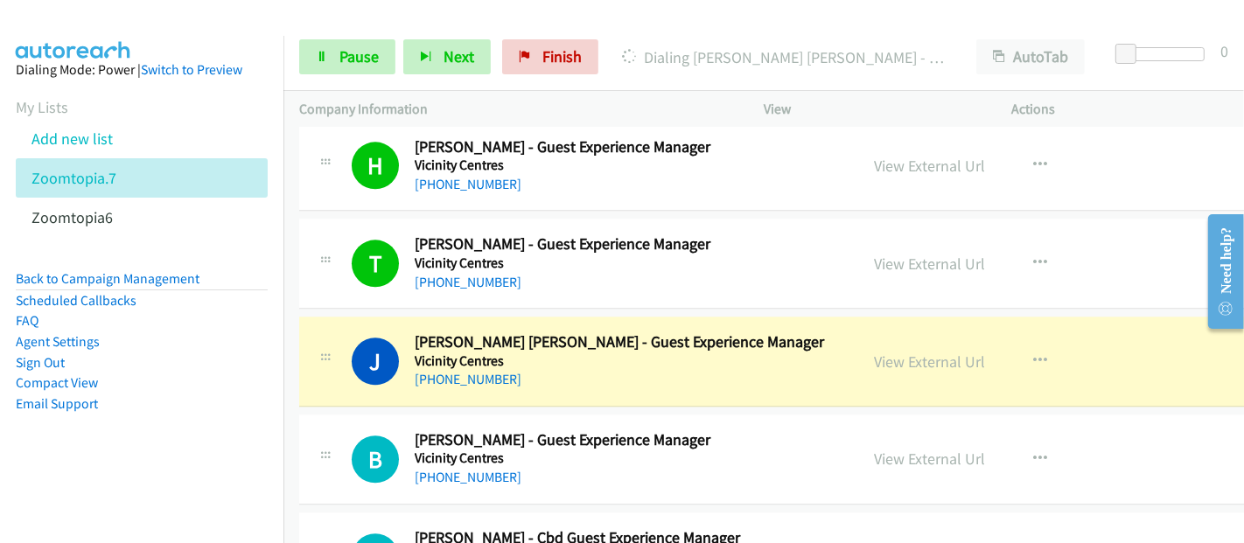
scroll to position [20513, 0]
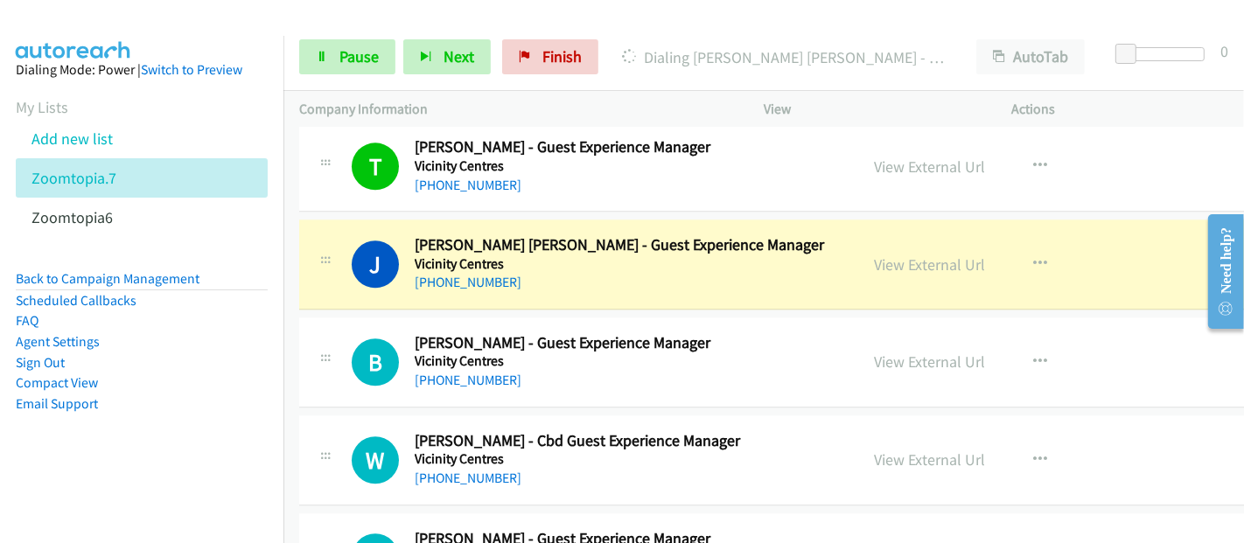
click at [572, 255] on h5 "Vicinity Centres" at bounding box center [626, 263] width 422 height 17
click at [880, 255] on link "View External Url" at bounding box center [930, 265] width 111 height 20
click at [322, 56] on icon at bounding box center [322, 58] width 12 height 12
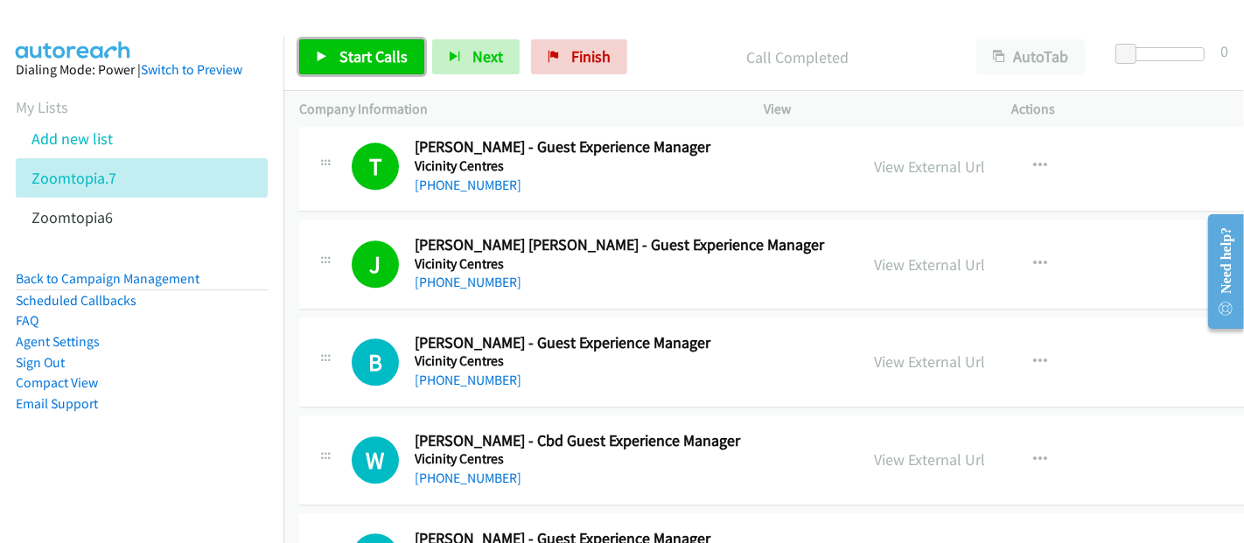
click at [367, 54] on span "Start Calls" at bounding box center [373, 56] width 68 height 20
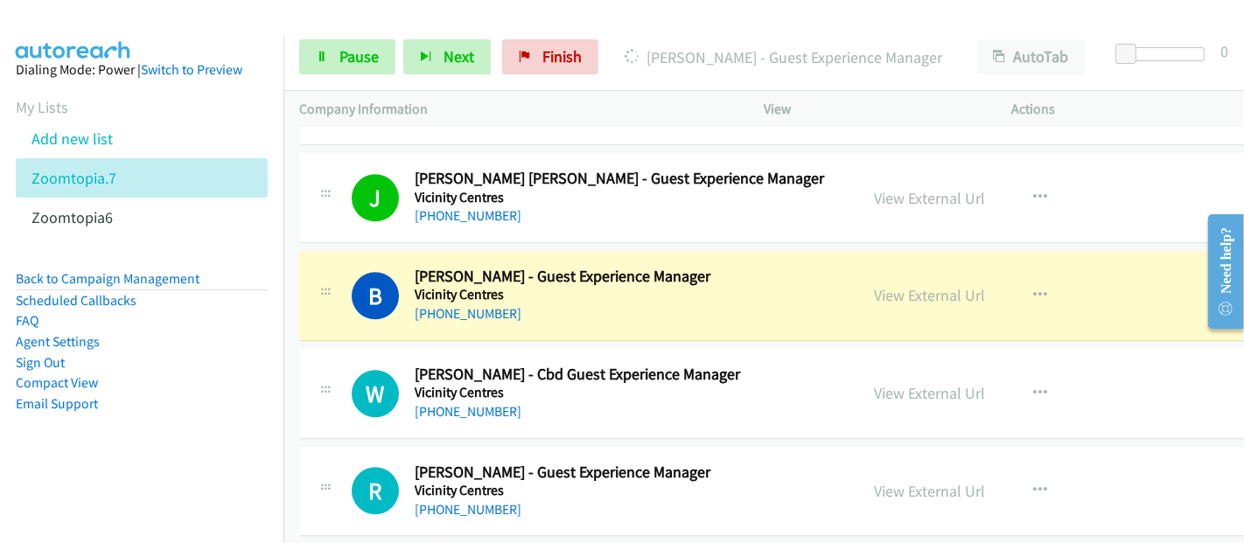
scroll to position [20610, 0]
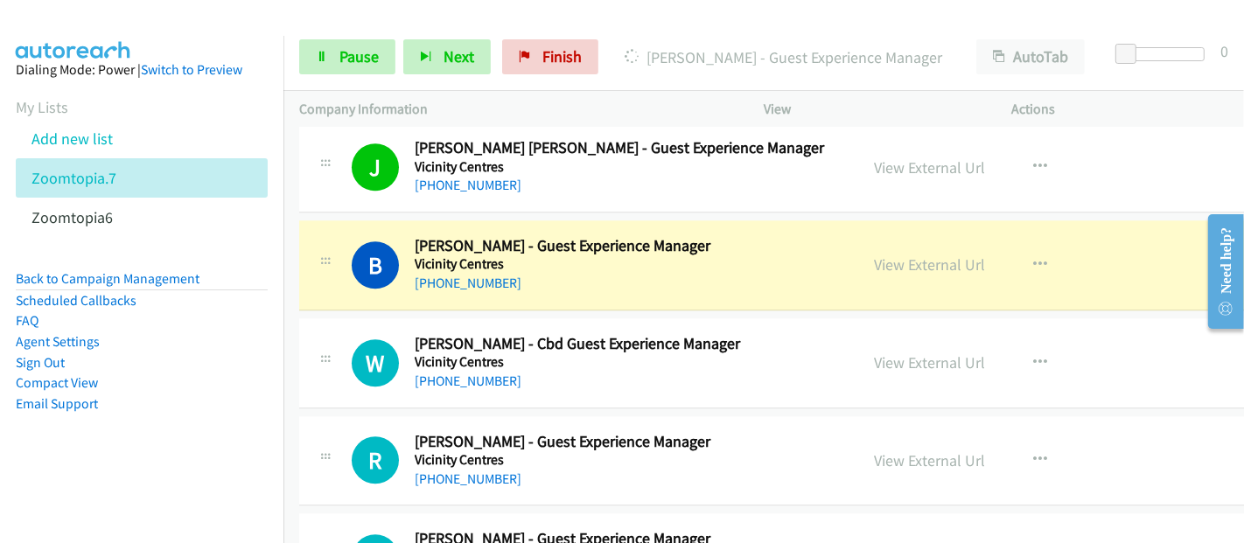
click at [522, 236] on h2 "Brooke Parfitt - Guest Experience Manager" at bounding box center [626, 246] width 422 height 20
click at [906, 255] on link "View External Url" at bounding box center [930, 265] width 111 height 20
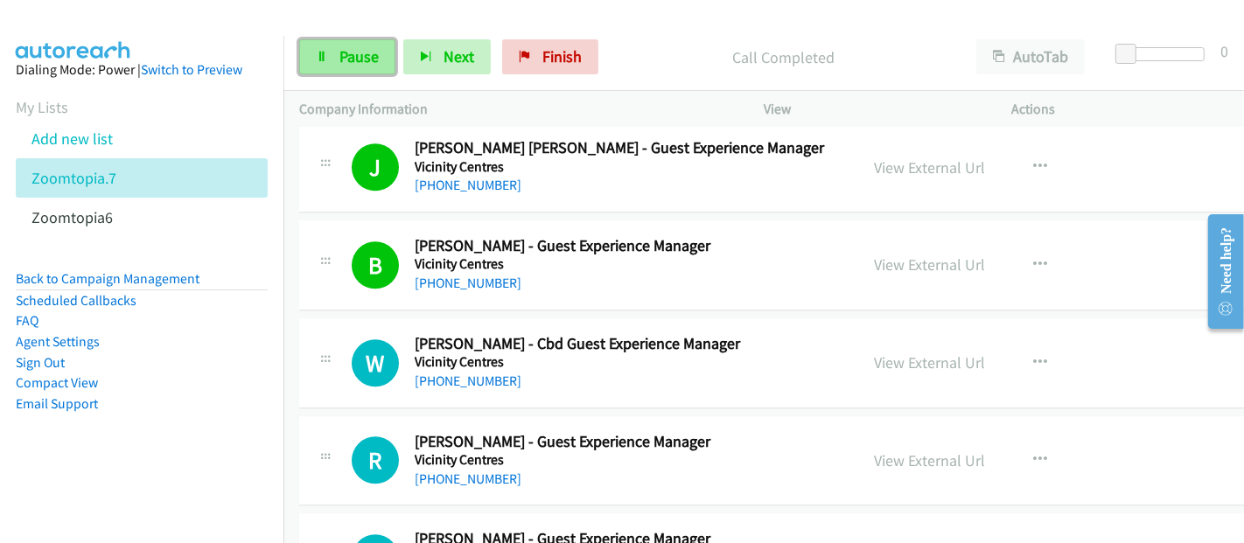
click at [357, 45] on link "Pause" at bounding box center [347, 56] width 96 height 35
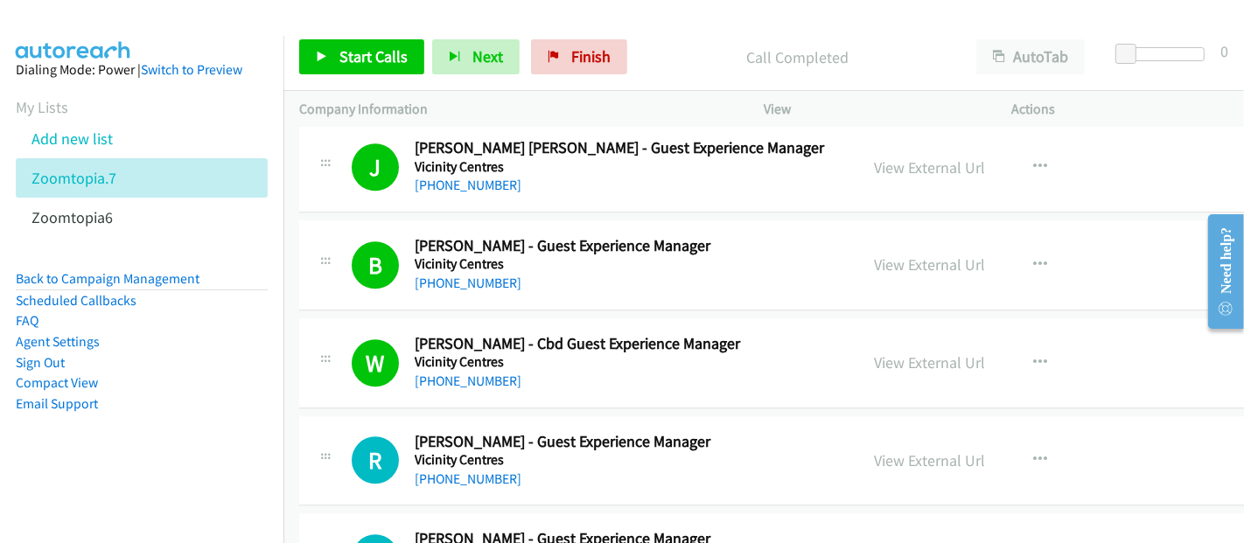
scroll to position [20222, 0]
